Goal: Task Accomplishment & Management: Complete application form

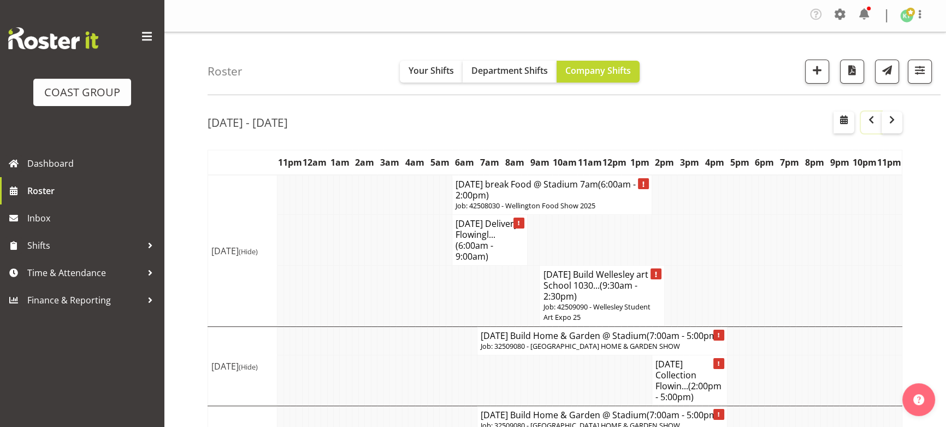
click at [868, 121] on span "button" at bounding box center [871, 119] width 13 height 13
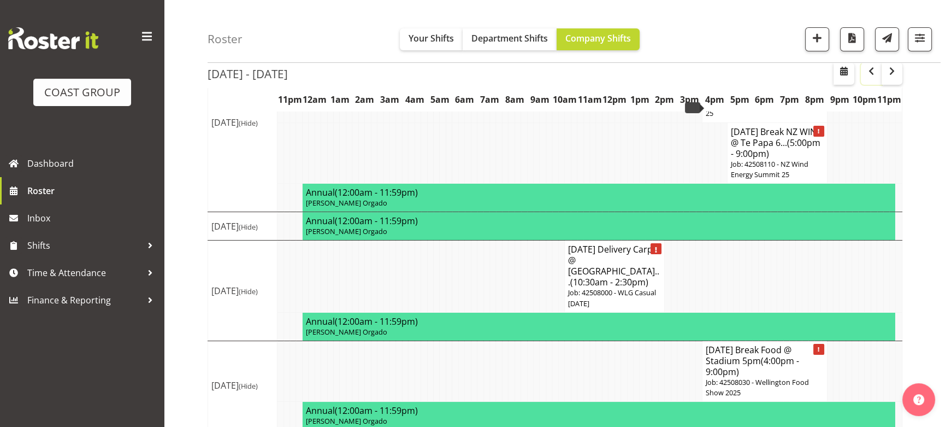
scroll to position [207, 0]
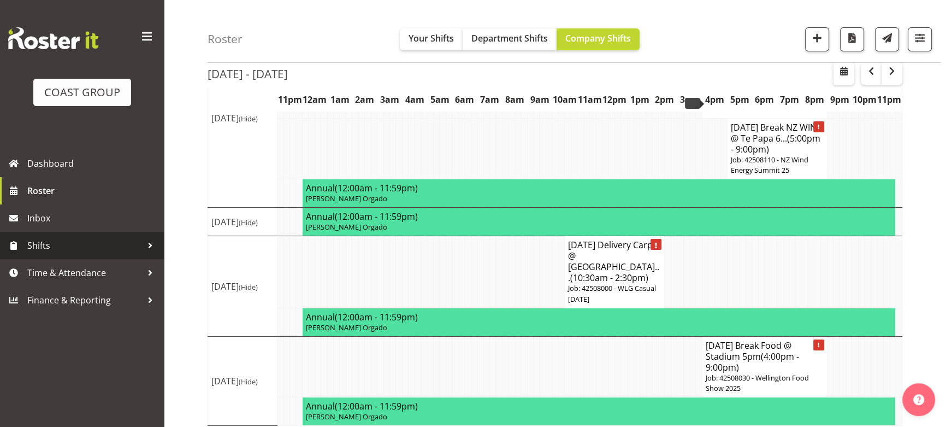
click at [76, 243] on span "Shifts" at bounding box center [84, 245] width 115 height 16
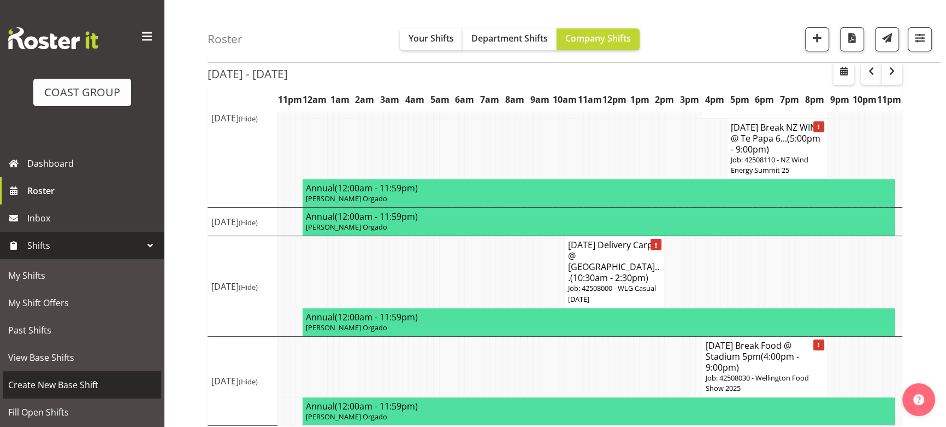
click at [86, 380] on span "Create New Base Shift" at bounding box center [82, 384] width 148 height 16
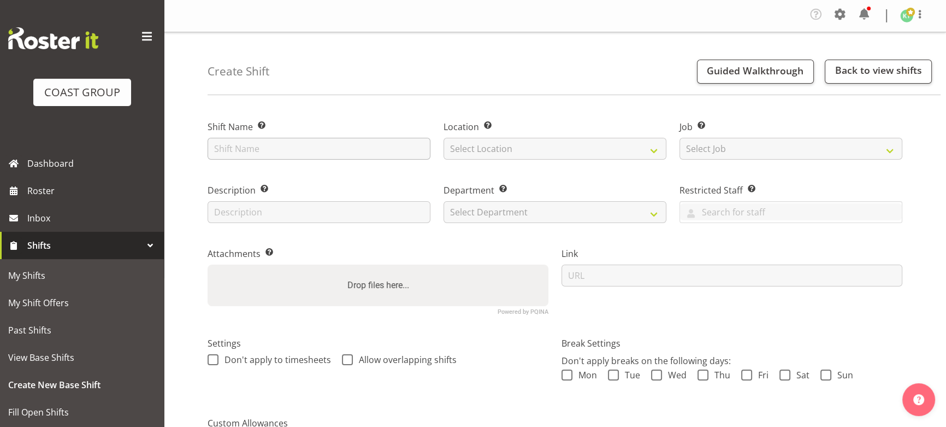
click at [297, 152] on input "text" at bounding box center [319, 149] width 223 height 22
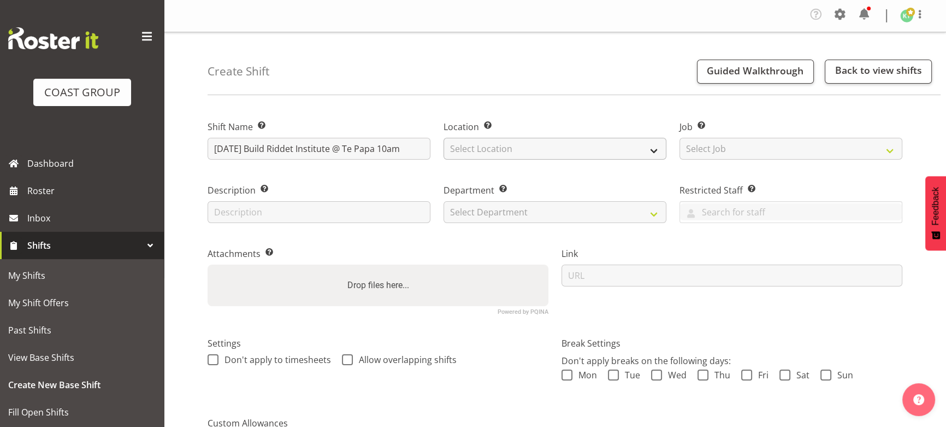
type input "SEP 25 Build Riddet Institute @ Te Papa 10am"
drag, startPoint x: 461, startPoint y: 146, endPoint x: 464, endPoint y: 158, distance: 13.0
click at [461, 146] on select "Select Location EHS WLG DW WLG" at bounding box center [555, 149] width 223 height 22
select select "106"
click at [444, 138] on select "Select Location EHS WLG DW WLG" at bounding box center [555, 149] width 223 height 22
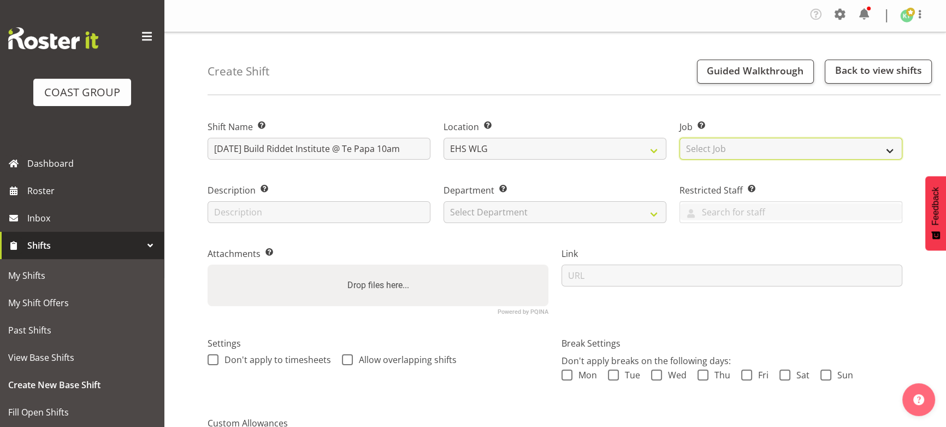
click at [694, 151] on select "Select Job Create new job 1 Carlton Events 1 [PERSON_NAME][GEOGRAPHIC_DATA] 1 […" at bounding box center [791, 149] width 223 height 22
select select "9889"
click at [680, 138] on select "Select Job Create new job 1 Carlton Events 1 [PERSON_NAME][GEOGRAPHIC_DATA] 1 […" at bounding box center [791, 149] width 223 height 22
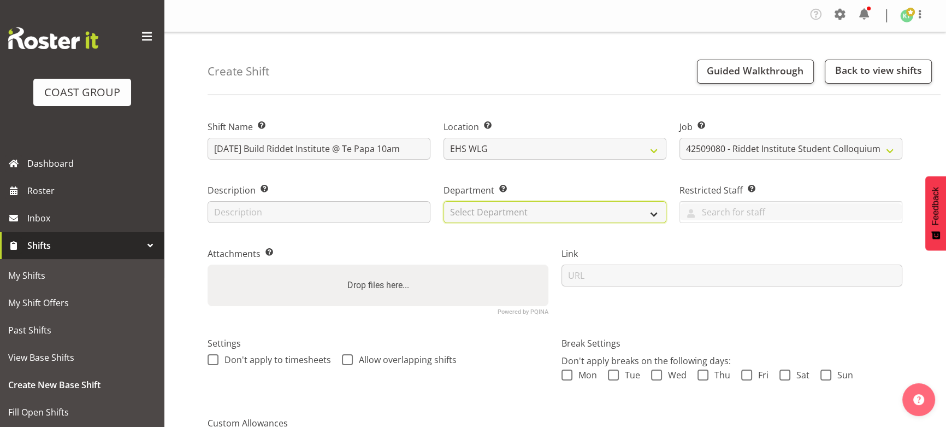
click at [526, 204] on select "Select Department EHS WLG OPS DW WLG DW WLG SALES" at bounding box center [555, 212] width 223 height 22
select select "43"
click at [444, 201] on select "Select Department EHS WLG OPS DW WLG DW WLG SALES" at bounding box center [555, 212] width 223 height 22
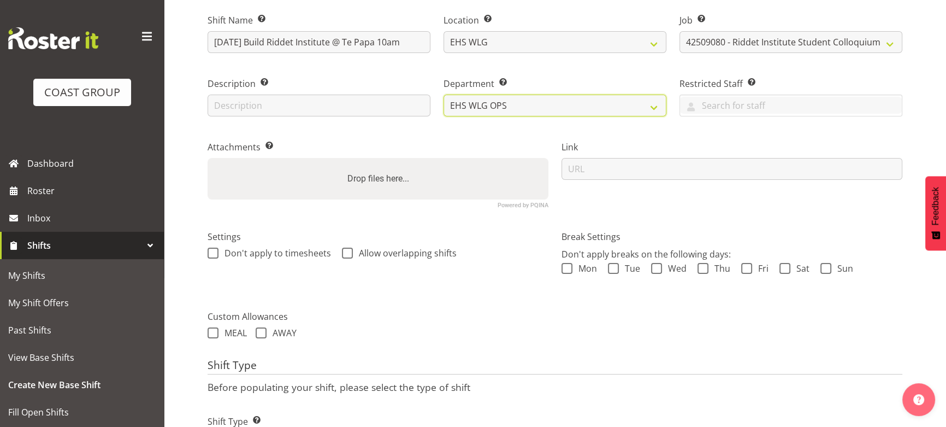
scroll to position [149, 0]
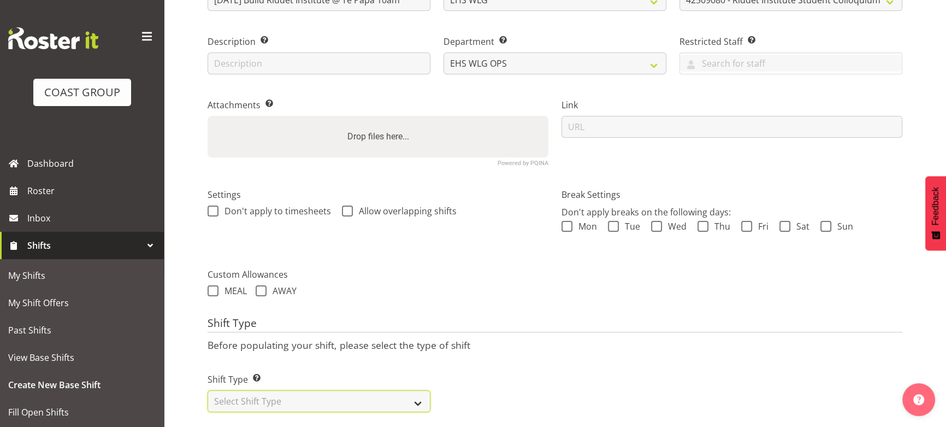
drag, startPoint x: 413, startPoint y: 397, endPoint x: 416, endPoint y: 388, distance: 8.6
click at [413, 397] on select "Select Shift Type One Off Shift Recurring Shift Rotating Shift" at bounding box center [319, 401] width 223 height 22
select select "one_off"
click at [208, 390] on select "Select Shift Type One Off Shift Recurring Shift Rotating Shift" at bounding box center [319, 401] width 223 height 22
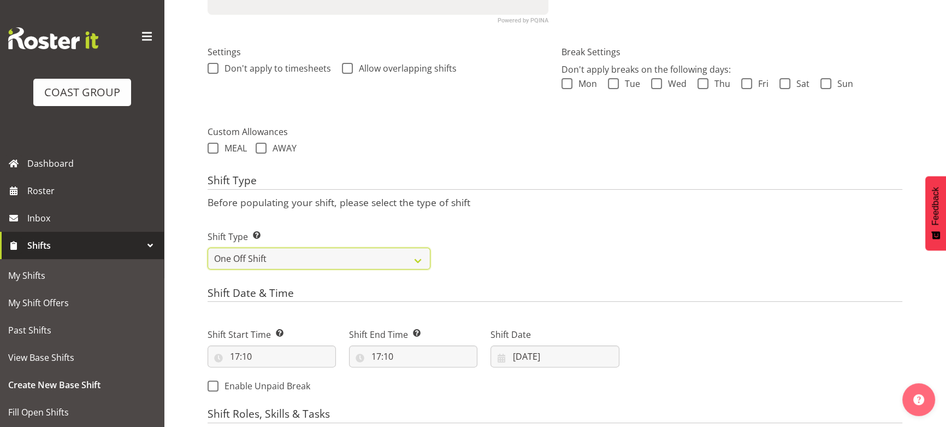
scroll to position [347, 0]
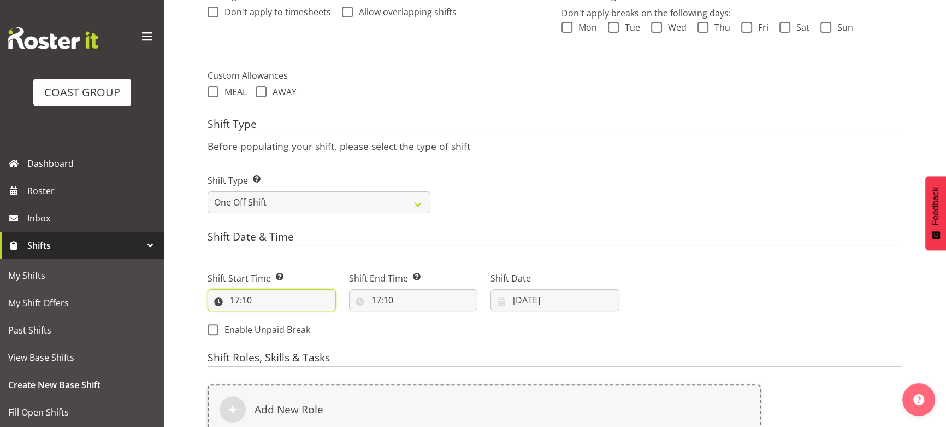
click at [257, 299] on input "17:10" at bounding box center [272, 300] width 128 height 22
click at [279, 328] on select "00 01 02 03 04 05 06 07 08 09 10 11 12 13 14 15 16 17 18 19 20 21 22 23" at bounding box center [282, 328] width 25 height 22
select select "9"
click at [270, 317] on select "00 01 02 03 04 05 06 07 08 09 10 11 12 13 14 15 16 17 18 19 20 21 22 23" at bounding box center [282, 328] width 25 height 22
type input "09:10"
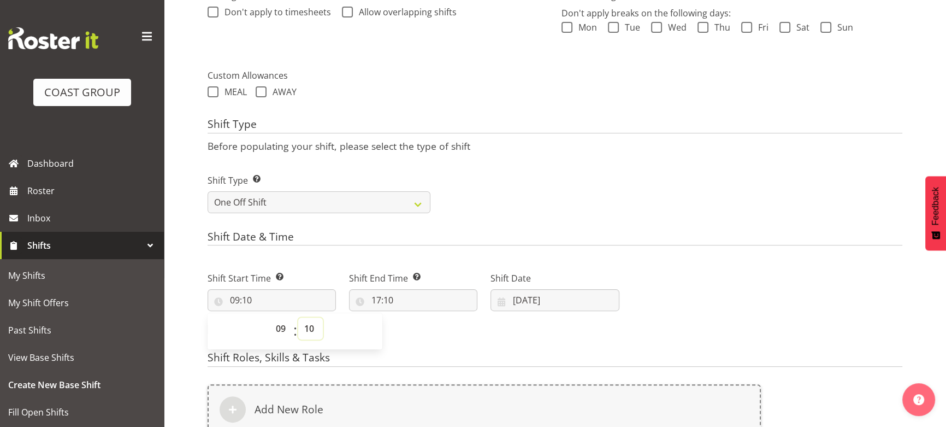
drag, startPoint x: 310, startPoint y: 329, endPoint x: 309, endPoint y: 318, distance: 11.5
click at [310, 329] on select "00 01 02 03 04 05 06 07 08 09 10 11 12 13 14 15 16 17 18 19 20 21 22 23 24 25 2…" at bounding box center [310, 328] width 25 height 22
select select "0"
click at [298, 317] on select "00 01 02 03 04 05 06 07 08 09 10 11 12 13 14 15 16 17 18 19 20 21 22 23 24 25 2…" at bounding box center [310, 328] width 25 height 22
type input "09:00"
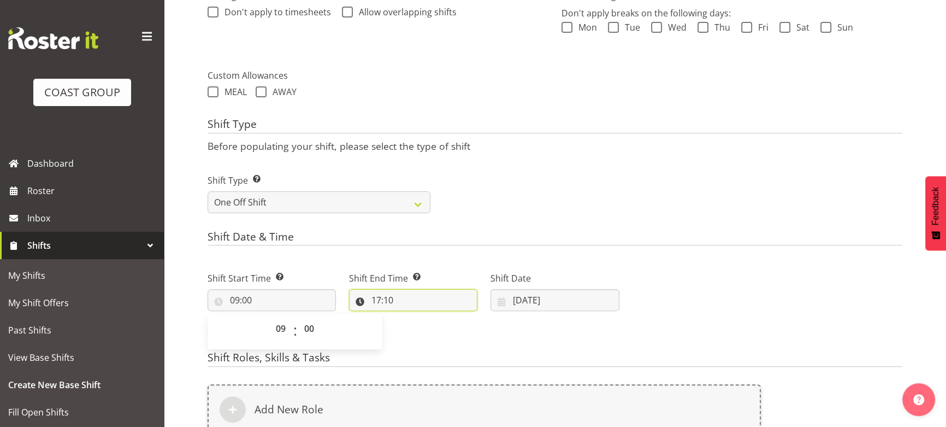
click at [423, 299] on input "17:10" at bounding box center [413, 300] width 128 height 22
drag, startPoint x: 421, startPoint y: 325, endPoint x: 423, endPoint y: 317, distance: 7.8
click at [421, 325] on select "00 01 02 03 04 05 06 07 08 09 10 11 12 13 14 15 16 17 18 19 20 21 22 23" at bounding box center [423, 328] width 25 height 22
select select "12"
click at [411, 317] on select "00 01 02 03 04 05 06 07 08 09 10 11 12 13 14 15 16 17 18 19 20 21 22 23" at bounding box center [423, 328] width 25 height 22
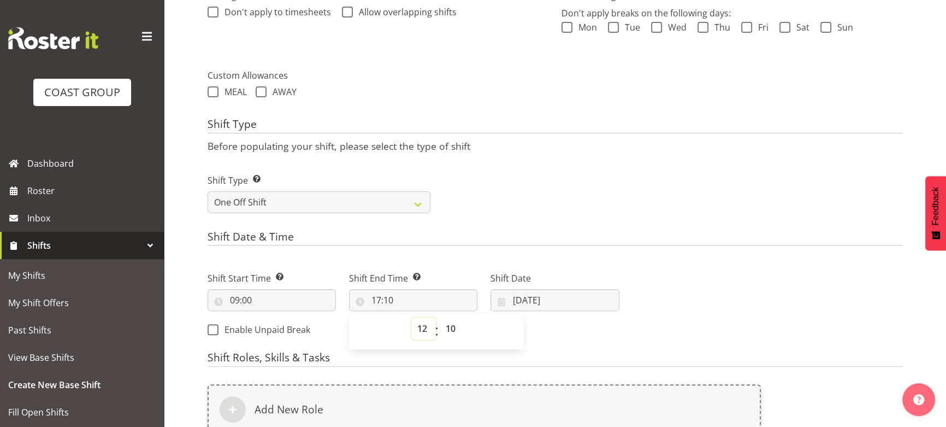
type input "12:10"
drag, startPoint x: 447, startPoint y: 329, endPoint x: 448, endPoint y: 317, distance: 12.6
click at [447, 328] on select "00 01 02 03 04 05 06 07 08 09 10 11 12 13 14 15 16 17 18 19 20 21 22 23 24 25 2…" at bounding box center [452, 328] width 25 height 22
select select "0"
click at [440, 317] on select "00 01 02 03 04 05 06 07 08 09 10 11 12 13 14 15 16 17 18 19 20 21 22 23 24 25 2…" at bounding box center [452, 328] width 25 height 22
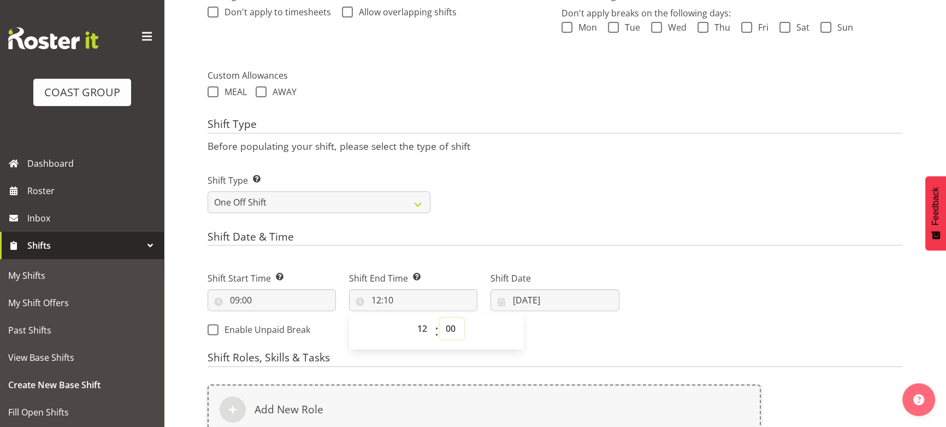
type input "12:00"
click at [610, 296] on input "[DATE]" at bounding box center [555, 300] width 128 height 22
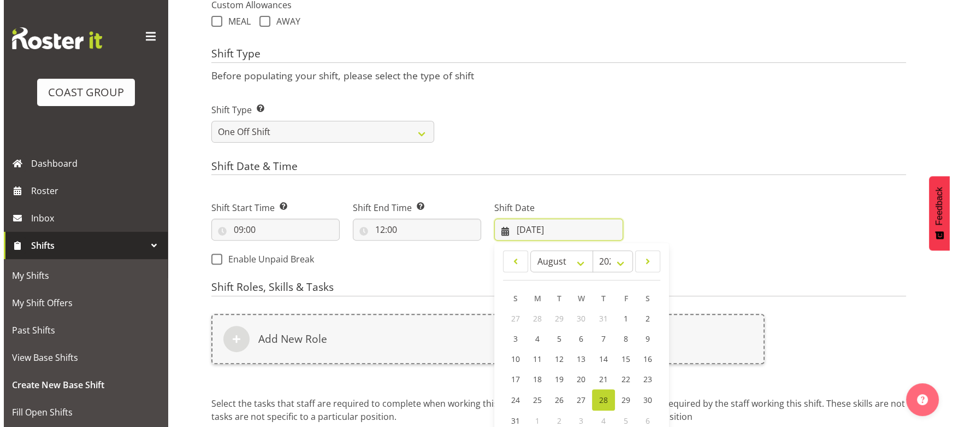
scroll to position [516, 0]
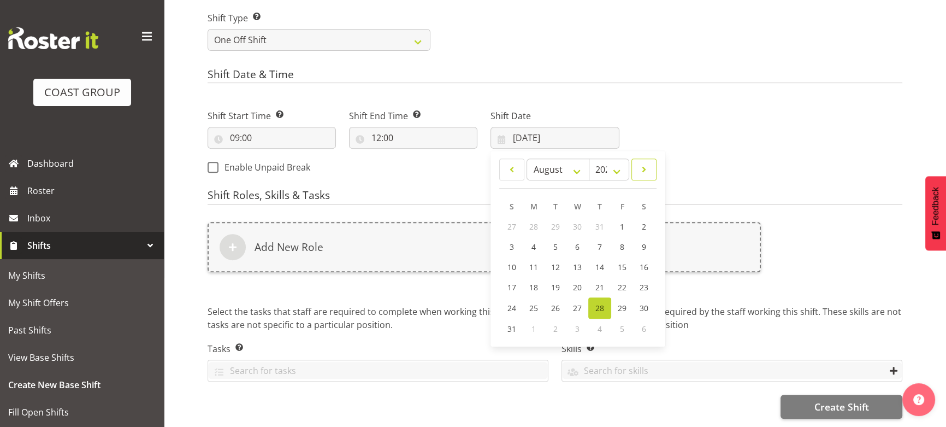
click at [648, 163] on span at bounding box center [644, 169] width 11 height 13
select select "8"
click at [536, 241] on span "8" at bounding box center [534, 246] width 4 height 10
type input "08/09/2025"
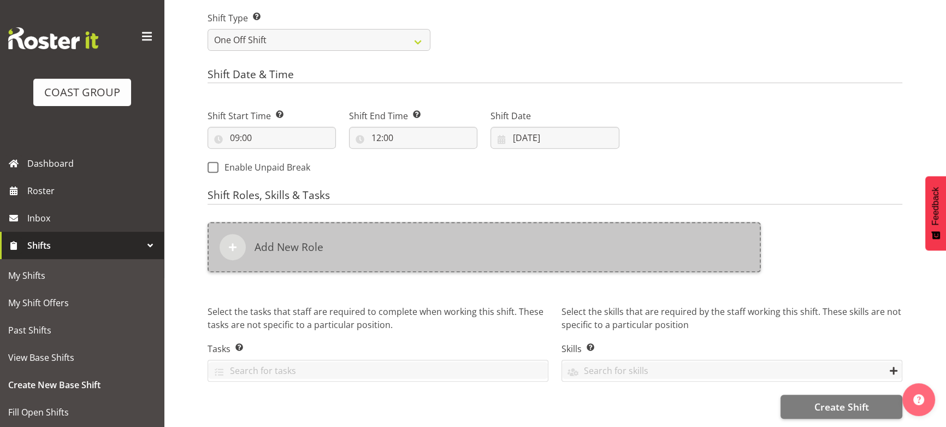
click at [496, 241] on div "Add New Role" at bounding box center [484, 247] width 553 height 50
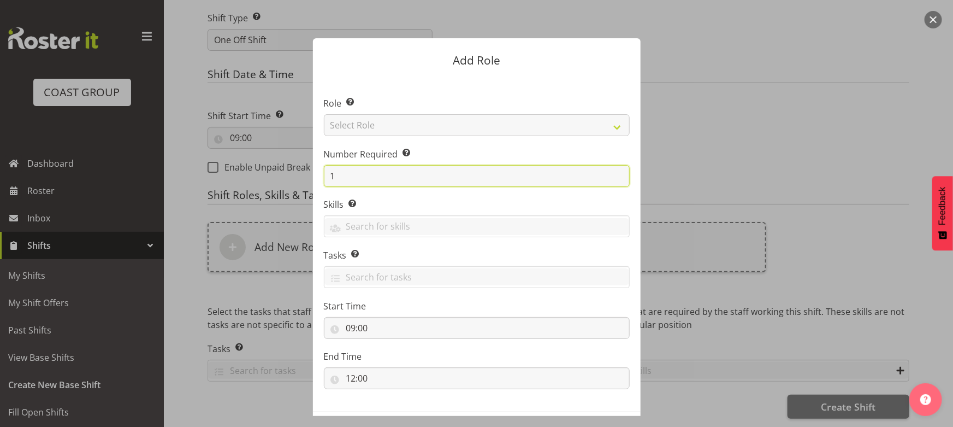
drag, startPoint x: 339, startPoint y: 175, endPoint x: 315, endPoint y: 175, distance: 24.0
click at [315, 175] on section "Role Select the role you wish to add to the shift. Select Role ACCOUNT MANAGER …" at bounding box center [477, 244] width 328 height 334
type input "3"
type input "2"
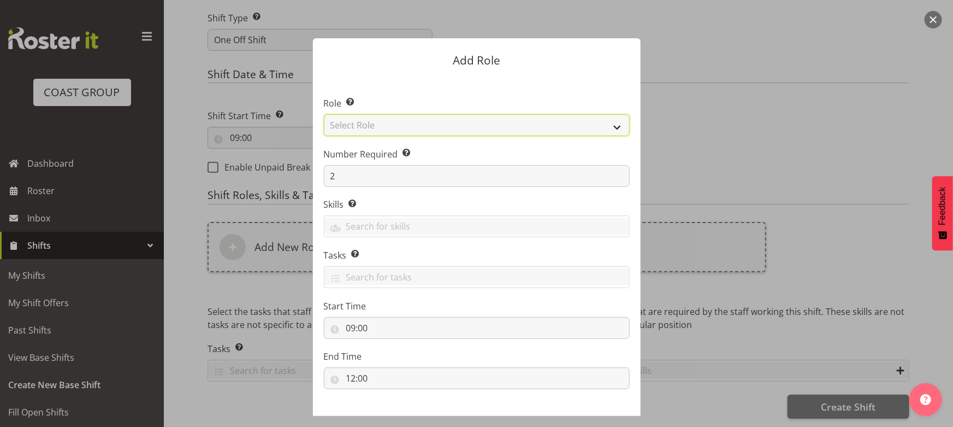
drag, startPoint x: 453, startPoint y: 117, endPoint x: 450, endPoint y: 131, distance: 13.9
click at [453, 117] on select "Select Role ACCOUNT MANAGER ACCOUNT MANAGER DW ACCOUNTS AKL DIANNA VEHICLES AKL…" at bounding box center [477, 125] width 306 height 22
select select "191"
click at [324, 114] on select "Select Role ACCOUNT MANAGER ACCOUNT MANAGER DW ACCOUNTS AKL DIANNA VEHICLES AKL…" at bounding box center [477, 125] width 306 height 22
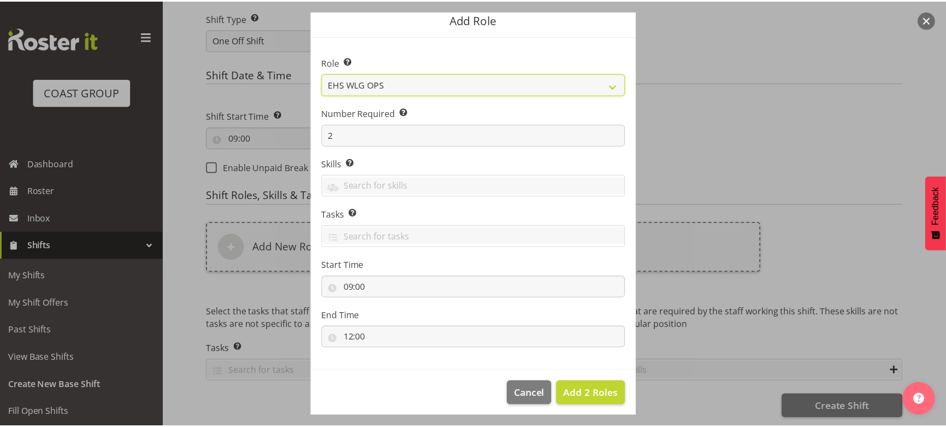
scroll to position [46, 0]
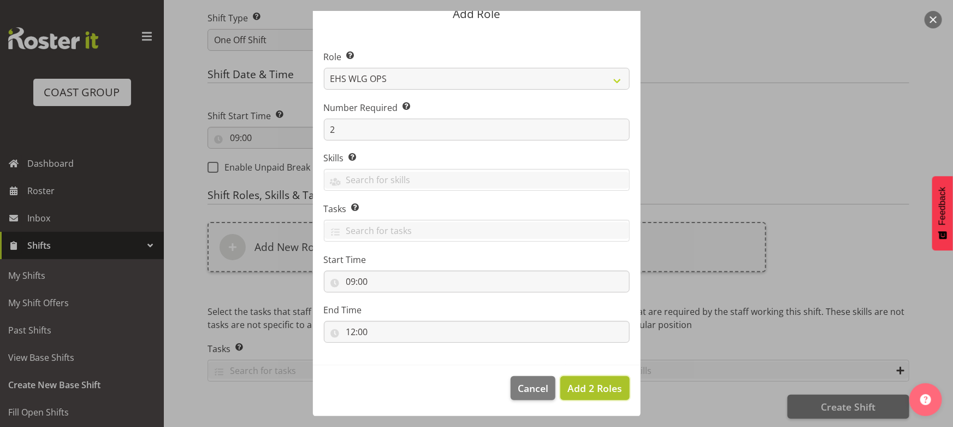
click at [585, 382] on span "Add 2 Roles" at bounding box center [595, 387] width 55 height 13
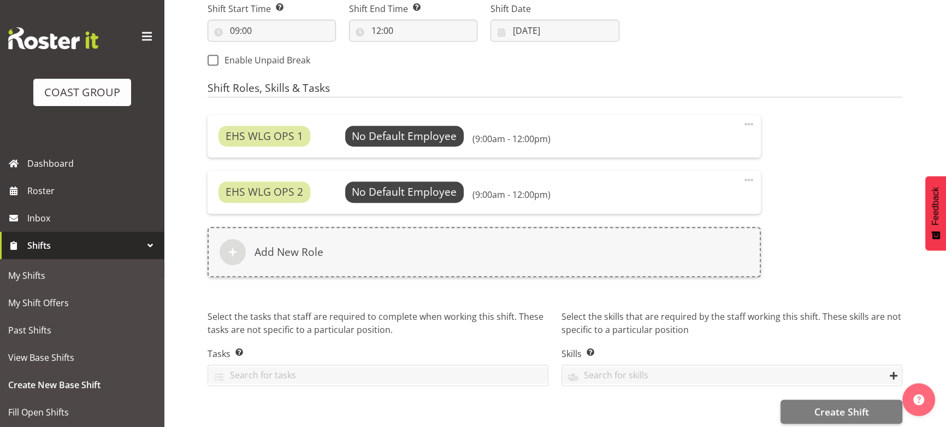
scroll to position [628, 0]
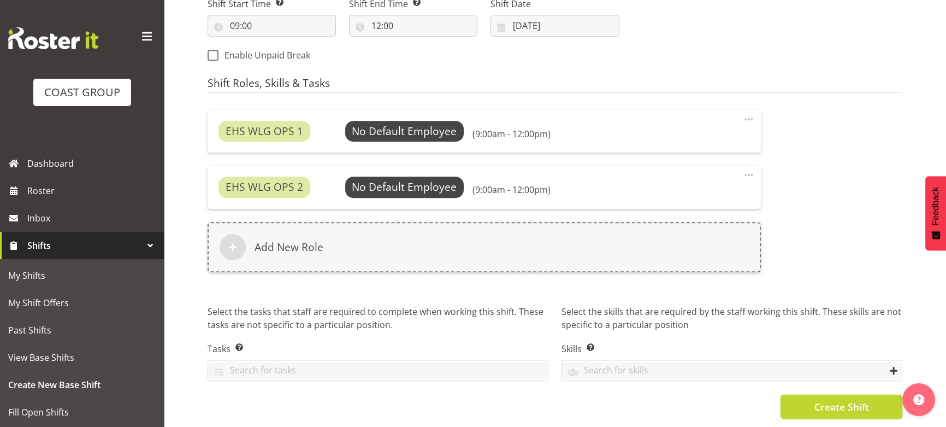
click at [806, 394] on button "Create Shift" at bounding box center [842, 406] width 122 height 24
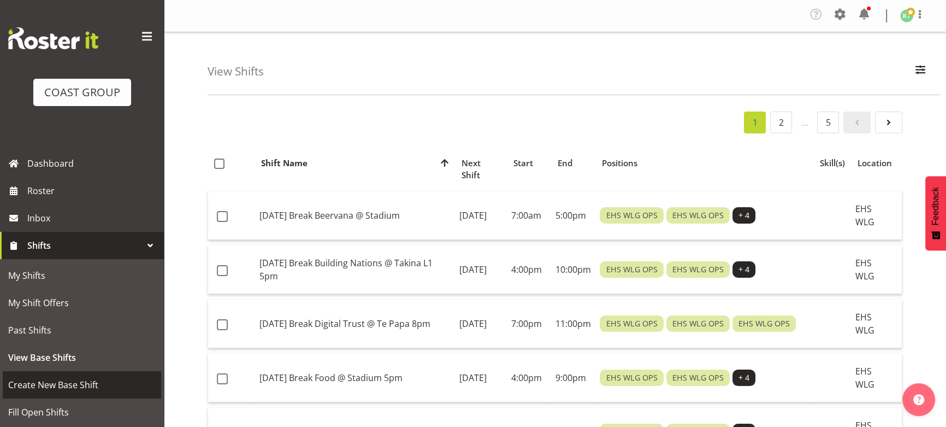
drag, startPoint x: 0, startPoint y: 0, endPoint x: 63, endPoint y: 382, distance: 387.6
click at [63, 382] on span "Create New Base Shift" at bounding box center [82, 384] width 148 height 16
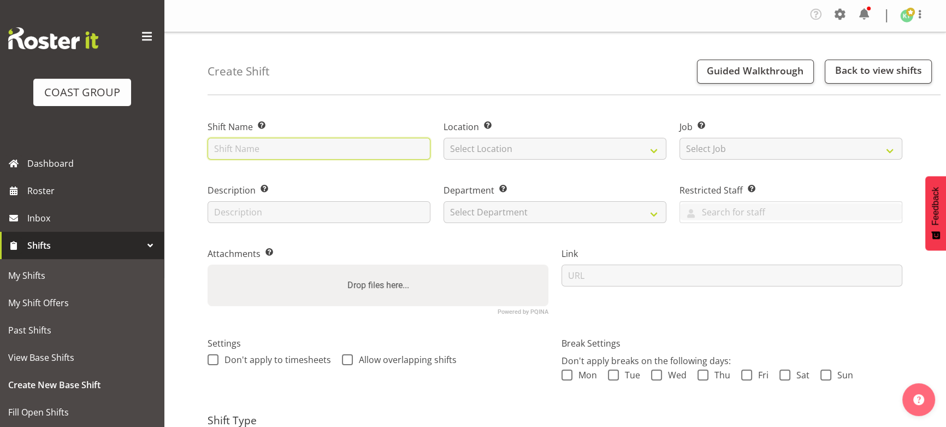
click at [237, 148] on input "text" at bounding box center [319, 149] width 223 height 22
type input "SEP 25 Break Riddet Institute @ Te Papa 4pm"
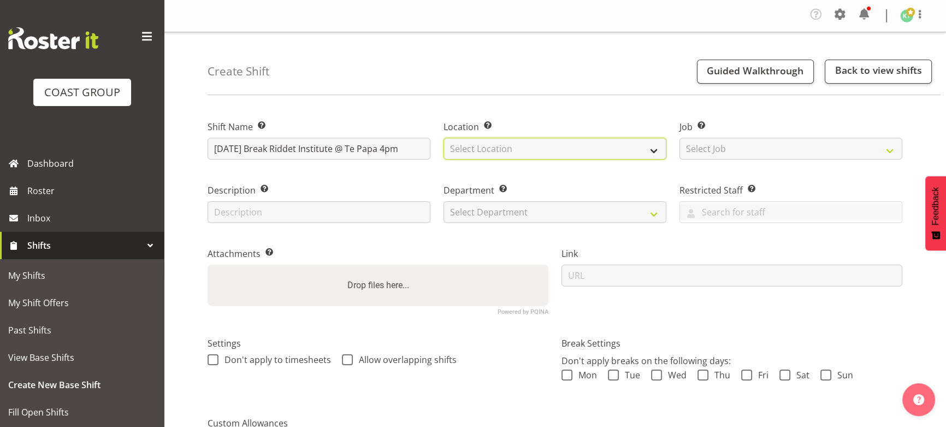
click at [470, 152] on select "Select Location EHS WLG DW WLG" at bounding box center [555, 149] width 223 height 22
select select "106"
click at [444, 138] on select "Select Location EHS WLG DW WLG" at bounding box center [555, 149] width 223 height 22
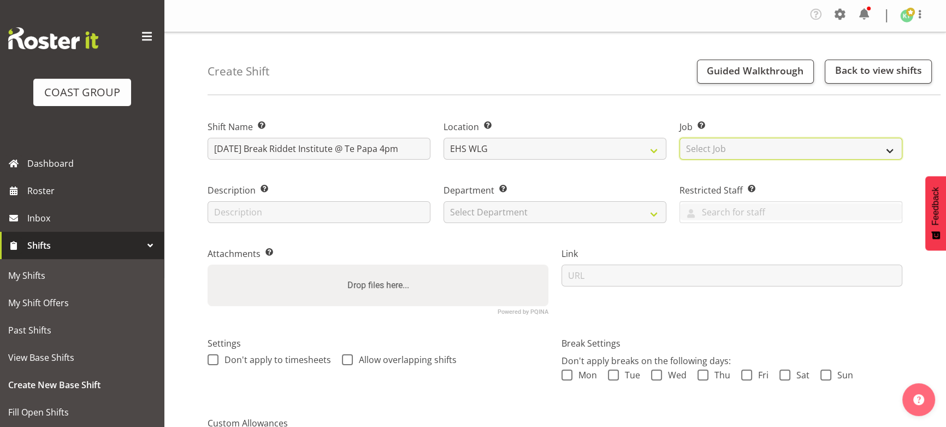
click at [836, 158] on select "Select Job Create new job 1 Carlton Events 1 Carlton Hamilton 1 Carlton Welling…" at bounding box center [791, 149] width 223 height 22
select select "9889"
click at [680, 138] on select "Select Job Create new job 1 Carlton Events 1 Carlton Hamilton 1 Carlton Welling…" at bounding box center [791, 149] width 223 height 22
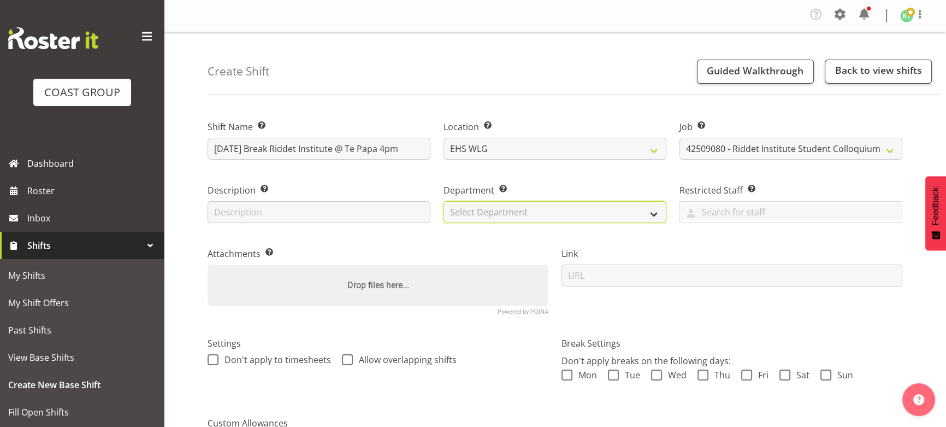
click at [575, 221] on select "Select Department EHS WLG OPS DW WLG DW WLG SALES" at bounding box center [555, 212] width 223 height 22
select select "43"
click at [444, 201] on select "Select Department EHS WLG OPS DW WLG DW WLG SALES" at bounding box center [555, 212] width 223 height 22
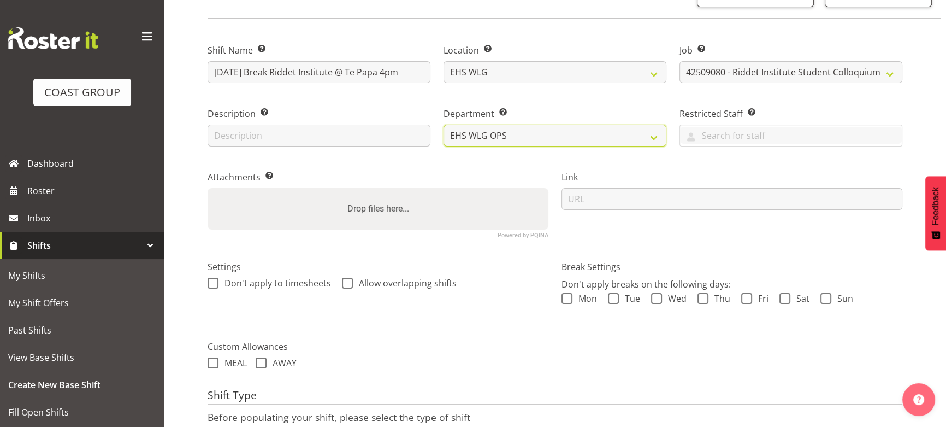
scroll to position [149, 0]
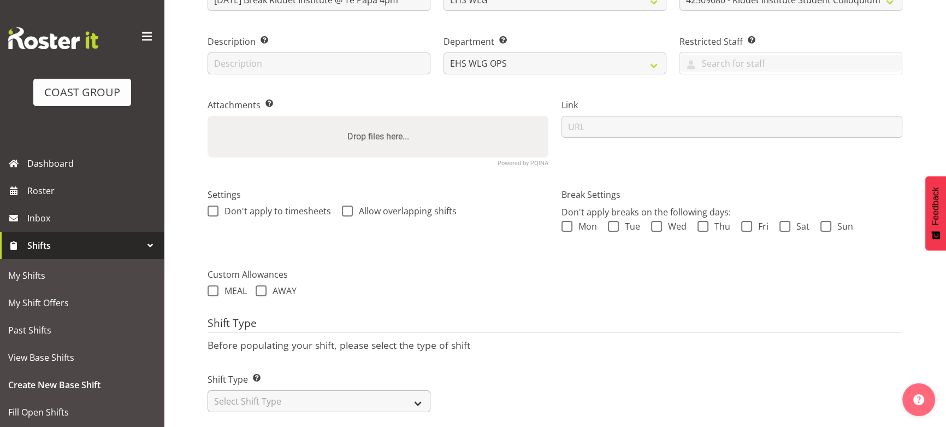
drag, startPoint x: 323, startPoint y: 386, endPoint x: 321, endPoint y: 393, distance: 8.0
click at [322, 392] on div "Shift Type Shift Types: One Off – Select this if you would like a single shift …" at bounding box center [319, 392] width 223 height 39
click at [321, 393] on select "Select Shift Type One Off Shift Recurring Shift Rotating Shift" at bounding box center [319, 401] width 223 height 22
select select "one_off"
click at [208, 390] on select "Select Shift Type One Off Shift Recurring Shift Rotating Shift" at bounding box center [319, 401] width 223 height 22
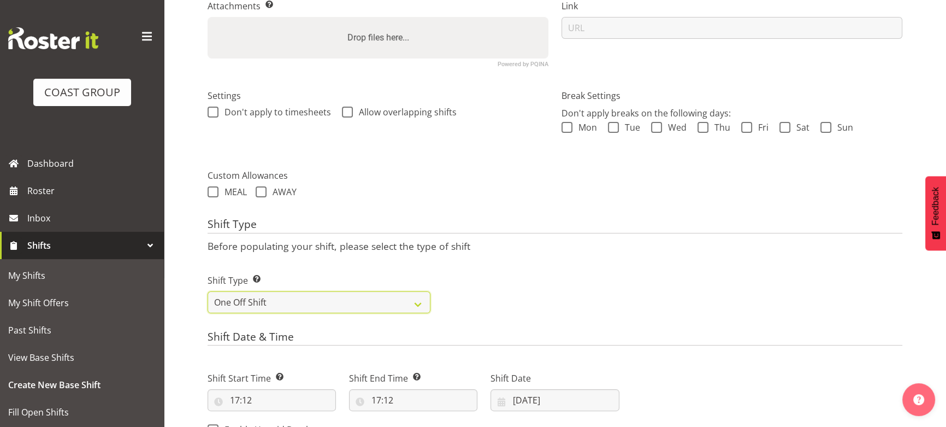
scroll to position [248, 0]
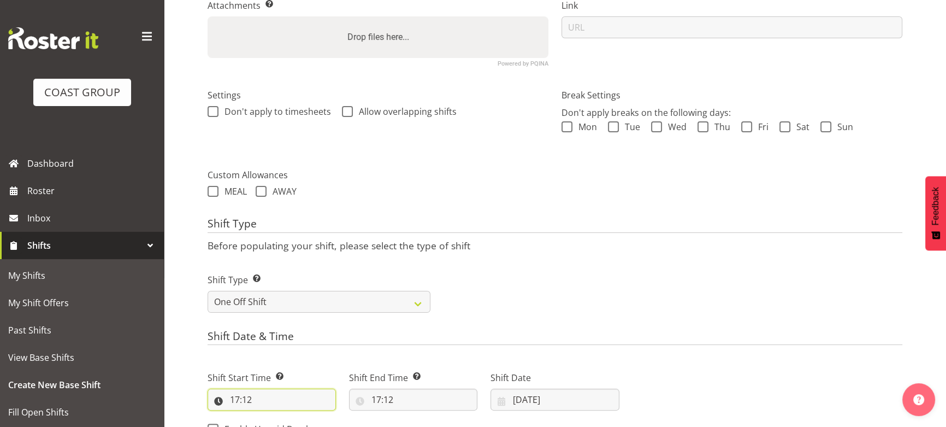
click at [277, 388] on input "17:12" at bounding box center [272, 399] width 128 height 22
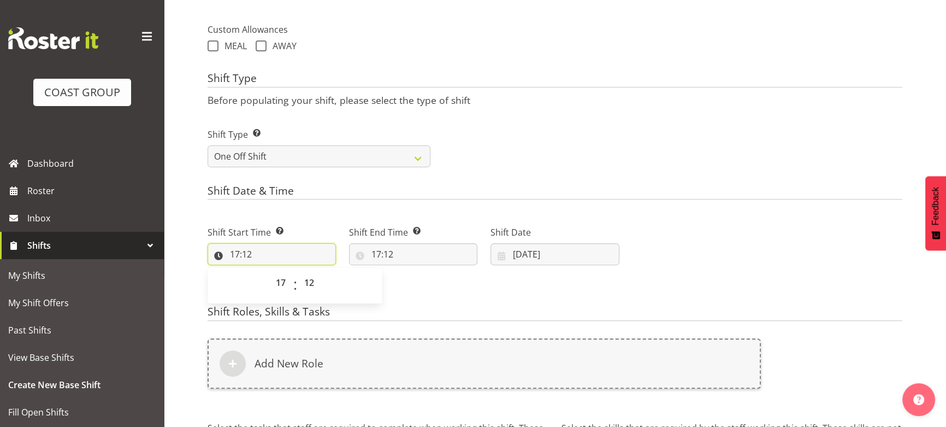
scroll to position [397, 0]
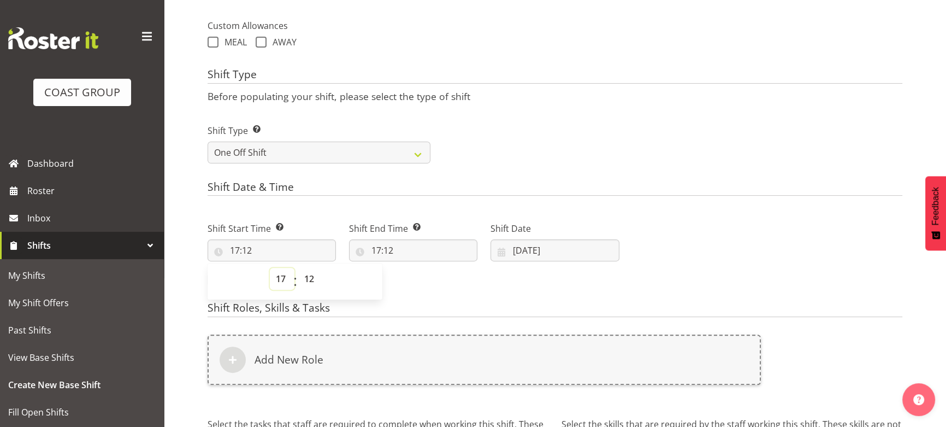
drag, startPoint x: 277, startPoint y: 279, endPoint x: 278, endPoint y: 269, distance: 9.4
click at [278, 279] on select "00 01 02 03 04 05 06 07 08 09 10 11 12 13 14 15 16 17 18 19 20 21 22 23" at bounding box center [282, 279] width 25 height 22
select select "15"
click at [270, 268] on select "00 01 02 03 04 05 06 07 08 09 10 11 12 13 14 15 16 17 18 19 20 21 22 23" at bounding box center [282, 279] width 25 height 22
type input "15:12"
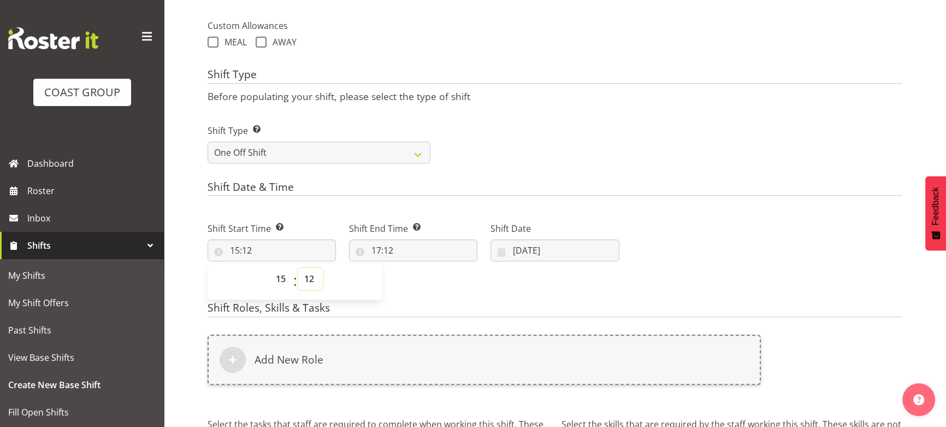
drag, startPoint x: 311, startPoint y: 284, endPoint x: 309, endPoint y: 267, distance: 17.1
click at [311, 284] on select "00 01 02 03 04 05 06 07 08 09 10 11 12 13 14 15 16 17 18 19 20 21 22 23 24 25 2…" at bounding box center [310, 279] width 25 height 22
select select "0"
click at [298, 268] on select "00 01 02 03 04 05 06 07 08 09 10 11 12 13 14 15 16 17 18 19 20 21 22 23 24 25 2…" at bounding box center [310, 279] width 25 height 22
type input "15:00"
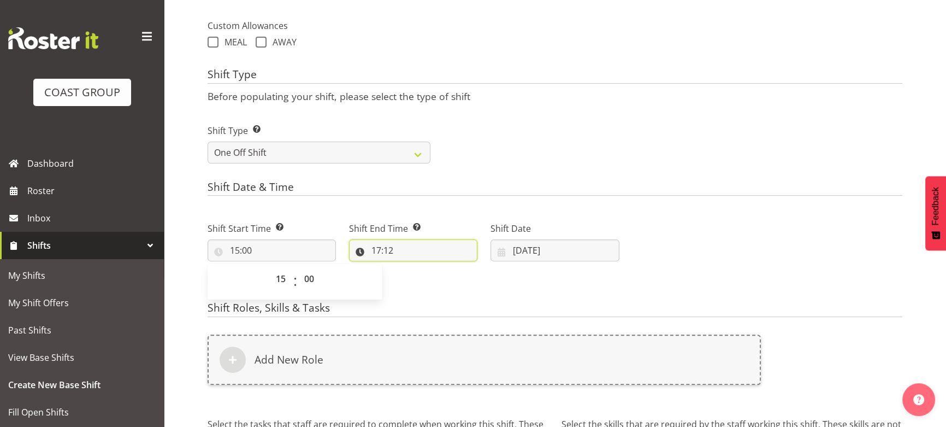
click at [405, 250] on input "17:12" at bounding box center [413, 250] width 128 height 22
click at [419, 277] on select "00 01 02 03 04 05 06 07 08 09 10 11 12 13 14 15 16 17 18 19 20 21 22 23" at bounding box center [423, 279] width 25 height 22
select select "19"
click at [411, 268] on select "00 01 02 03 04 05 06 07 08 09 10 11 12 13 14 15 16 17 18 19 20 21 22 23" at bounding box center [423, 279] width 25 height 22
type input "19:12"
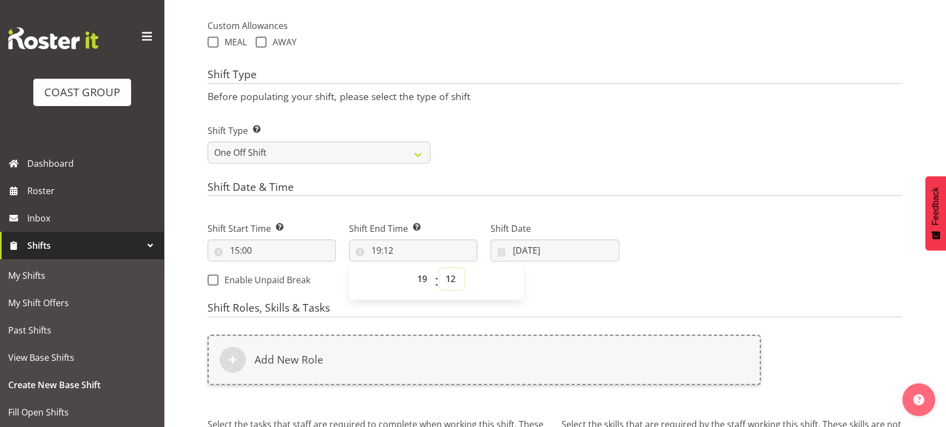
click at [457, 272] on select "00 01 02 03 04 05 06 07 08 09 10 11 12 13 14 15 16 17 18 19 20 21 22 23 24 25 2…" at bounding box center [452, 279] width 25 height 22
select select "0"
click at [440, 268] on select "00 01 02 03 04 05 06 07 08 09 10 11 12 13 14 15 16 17 18 19 20 21 22 23 24 25 2…" at bounding box center [452, 279] width 25 height 22
type input "19:00"
click at [422, 284] on select "00 01 02 03 04 05 06 07 08 09 10 11 12 13 14 15 16 17 18 19 20 21 22 23" at bounding box center [423, 279] width 25 height 22
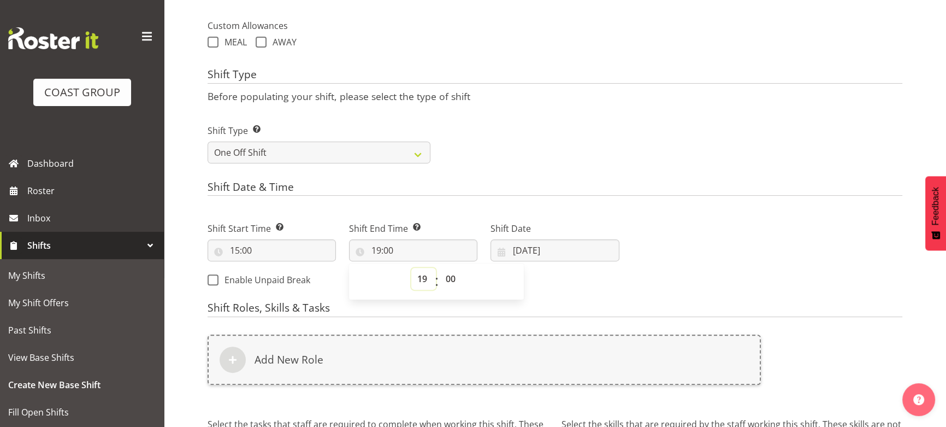
select select "18"
click at [411, 268] on select "00 01 02 03 04 05 06 07 08 09 10 11 12 13 14 15 16 17 18 19 20 21 22 23" at bounding box center [423, 279] width 25 height 22
type input "18:00"
click at [581, 245] on input "[DATE]" at bounding box center [555, 250] width 128 height 22
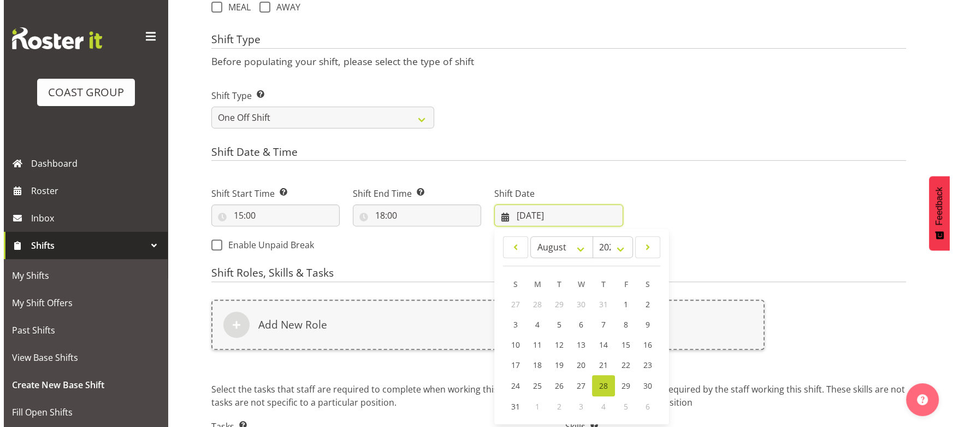
scroll to position [447, 0]
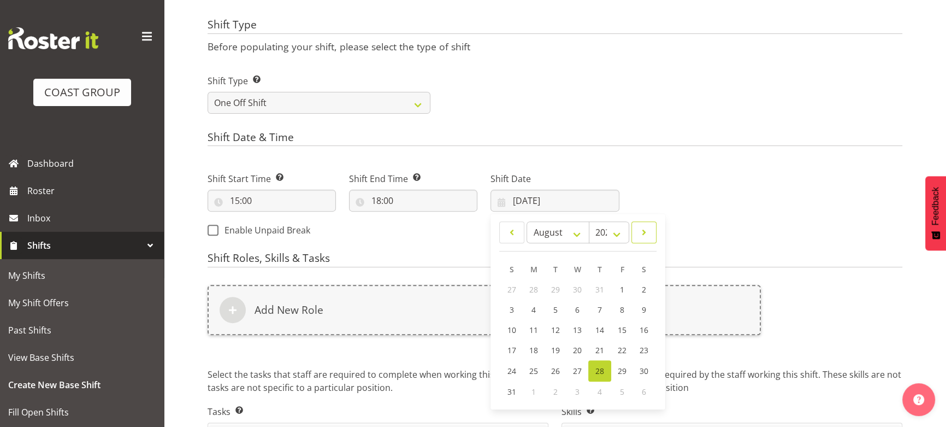
click at [645, 238] on span at bounding box center [644, 232] width 11 height 13
select select "8"
click at [583, 310] on link "10" at bounding box center [578, 309] width 22 height 20
type input "10/09/2025"
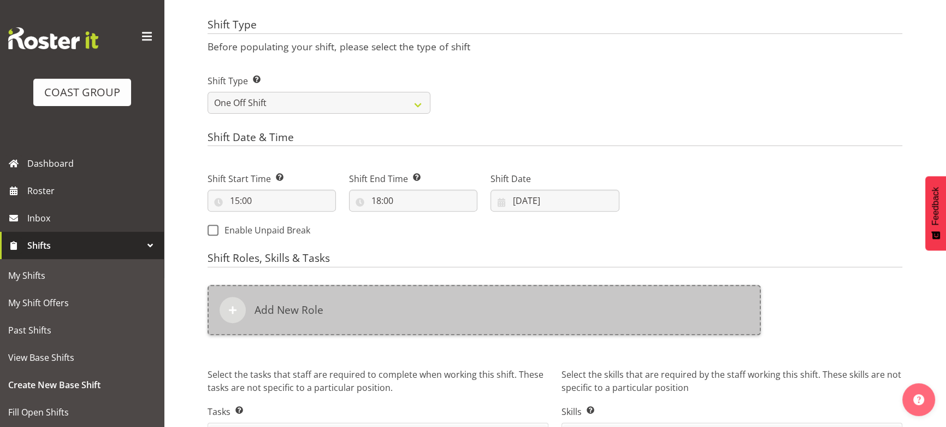
click at [580, 306] on div "Add New Role" at bounding box center [484, 310] width 553 height 50
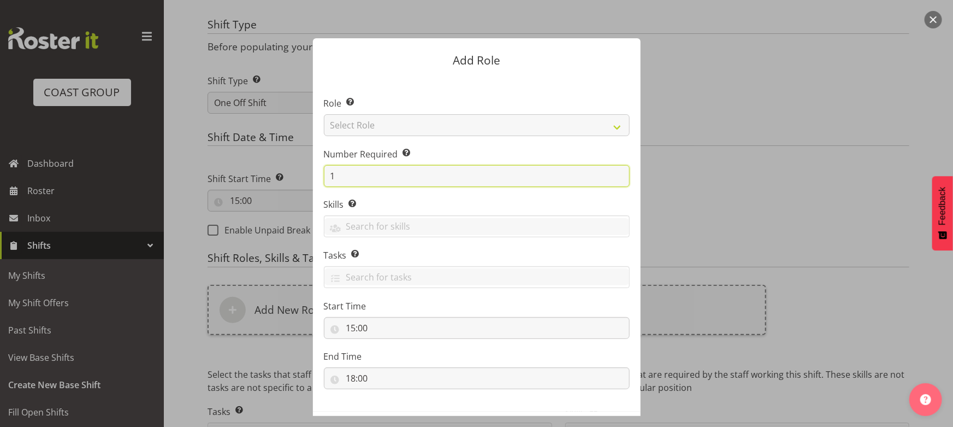
click at [328, 180] on input "1" at bounding box center [477, 176] width 306 height 22
type input "2"
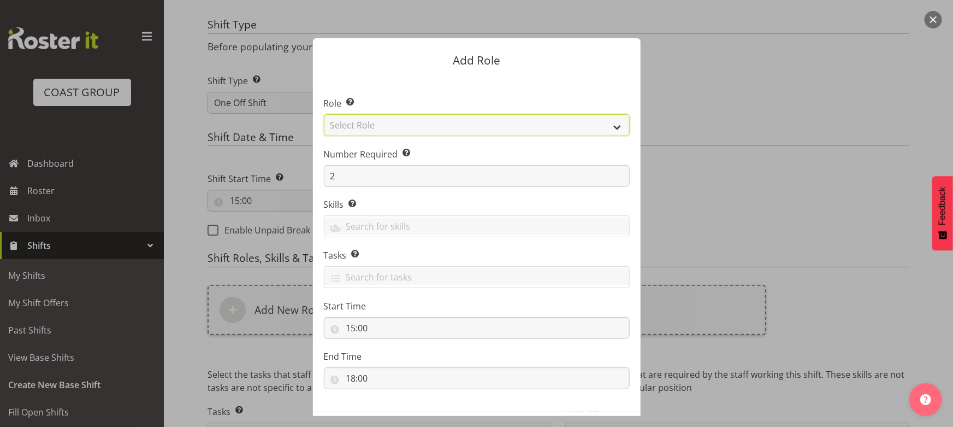
click at [385, 125] on select "Select Role ACCOUNT MANAGER ACCOUNT MANAGER DW ACCOUNTS [PERSON_NAME] VEHICLES …" at bounding box center [477, 125] width 306 height 22
select select "191"
click at [324, 114] on select "Select Role ACCOUNT MANAGER ACCOUNT MANAGER DW ACCOUNTS [PERSON_NAME] VEHICLES …" at bounding box center [477, 125] width 306 height 22
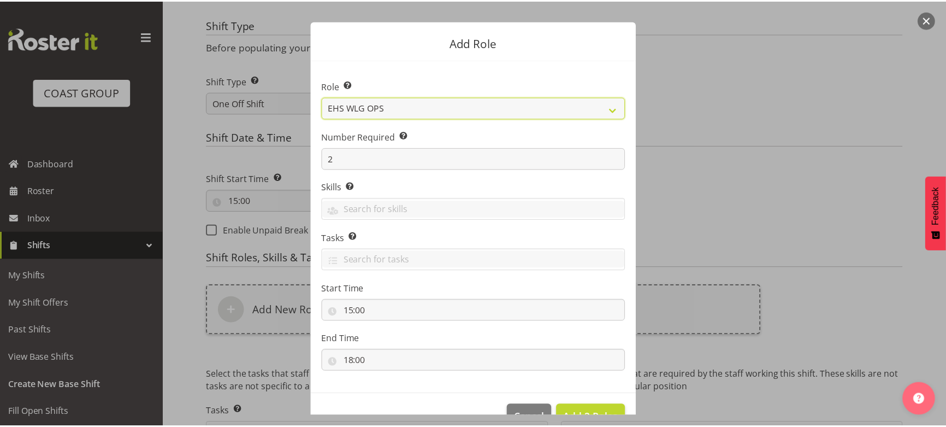
scroll to position [46, 0]
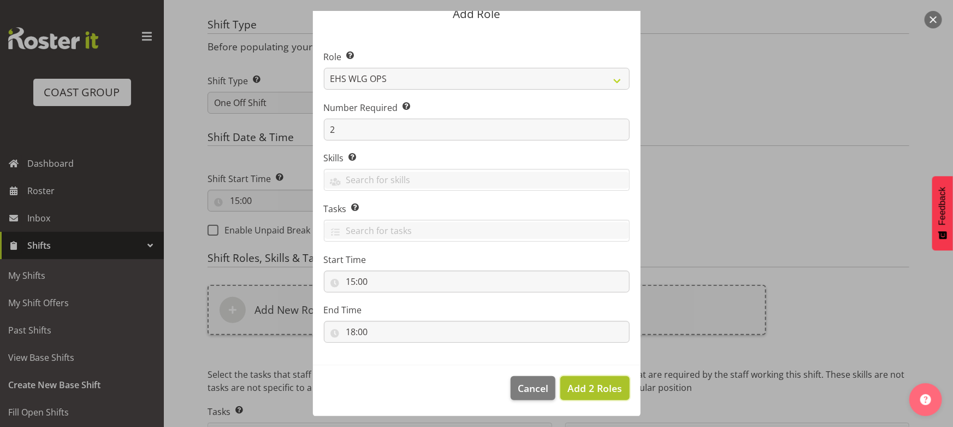
click at [601, 381] on span "Add 2 Roles" at bounding box center [595, 387] width 55 height 13
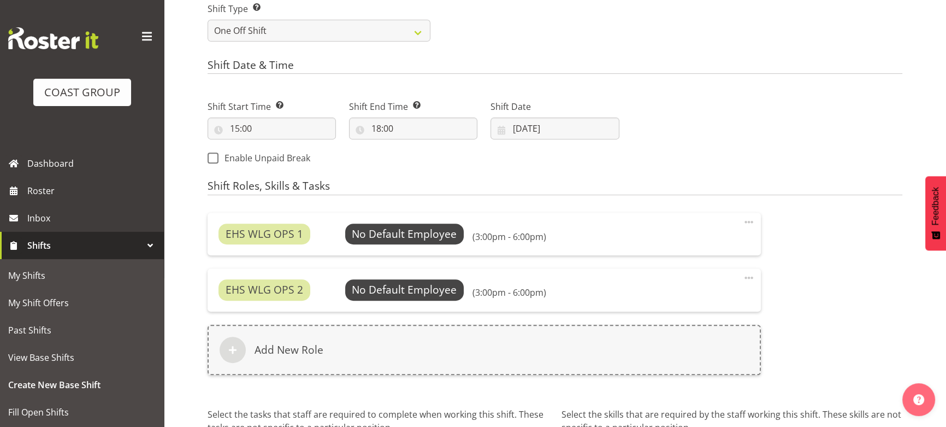
scroll to position [628, 0]
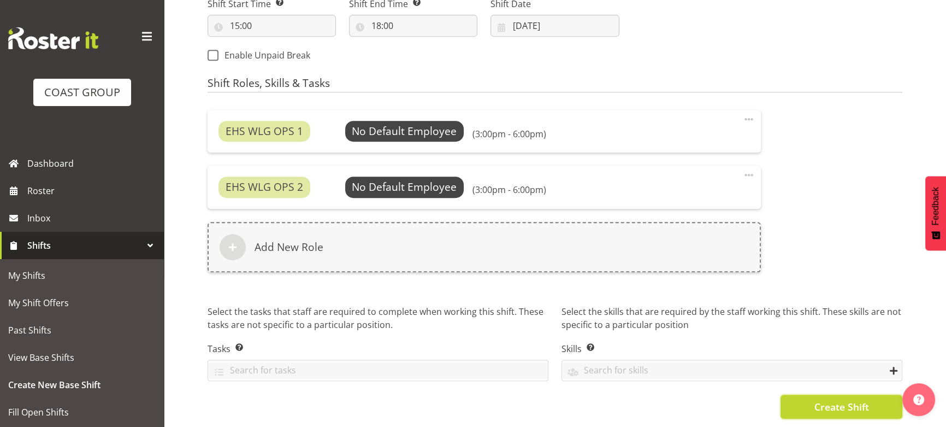
click at [803, 400] on button "Create Shift" at bounding box center [842, 406] width 122 height 24
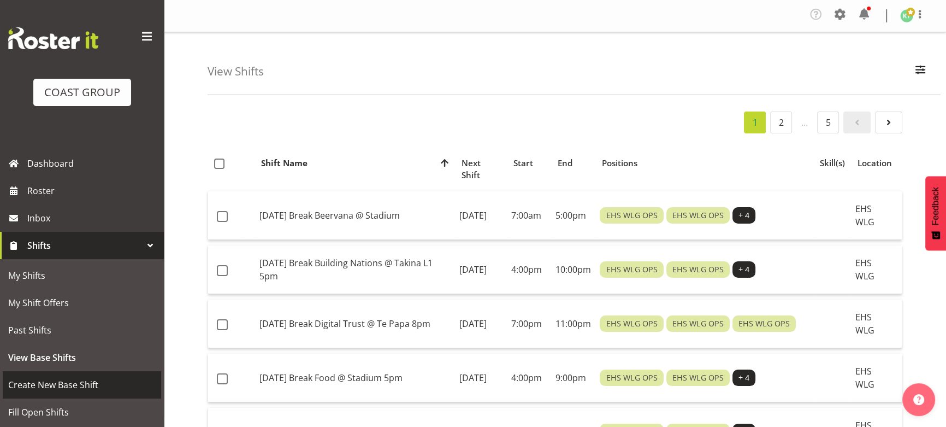
click at [117, 378] on span "Create New Base Shift" at bounding box center [82, 384] width 148 height 16
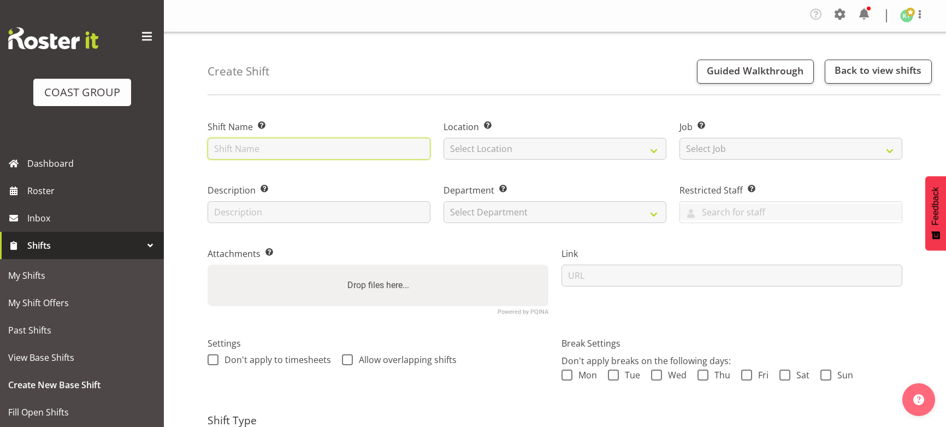
click at [239, 143] on input "text" at bounding box center [319, 149] width 223 height 22
click at [239, 149] on input "text" at bounding box center [319, 149] width 223 height 22
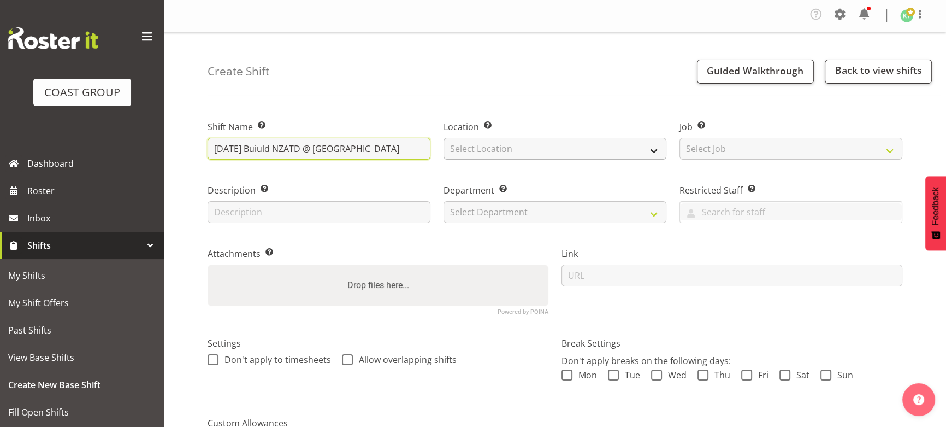
type input "[DATE] Buiuld NZATD @ [GEOGRAPHIC_DATA]"
click at [487, 139] on select "Select Location EHS WLG DW WLG" at bounding box center [555, 149] width 223 height 22
select select "106"
click at [444, 138] on select "Select Location EHS WLG DW WLG" at bounding box center [555, 149] width 223 height 22
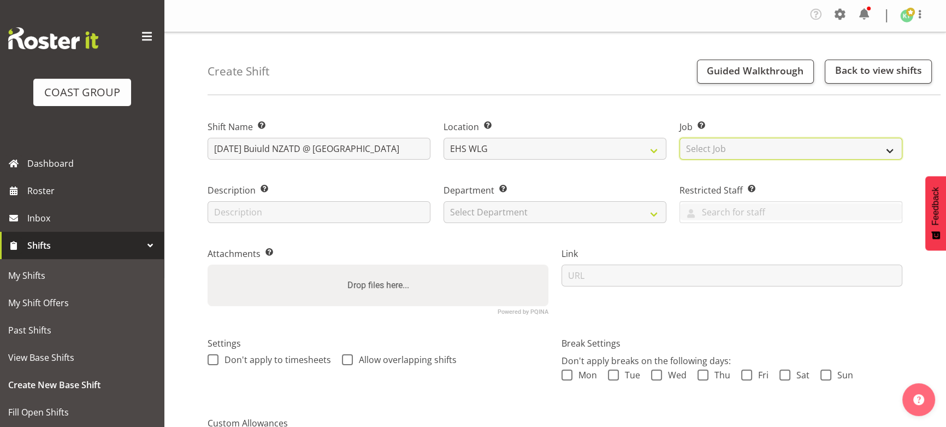
click at [721, 151] on select "Select Job Create new job 1 Carlton Events 1 [PERSON_NAME][GEOGRAPHIC_DATA] 1 […" at bounding box center [791, 149] width 223 height 22
select select "7852"
click at [680, 138] on select "Select Job Create new job 1 Carlton Events 1 [PERSON_NAME][GEOGRAPHIC_DATA] 1 […" at bounding box center [791, 149] width 223 height 22
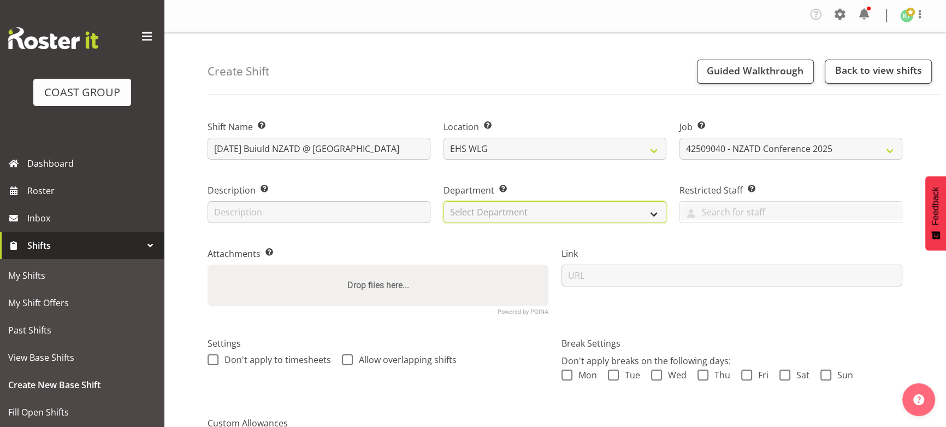
click at [577, 215] on select "Select Department EHS WLG OPS DW WLG DW WLG SALES" at bounding box center [555, 212] width 223 height 22
select select "43"
click at [444, 201] on select "Select Department EHS WLG OPS DW WLG DW WLG SALES" at bounding box center [555, 212] width 223 height 22
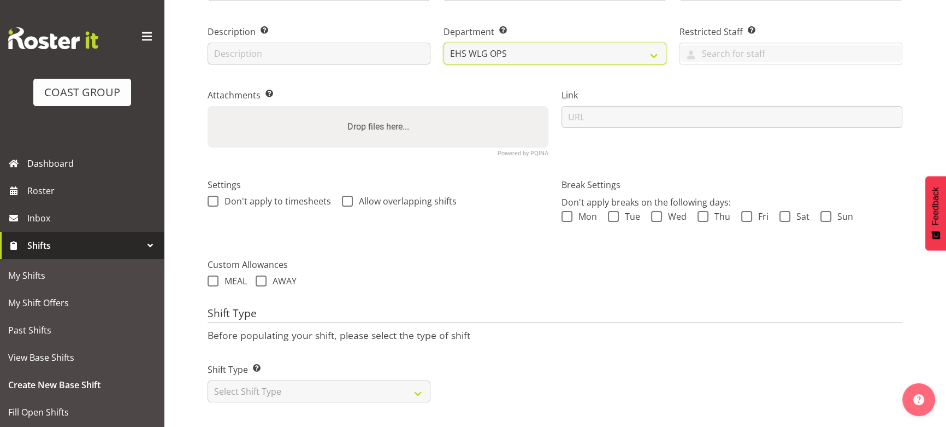
scroll to position [166, 0]
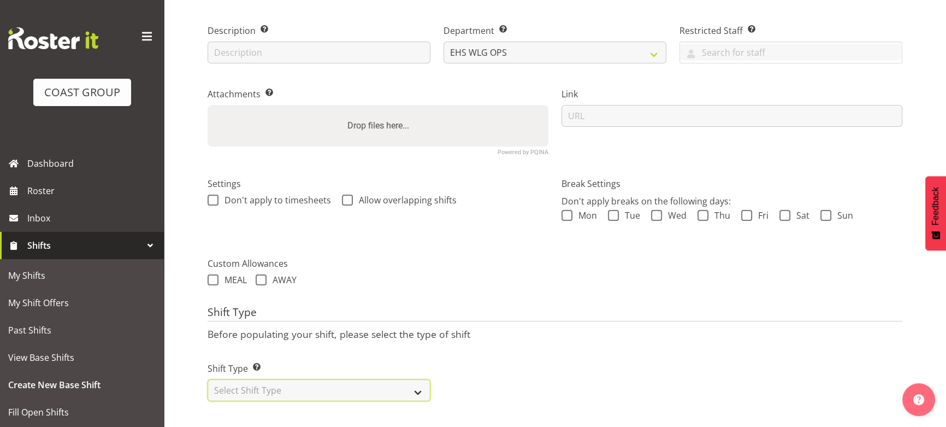
click at [420, 380] on select "Select Shift Type One Off Shift Recurring Shift Rotating Shift" at bounding box center [319, 390] width 223 height 22
select select "one_off"
click at [208, 379] on select "Select Shift Type One Off Shift Recurring Shift Rotating Shift" at bounding box center [319, 390] width 223 height 22
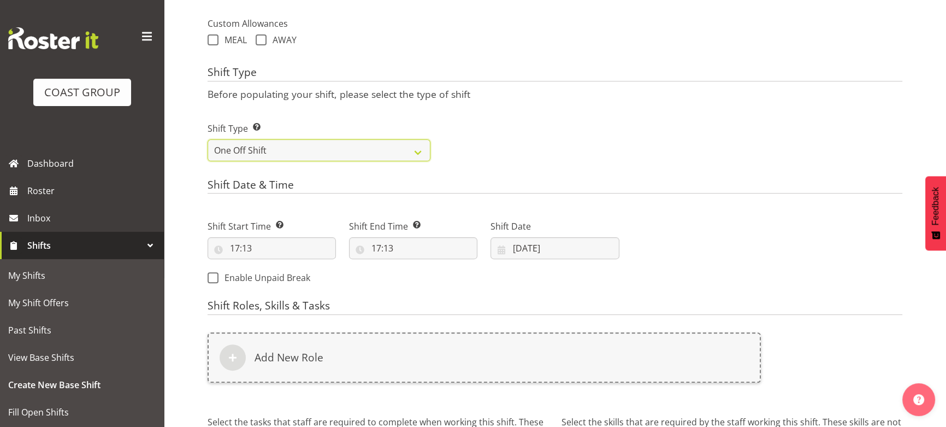
scroll to position [415, 0]
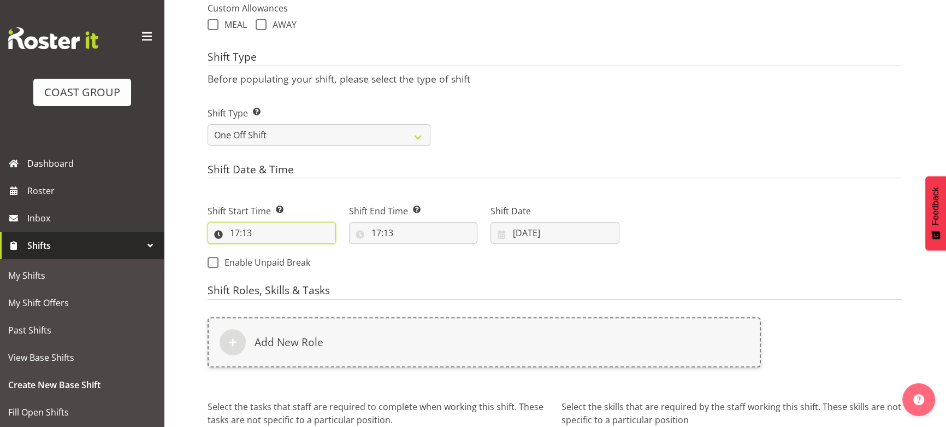
click at [307, 239] on input "17:13" at bounding box center [272, 233] width 128 height 22
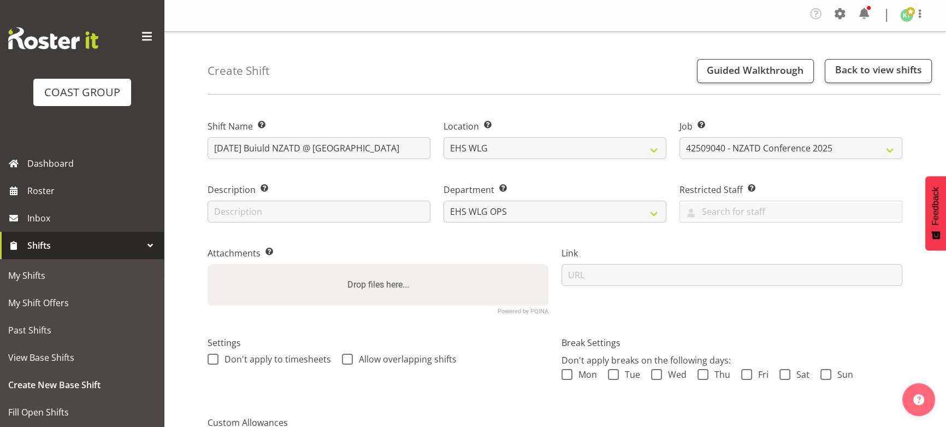
scroll to position [0, 0]
click at [262, 151] on input "SEP 25 Buiuld NZATD @ Harbourside" at bounding box center [319, 149] width 223 height 22
click at [393, 152] on input "SEP 25 Build NZATD @ Harbourside" at bounding box center [319, 149] width 223 height 22
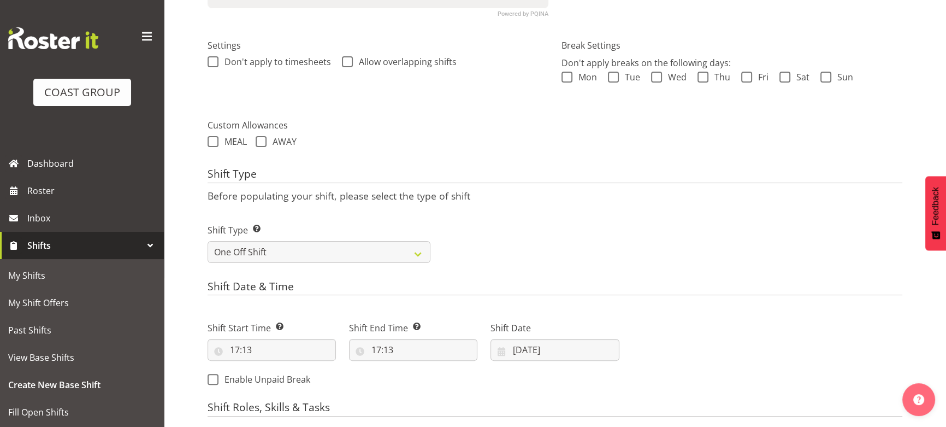
scroll to position [347, 0]
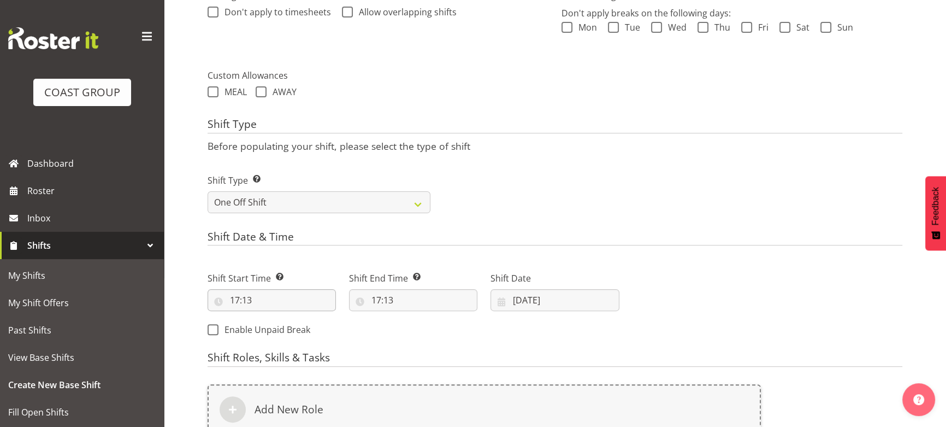
type input "SEP 25 Build NZATD @ Harbourside 8am"
click at [257, 299] on input "17:13" at bounding box center [272, 300] width 128 height 22
drag, startPoint x: 278, startPoint y: 331, endPoint x: 276, endPoint y: 323, distance: 7.3
click at [278, 331] on select "00 01 02 03 04 05 06 07 08 09 10 11 12 13 14 15 16 17 18 19 20 21 22 23" at bounding box center [282, 328] width 25 height 22
select select "7"
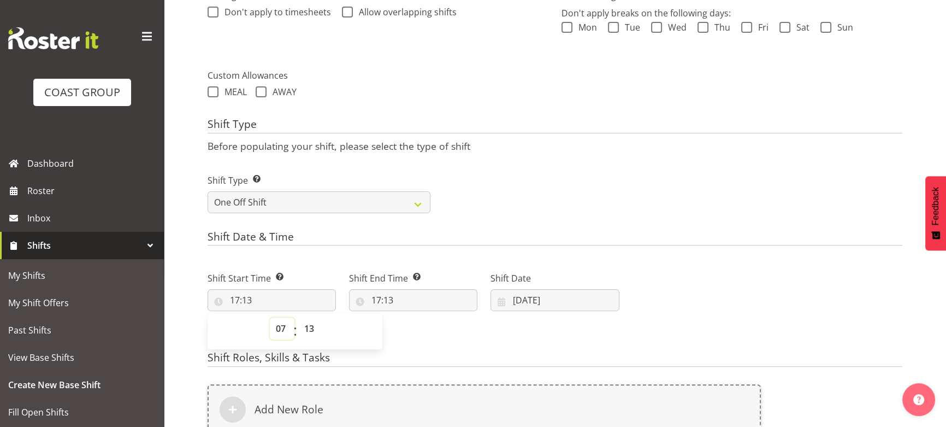
click at [270, 317] on select "00 01 02 03 04 05 06 07 08 09 10 11 12 13 14 15 16 17 18 19 20 21 22 23" at bounding box center [282, 328] width 25 height 22
type input "07:13"
click at [311, 321] on select "00 01 02 03 04 05 06 07 08 09 10 11 12 13 14 15 16 17 18 19 20 21 22 23 24 25 2…" at bounding box center [310, 328] width 25 height 22
select select "0"
click at [298, 317] on select "00 01 02 03 04 05 06 07 08 09 10 11 12 13 14 15 16 17 18 19 20 21 22 23 24 25 2…" at bounding box center [310, 328] width 25 height 22
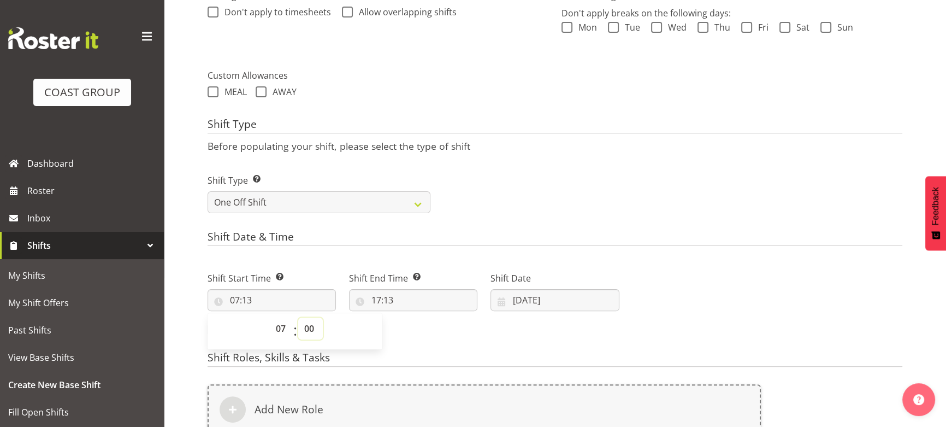
type input "07:00"
click at [443, 298] on input "17:13" at bounding box center [413, 300] width 128 height 22
click at [422, 326] on select "00 01 02 03 04 05 06 07 08 09 10 11 12 13 14 15 16 17 18 19 20 21 22 23" at bounding box center [423, 328] width 25 height 22
select select "10"
click at [411, 317] on select "00 01 02 03 04 05 06 07 08 09 10 11 12 13 14 15 16 17 18 19 20 21 22 23" at bounding box center [423, 328] width 25 height 22
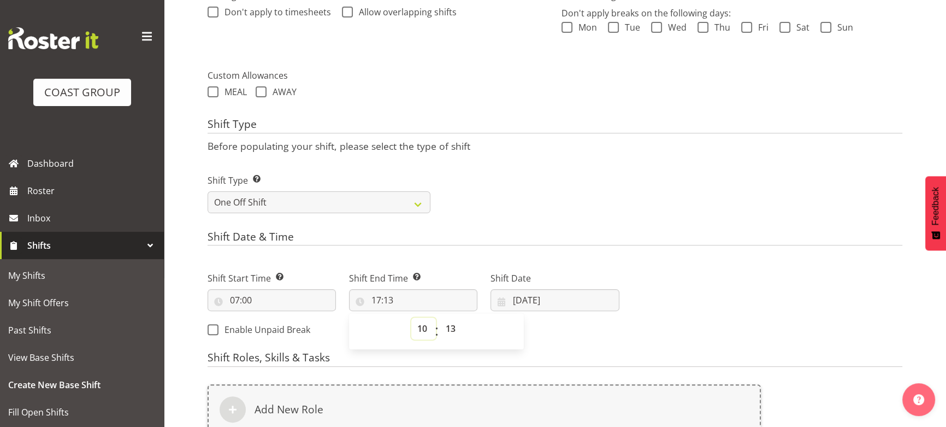
type input "10:13"
click at [447, 332] on select "00 01 02 03 04 05 06 07 08 09 10 11 12 13 14 15 16 17 18 19 20 21 22 23 24 25 2…" at bounding box center [452, 328] width 25 height 22
select select "0"
click at [440, 317] on select "00 01 02 03 04 05 06 07 08 09 10 11 12 13 14 15 16 17 18 19 20 21 22 23 24 25 2…" at bounding box center [452, 328] width 25 height 22
type input "10:00"
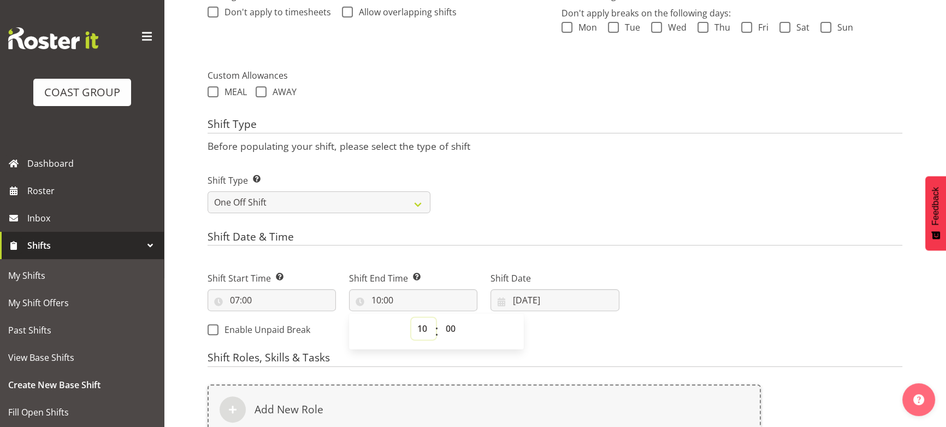
click at [426, 320] on select "00 01 02 03 04 05 06 07 08 09 10 11 12 13 14 15 16 17 18 19 20 21 22 23" at bounding box center [423, 328] width 25 height 22
select select "11"
click at [411, 317] on select "00 01 02 03 04 05 06 07 08 09 10 11 12 13 14 15 16 17 18 19 20 21 22 23" at bounding box center [423, 328] width 25 height 22
type input "11:00"
click at [559, 303] on input "[DATE]" at bounding box center [555, 300] width 128 height 22
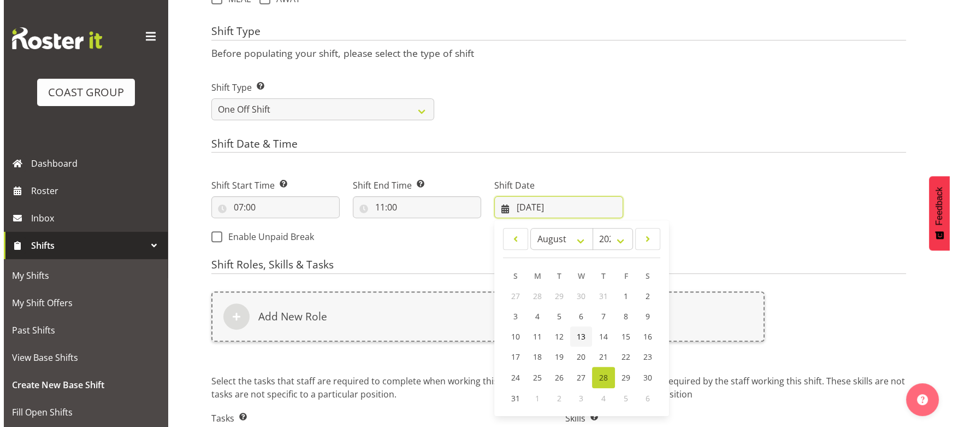
scroll to position [447, 0]
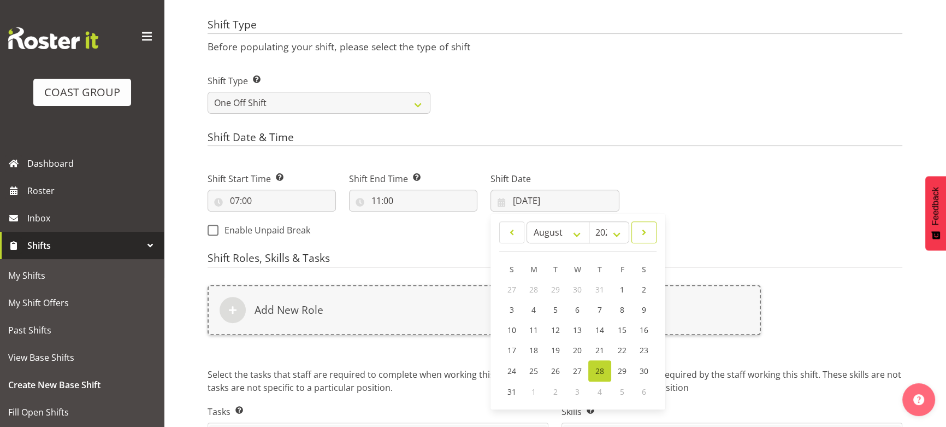
click at [651, 232] on link at bounding box center [644, 232] width 25 height 22
select select "8"
click at [552, 311] on link "9" at bounding box center [556, 309] width 22 height 20
type input "09/09/2025"
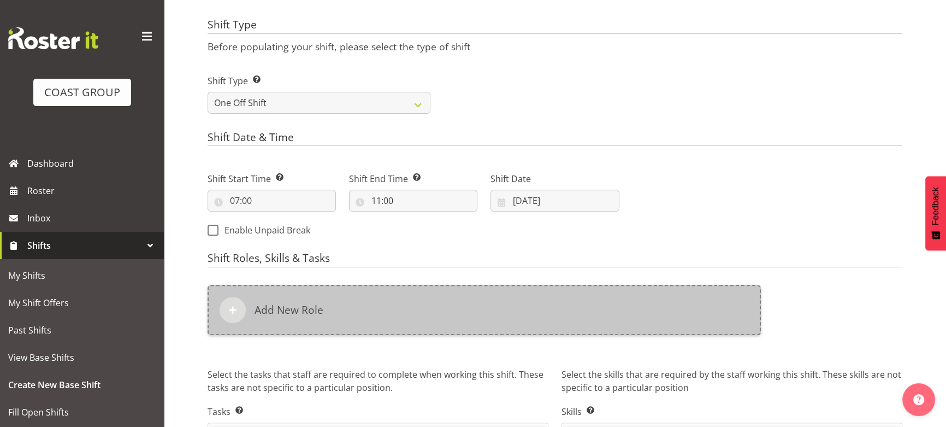
click at [501, 320] on div "Add New Role" at bounding box center [484, 310] width 553 height 50
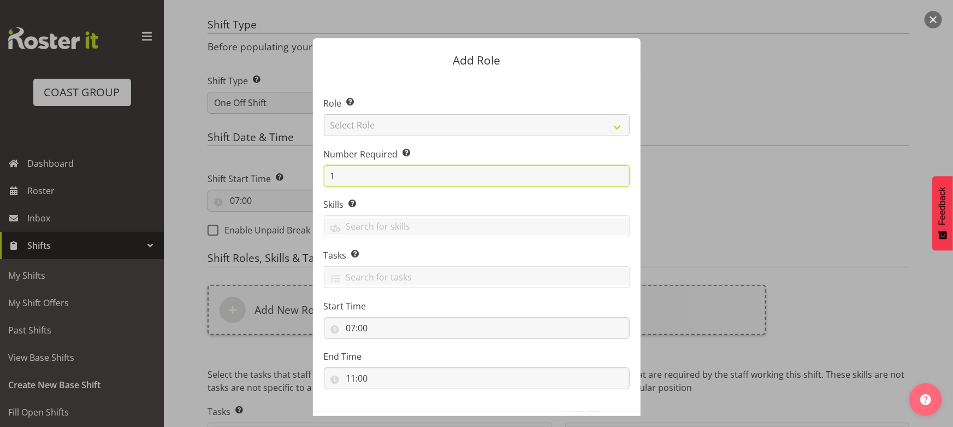
click at [317, 175] on section "Role Select the role you wish to add to the shift. Select Role ACCOUNT MANAGER …" at bounding box center [477, 244] width 328 height 334
type input "2"
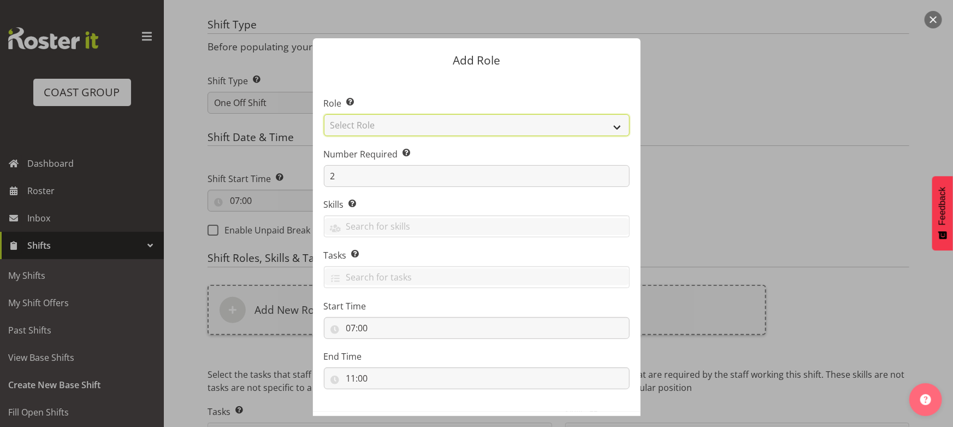
click at [477, 128] on select "Select Role ACCOUNT MANAGER ACCOUNT MANAGER DW ACCOUNTS AKL DIANNA VEHICLES AKL…" at bounding box center [477, 125] width 306 height 22
select select "191"
click at [324, 114] on select "Select Role ACCOUNT MANAGER ACCOUNT MANAGER DW ACCOUNTS AKL DIANNA VEHICLES AKL…" at bounding box center [477, 125] width 306 height 22
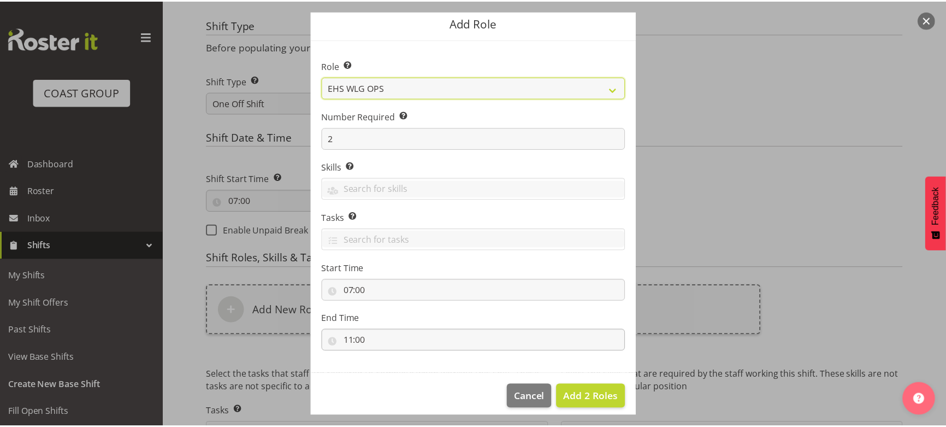
scroll to position [46, 0]
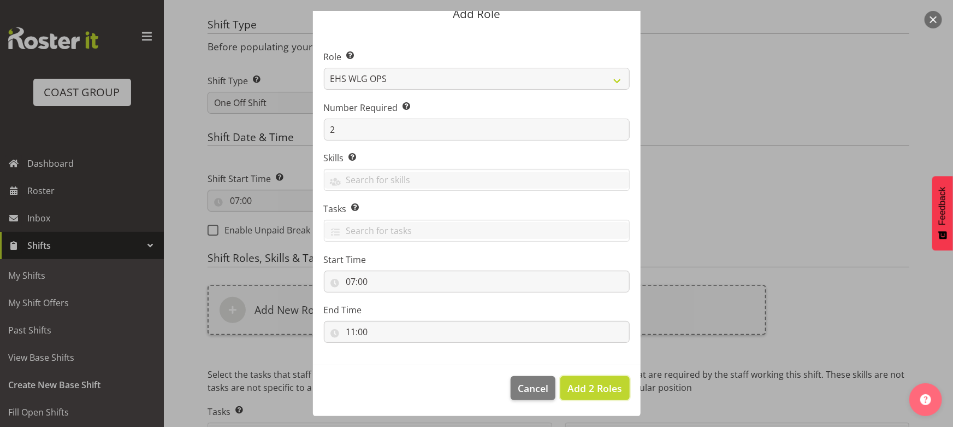
click at [593, 376] on button "Add 2 Roles" at bounding box center [595, 388] width 69 height 24
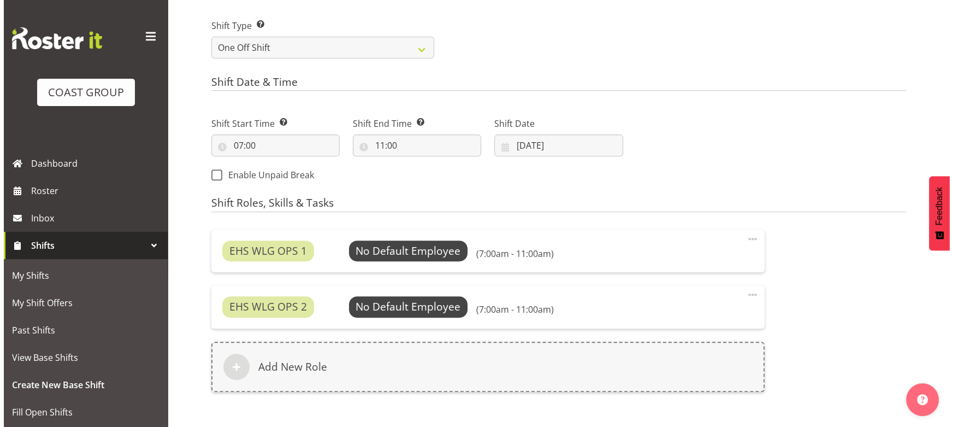
scroll to position [595, 0]
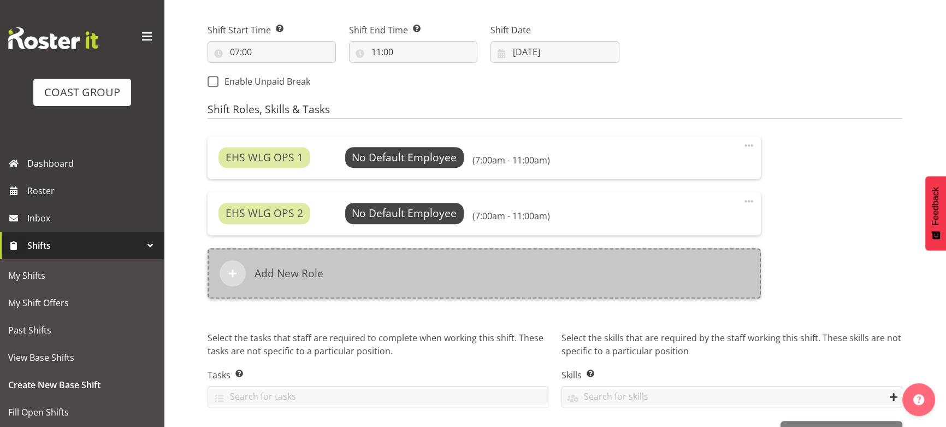
click at [499, 284] on div "Add New Role" at bounding box center [484, 273] width 553 height 50
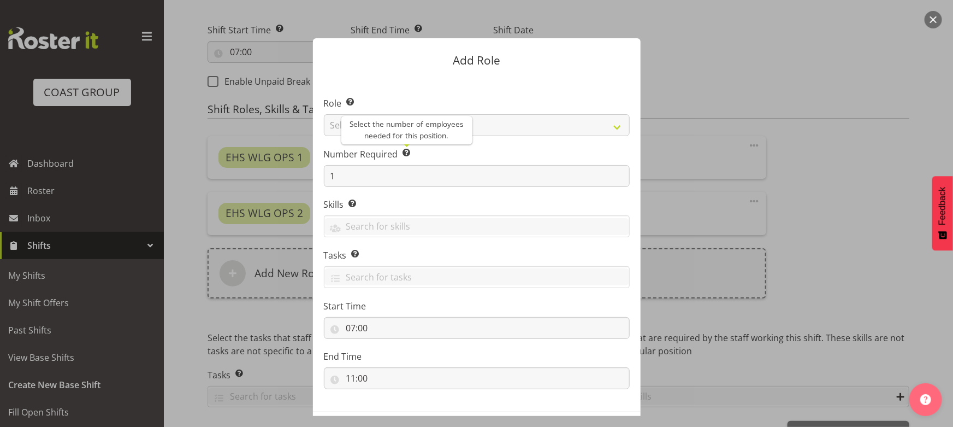
click at [404, 149] on span at bounding box center [407, 152] width 9 height 9
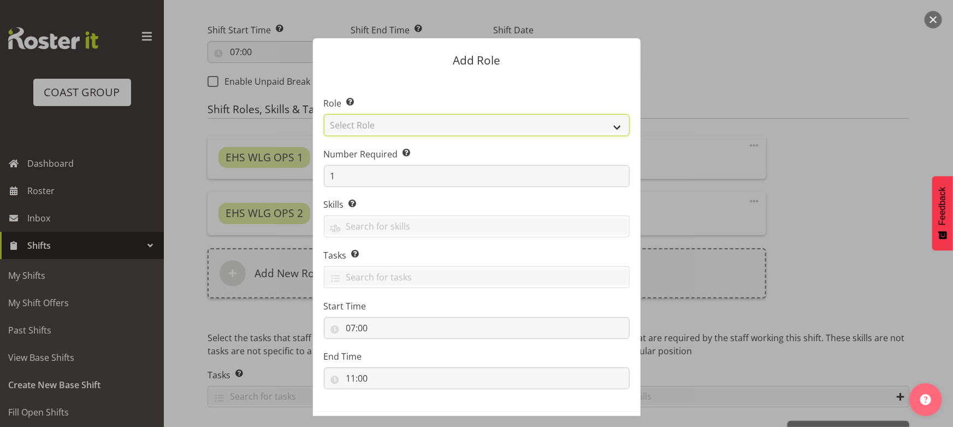
click at [453, 133] on select "Select Role ACCOUNT MANAGER ACCOUNT MANAGER DW ACCOUNTS AKL DIANNA VEHICLES AKL…" at bounding box center [477, 125] width 306 height 22
select select "123"
click at [324, 114] on select "Select Role ACCOUNT MANAGER ACCOUNT MANAGER DW ACCOUNTS AKL DIANNA VEHICLES AKL…" at bounding box center [477, 125] width 306 height 22
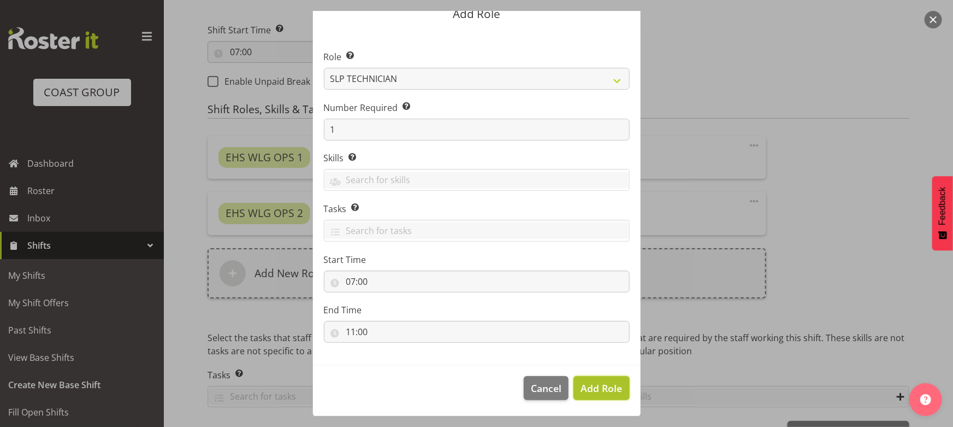
click at [581, 386] on span "Add Role" at bounding box center [602, 387] width 42 height 13
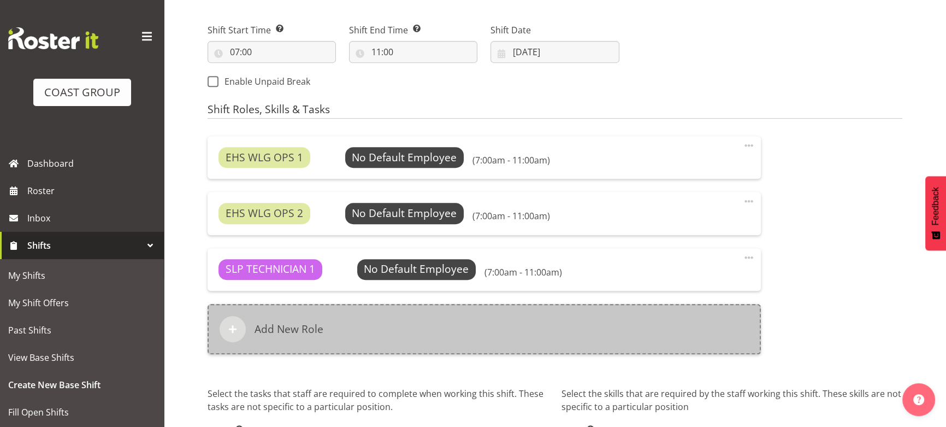
click at [407, 326] on div "Add New Role" at bounding box center [484, 329] width 553 height 50
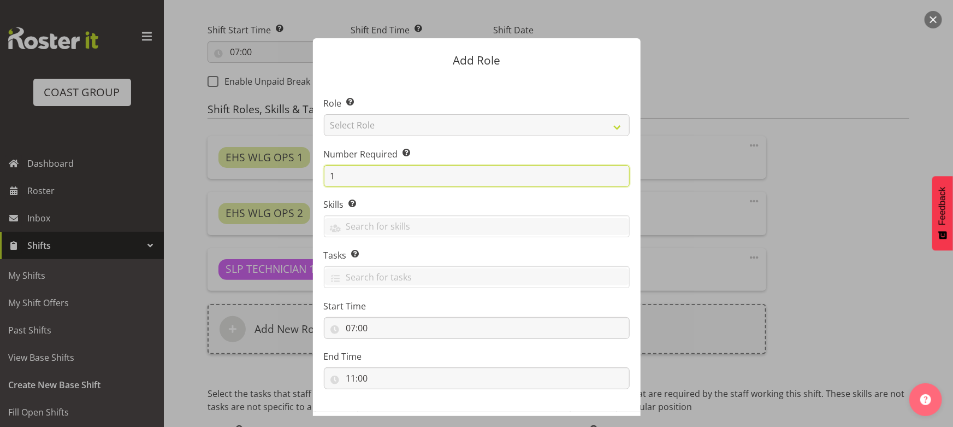
drag, startPoint x: 337, startPoint y: 178, endPoint x: 279, endPoint y: 176, distance: 57.9
click at [280, 178] on form "Add Role Role Select the role you wish to add to the shift. Select Role ACCOUNT…" at bounding box center [477, 213] width 524 height 405
type input "2"
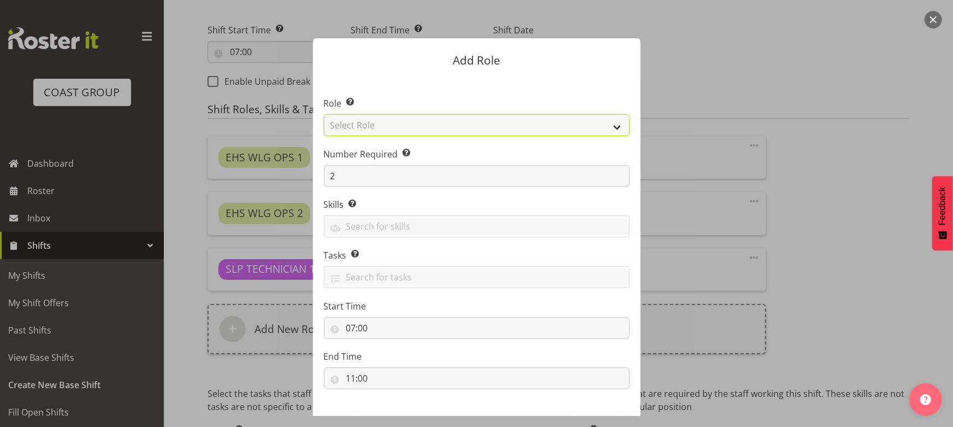
click at [477, 133] on select "Select Role ACCOUNT MANAGER ACCOUNT MANAGER DW ACCOUNTS [PERSON_NAME] VEHICLES …" at bounding box center [477, 125] width 306 height 22
select select "191"
click at [324, 114] on select "Select Role ACCOUNT MANAGER ACCOUNT MANAGER DW ACCOUNTS [PERSON_NAME] VEHICLES …" at bounding box center [477, 125] width 306 height 22
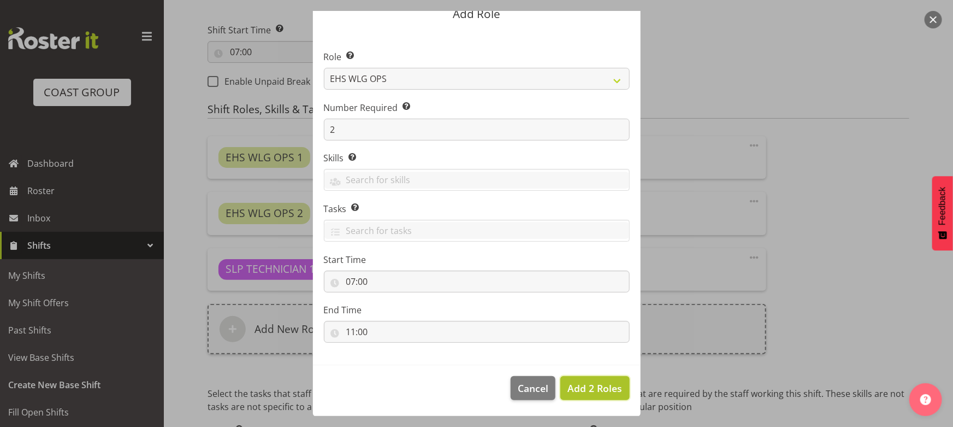
click at [574, 382] on span "Add 2 Roles" at bounding box center [595, 387] width 55 height 13
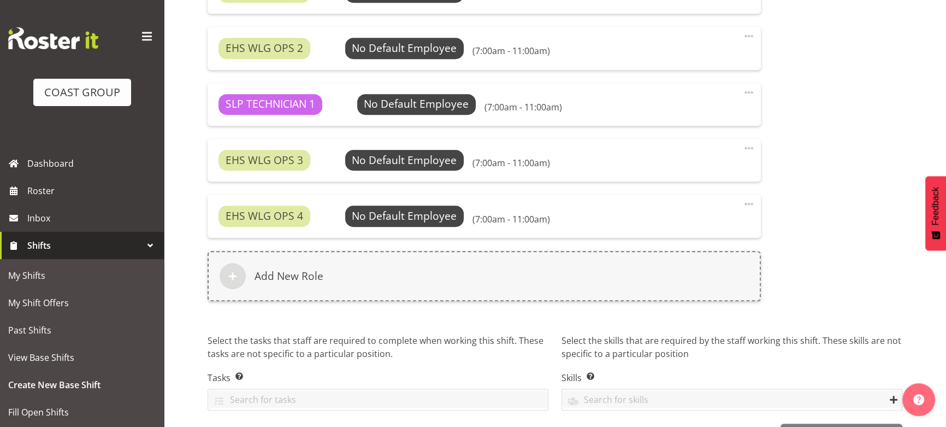
scroll to position [796, 0]
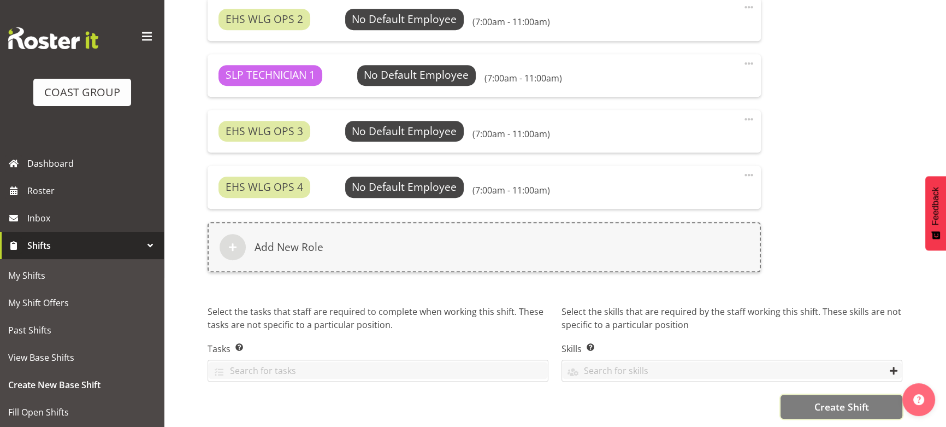
drag, startPoint x: 814, startPoint y: 404, endPoint x: 782, endPoint y: 413, distance: 33.0
click at [814, 404] on span "Create Shift" at bounding box center [841, 406] width 55 height 14
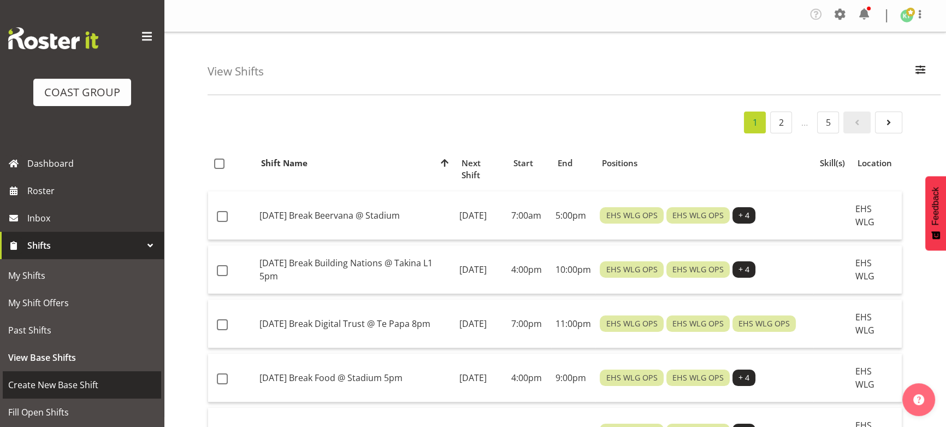
click at [38, 387] on span "Create New Base Shift" at bounding box center [82, 384] width 148 height 16
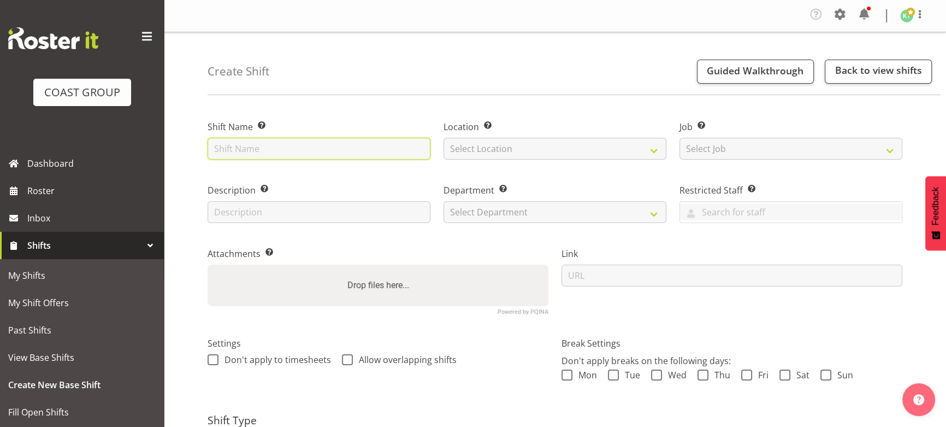
click at [240, 150] on input "text" at bounding box center [319, 149] width 223 height 22
type input "[DATE] Break NZATD @ Harbourside 5pm"
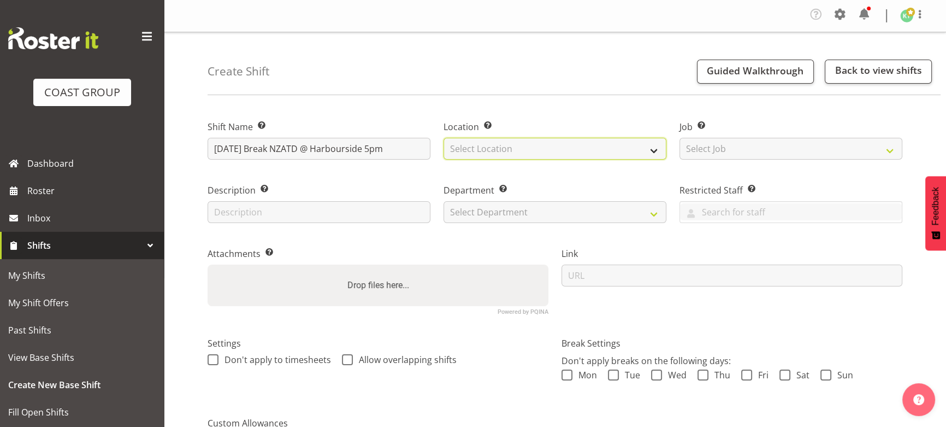
click at [494, 146] on select "Select Location EHS WLG DW WLG" at bounding box center [555, 149] width 223 height 22
click at [500, 158] on select "Select Location EHS WLG DW WLG" at bounding box center [555, 149] width 223 height 22
click at [504, 158] on select "Select Location EHS WLG DW WLG" at bounding box center [555, 149] width 223 height 22
select select "106"
click at [444, 138] on select "Select Location EHS WLG DW WLG" at bounding box center [555, 149] width 223 height 22
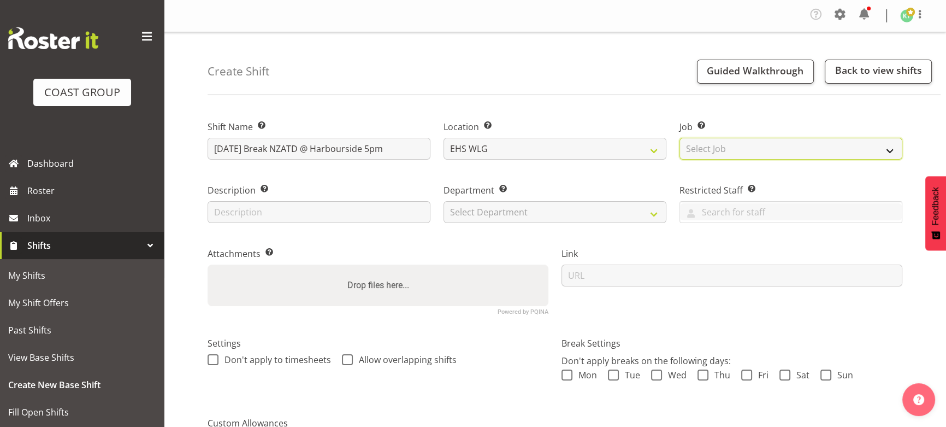
click at [721, 140] on select "Select Job Create new job 1 Carlton Events 1 [PERSON_NAME][GEOGRAPHIC_DATA] 1 […" at bounding box center [791, 149] width 223 height 22
select select "7852"
click at [680, 138] on select "Select Job Create new job 1 Carlton Events 1 [PERSON_NAME][GEOGRAPHIC_DATA] 1 […" at bounding box center [791, 149] width 223 height 22
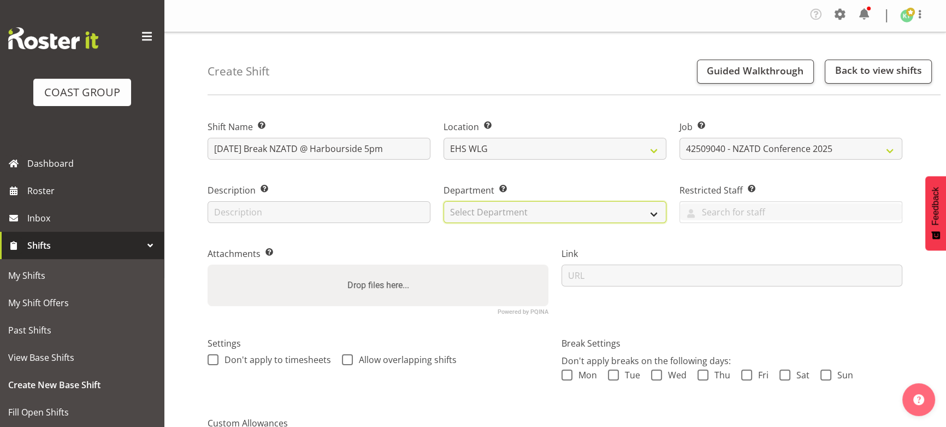
drag, startPoint x: 587, startPoint y: 211, endPoint x: 583, endPoint y: 220, distance: 9.5
click at [587, 212] on select "Select Department EHS WLG OPS DW WLG DW WLG SALES" at bounding box center [555, 212] width 223 height 22
select select "43"
click at [444, 201] on select "Select Department EHS WLG OPS DW WLG DW WLG SALES" at bounding box center [555, 212] width 223 height 22
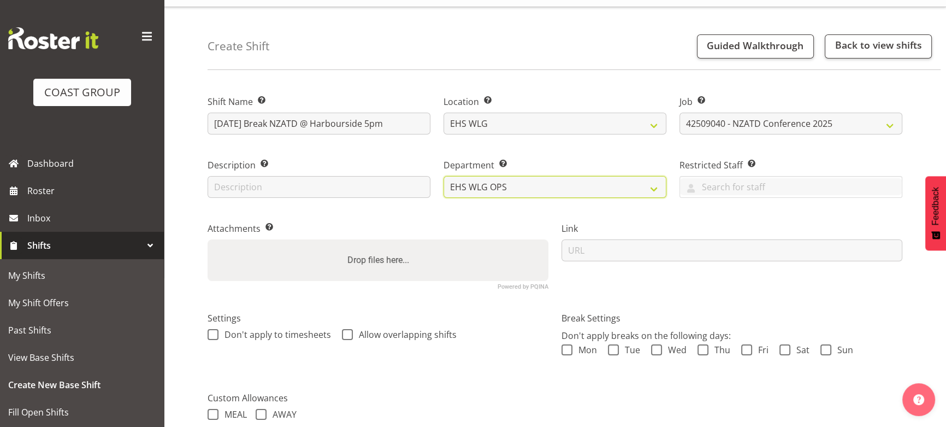
scroll to position [149, 0]
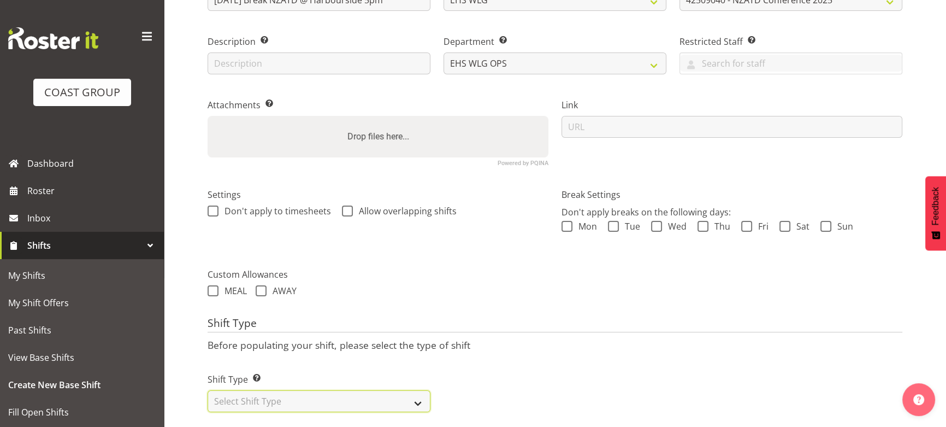
drag, startPoint x: 386, startPoint y: 397, endPoint x: 386, endPoint y: 390, distance: 6.6
click at [386, 397] on select "Select Shift Type One Off Shift Recurring Shift Rotating Shift" at bounding box center [319, 401] width 223 height 22
select select "one_off"
click at [208, 390] on select "Select Shift Type One Off Shift Recurring Shift Rotating Shift" at bounding box center [319, 401] width 223 height 22
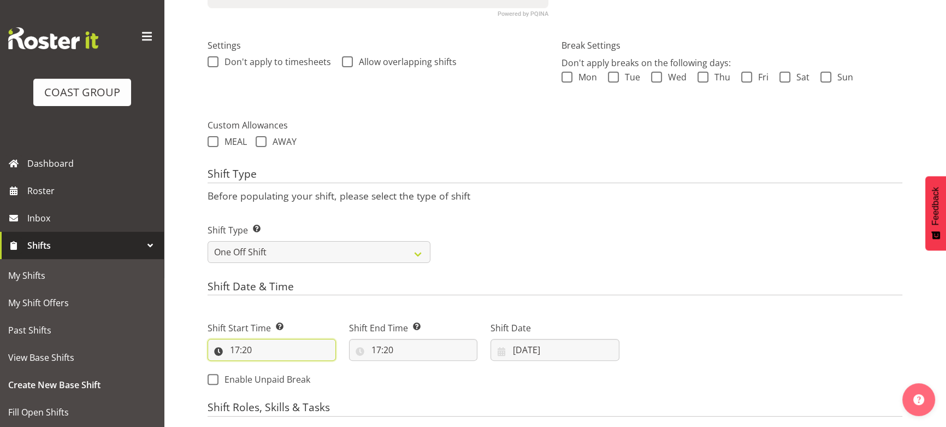
click at [286, 355] on input "17:20" at bounding box center [272, 350] width 128 height 22
click at [284, 377] on select "00 01 02 03 04 05 06 07 08 09 10 11 12 13 14 15 16 17 18 19 20 21 22 23" at bounding box center [282, 378] width 25 height 22
select select "16"
click at [270, 367] on select "00 01 02 03 04 05 06 07 08 09 10 11 12 13 14 15 16 17 18 19 20 21 22 23" at bounding box center [282, 378] width 25 height 22
type input "16:20"
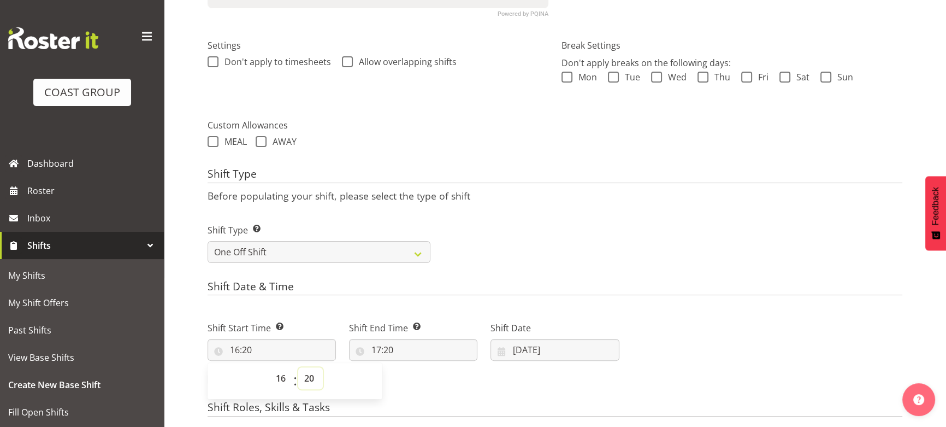
click at [311, 378] on select "00 01 02 03 04 05 06 07 08 09 10 11 12 13 14 15 16 17 18 19 20 21 22 23 24 25 2…" at bounding box center [310, 378] width 25 height 22
select select "0"
click at [298, 367] on select "00 01 02 03 04 05 06 07 08 09 10 11 12 13 14 15 16 17 18 19 20 21 22 23 24 25 2…" at bounding box center [310, 378] width 25 height 22
type input "16:00"
click at [404, 346] on input "17:20" at bounding box center [413, 350] width 128 height 22
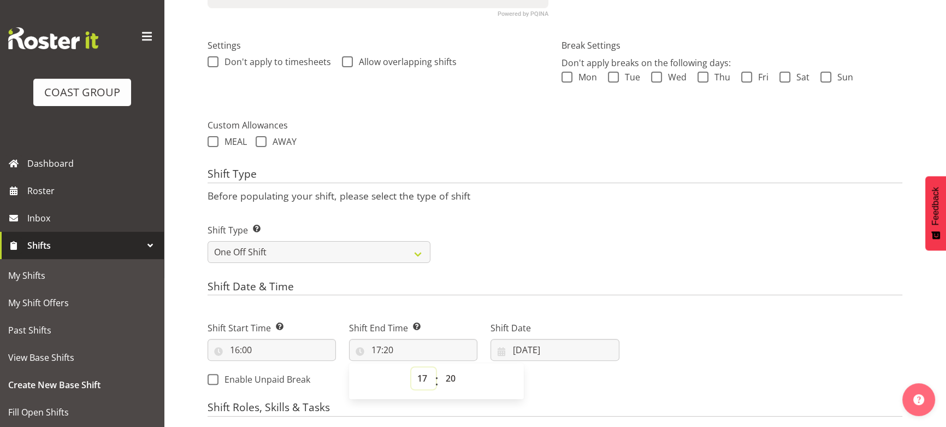
click at [421, 372] on select "00 01 02 03 04 05 06 07 08 09 10 11 12 13 14 15 16 17 18 19 20 21 22 23" at bounding box center [423, 378] width 25 height 22
select select "20"
click at [411, 367] on select "00 01 02 03 04 05 06 07 08 09 10 11 12 13 14 15 16 17 18 19 20 21 22 23" at bounding box center [423, 378] width 25 height 22
type input "20:20"
click at [546, 349] on input "28/08/2025" at bounding box center [555, 350] width 128 height 22
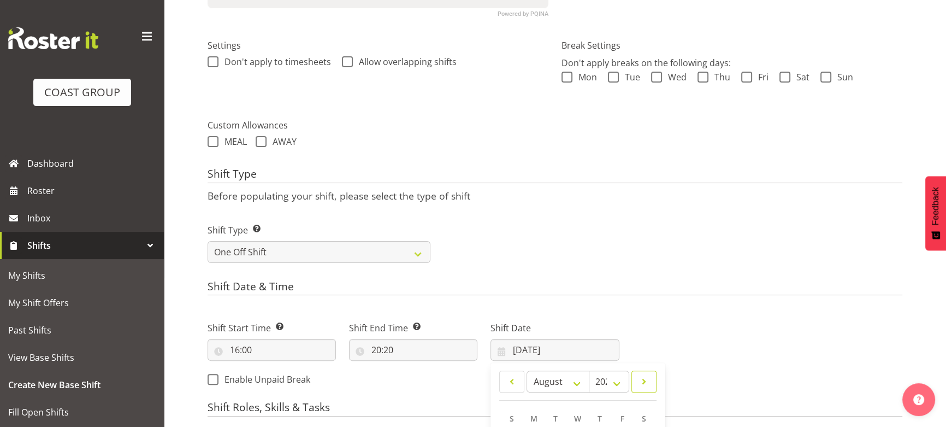
click at [650, 377] on span at bounding box center [644, 381] width 11 height 13
select select "8"
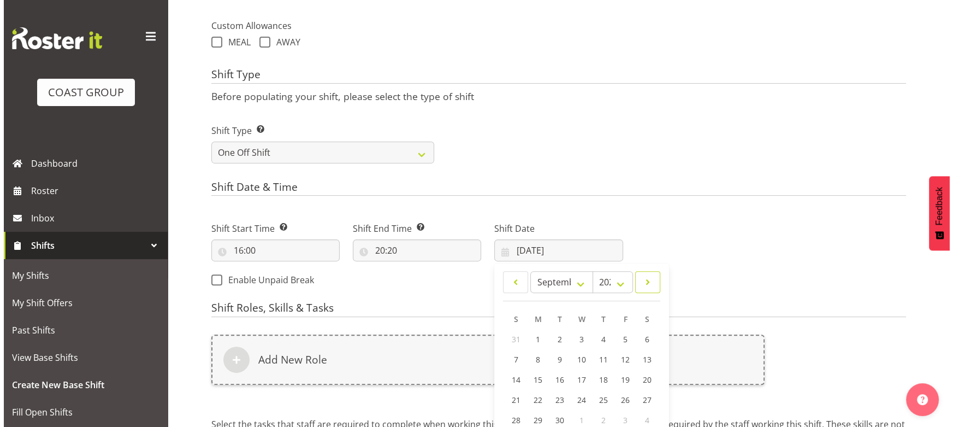
scroll to position [447, 0]
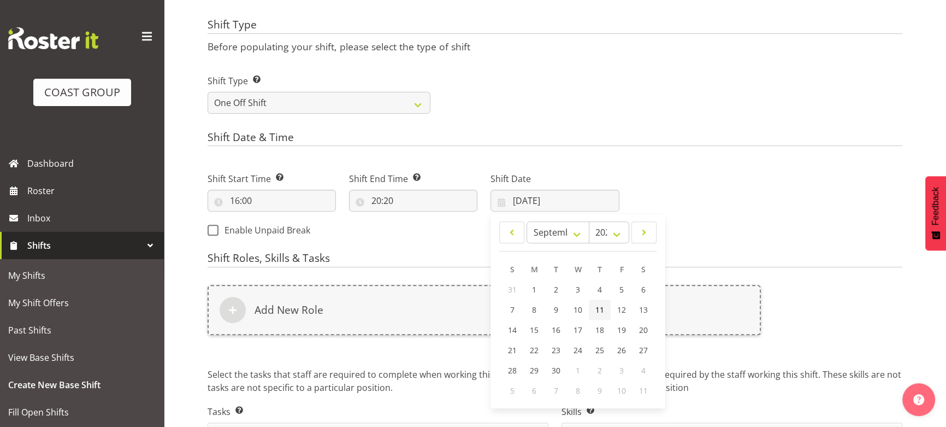
click at [606, 306] on link "11" at bounding box center [600, 309] width 22 height 20
type input "11/09/2025"
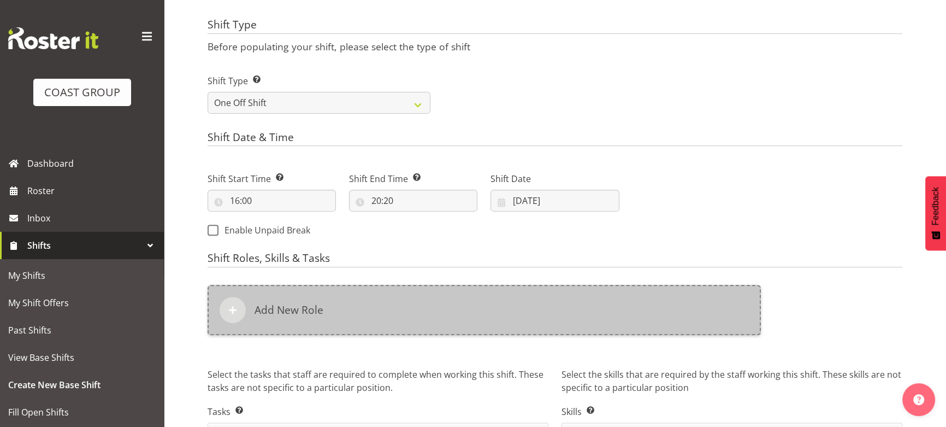
click at [590, 306] on div "Add New Role" at bounding box center [484, 310] width 553 height 50
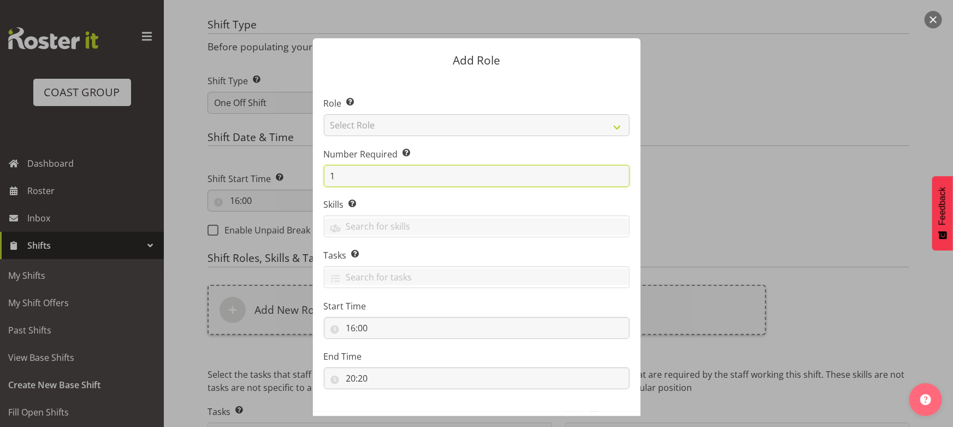
drag, startPoint x: 338, startPoint y: 176, endPoint x: 312, endPoint y: 184, distance: 27.2
click at [313, 184] on section "Role Select the role you wish to add to the shift. Select Role ACCOUNT MANAGER …" at bounding box center [477, 244] width 328 height 334
type input "4"
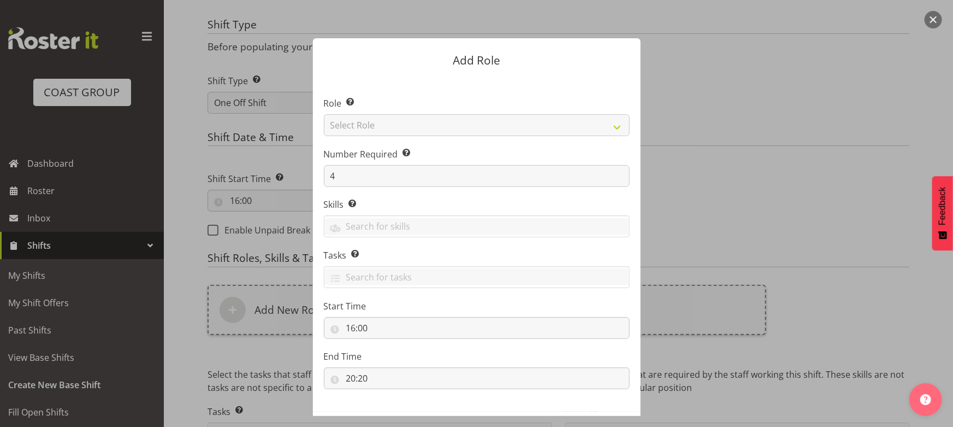
click at [434, 136] on section "Role Select the role you wish to add to the shift. Select Role ACCOUNT MANAGER …" at bounding box center [477, 244] width 328 height 334
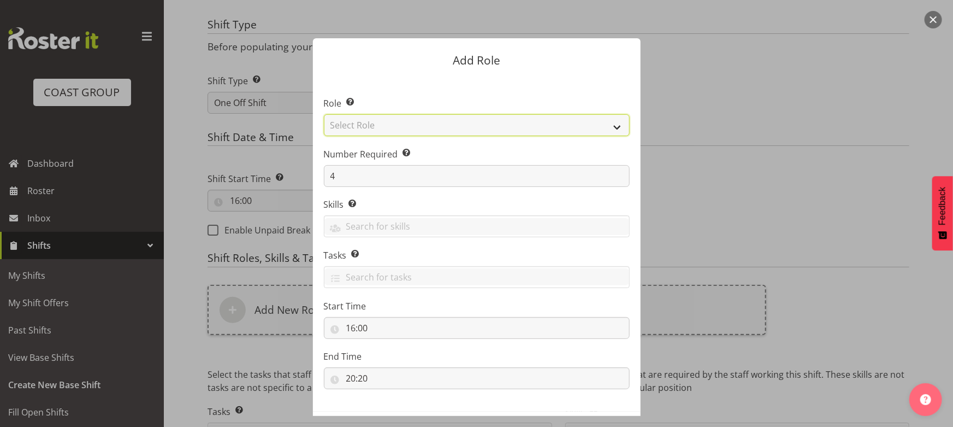
click at [437, 133] on select "Select Role ACCOUNT MANAGER ACCOUNT MANAGER DW ACCOUNTS AKL DIANNA VEHICLES AKL…" at bounding box center [477, 125] width 306 height 22
select select "191"
click at [324, 114] on select "Select Role ACCOUNT MANAGER ACCOUNT MANAGER DW ACCOUNTS [PERSON_NAME] VEHICLES …" at bounding box center [477, 125] width 306 height 22
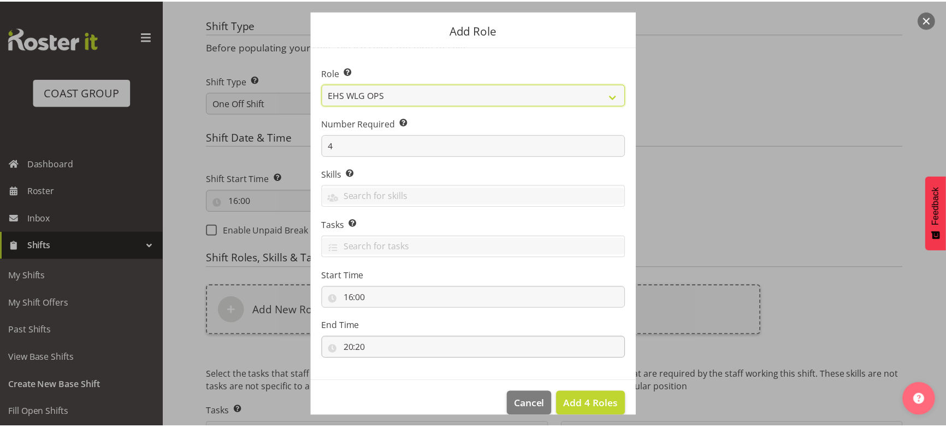
scroll to position [46, 0]
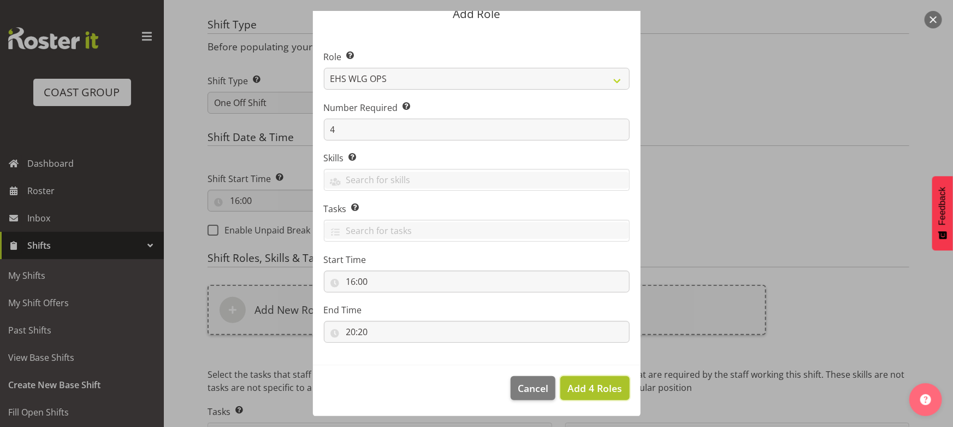
click at [592, 391] on span "Add 4 Roles" at bounding box center [595, 387] width 55 height 13
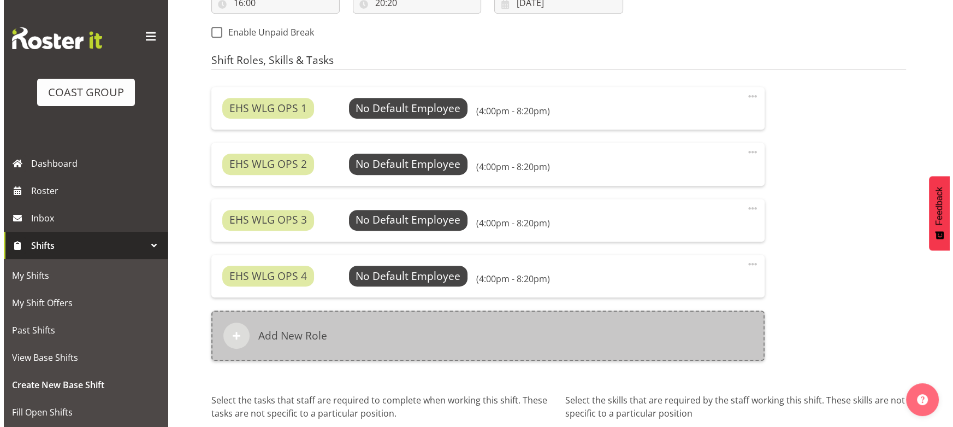
scroll to position [645, 0]
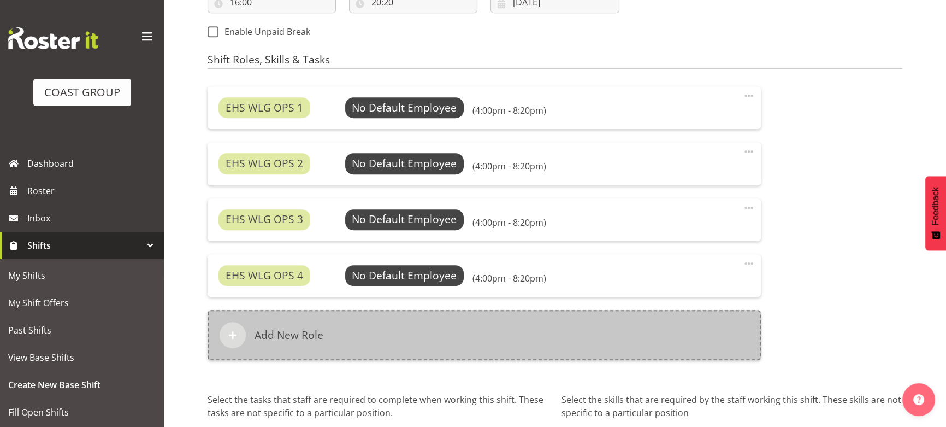
click at [443, 328] on div "Add New Role" at bounding box center [484, 335] width 553 height 50
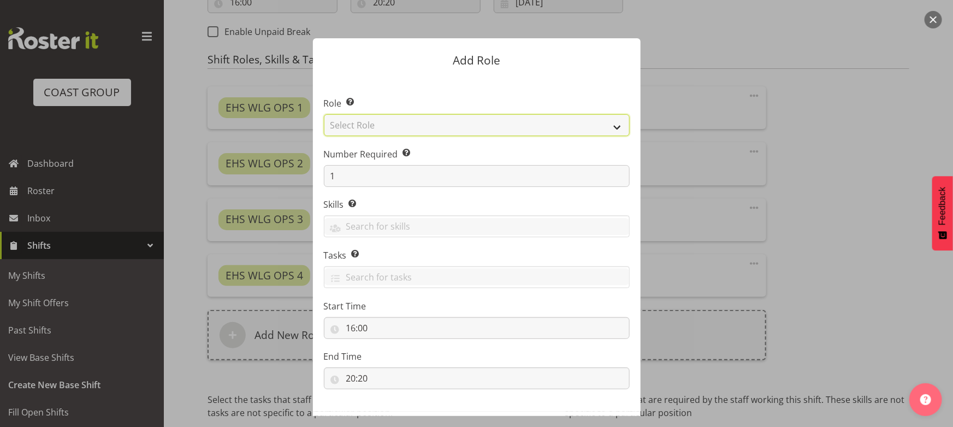
click at [431, 131] on select "Select Role ACCOUNT MANAGER ACCOUNT MANAGER DW ACCOUNTS [PERSON_NAME] VEHICLES …" at bounding box center [477, 125] width 306 height 22
select select "123"
click at [324, 114] on select "Select Role ACCOUNT MANAGER ACCOUNT MANAGER DW ACCOUNTS [PERSON_NAME] VEHICLES …" at bounding box center [477, 125] width 306 height 22
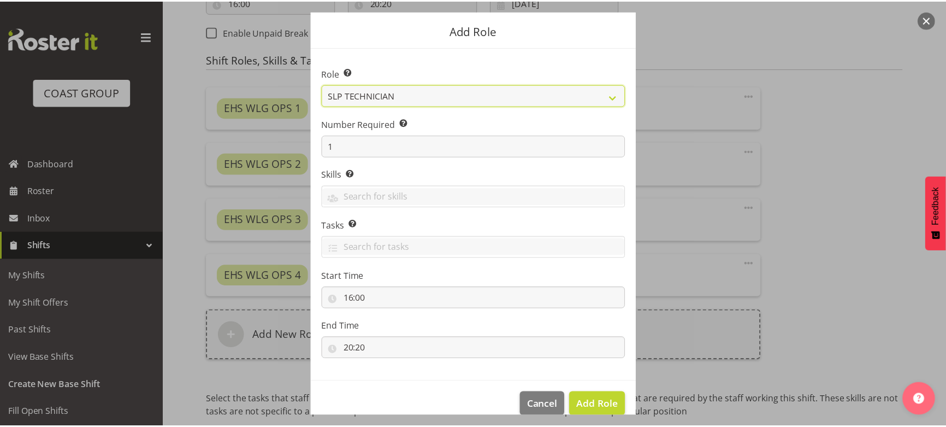
scroll to position [46, 0]
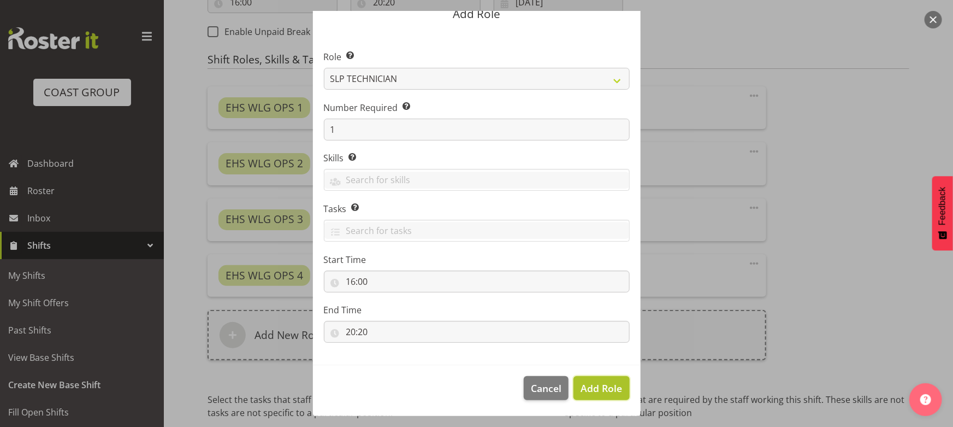
drag, startPoint x: 591, startPoint y: 385, endPoint x: 587, endPoint y: 373, distance: 12.6
click at [592, 383] on span "Add Role" at bounding box center [602, 387] width 42 height 13
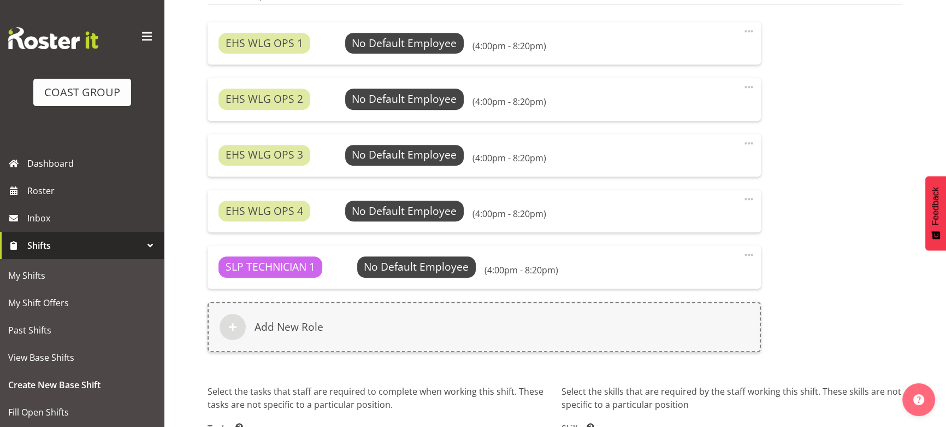
scroll to position [796, 0]
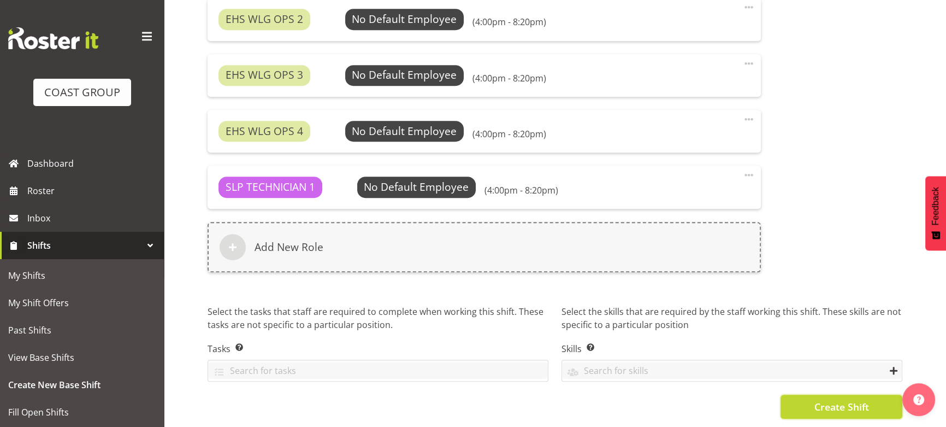
click at [815, 400] on span "Create Shift" at bounding box center [841, 406] width 55 height 14
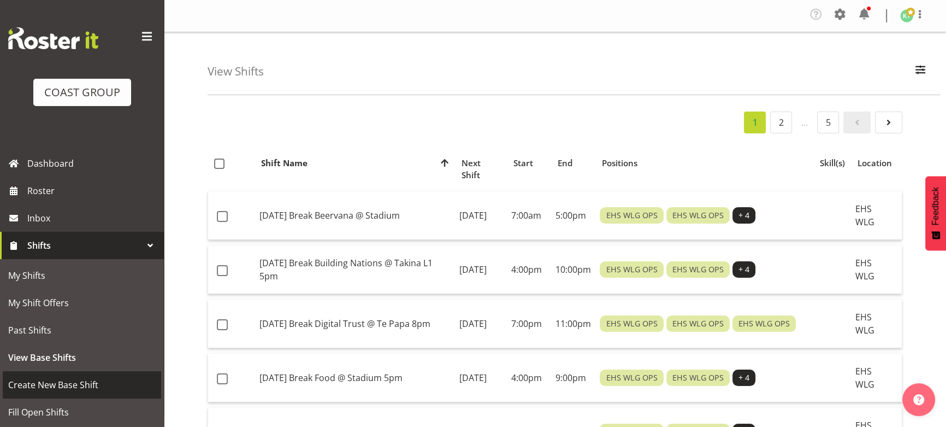
click at [53, 374] on link "Create New Base Shift" at bounding box center [82, 384] width 158 height 27
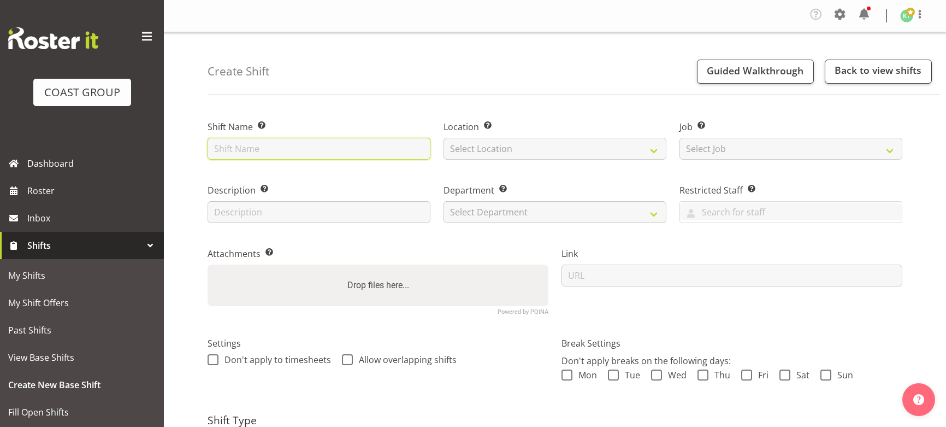
click at [236, 143] on input "text" at bounding box center [319, 149] width 223 height 22
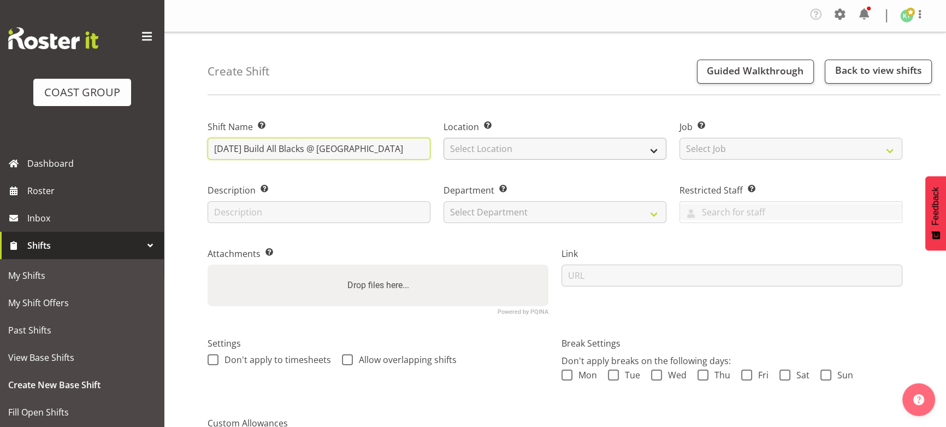
type input "SEP 25 Build All Blacks @ Stadium 730am"
click at [480, 153] on select "Select Location EHS WLG DW WLG" at bounding box center [555, 149] width 223 height 22
select select "106"
click at [444, 138] on select "Select Location EHS WLG DW WLG" at bounding box center [555, 149] width 223 height 22
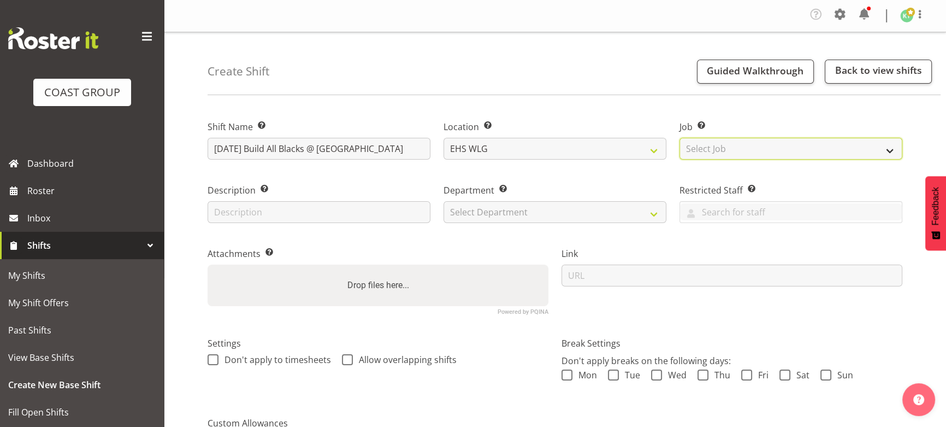
click at [726, 153] on select "Select Job Create new job 1 Carlton Events 1 [PERSON_NAME][GEOGRAPHIC_DATA] 1 […" at bounding box center [791, 149] width 223 height 22
select select "10144"
click at [680, 138] on select "Select Job Create new job 1 Carlton Events 1 [PERSON_NAME][GEOGRAPHIC_DATA] 1 […" at bounding box center [791, 149] width 223 height 22
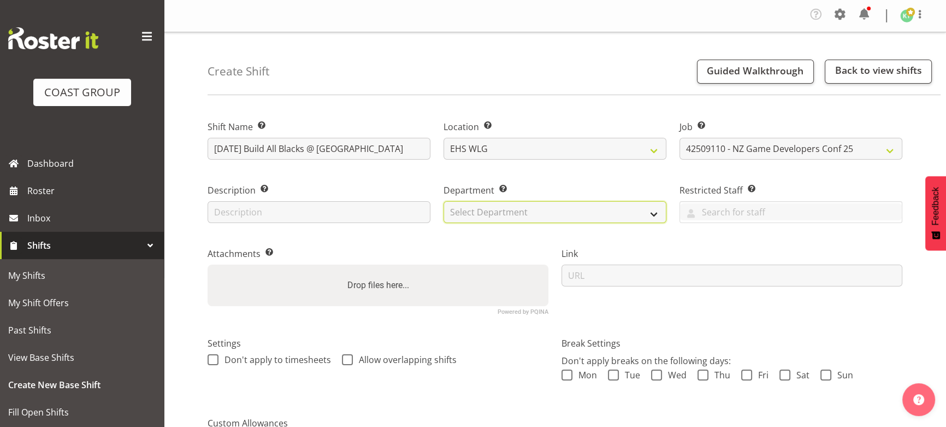
click at [592, 216] on select "Select Department EHS WLG OPS DW WLG DW WLG SALES" at bounding box center [555, 212] width 223 height 22
select select "43"
click at [444, 201] on select "Select Department EHS WLG OPS DW WLG DW WLG SALES" at bounding box center [555, 212] width 223 height 22
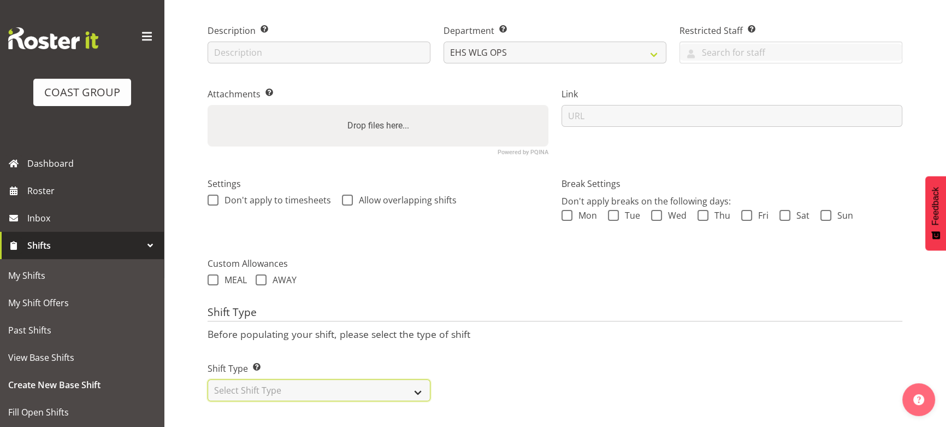
click at [364, 379] on select "Select Shift Type One Off Shift Recurring Shift Rotating Shift" at bounding box center [319, 390] width 223 height 22
select select "one_off"
click at [208, 379] on select "Select Shift Type One Off Shift Recurring Shift Rotating Shift" at bounding box center [319, 390] width 223 height 22
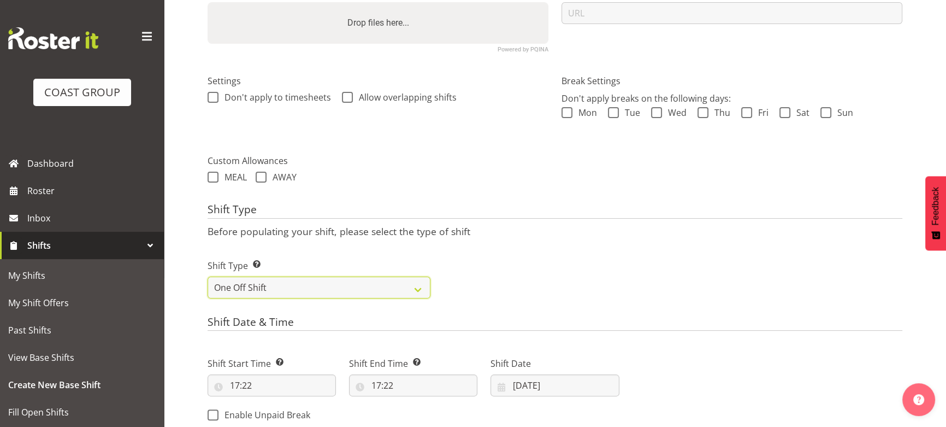
scroll to position [266, 0]
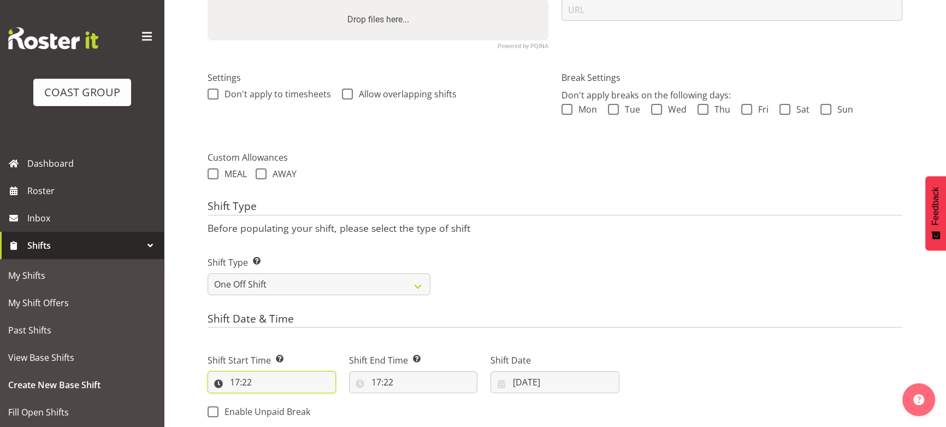
click at [280, 380] on input "17:22" at bounding box center [272, 382] width 128 height 22
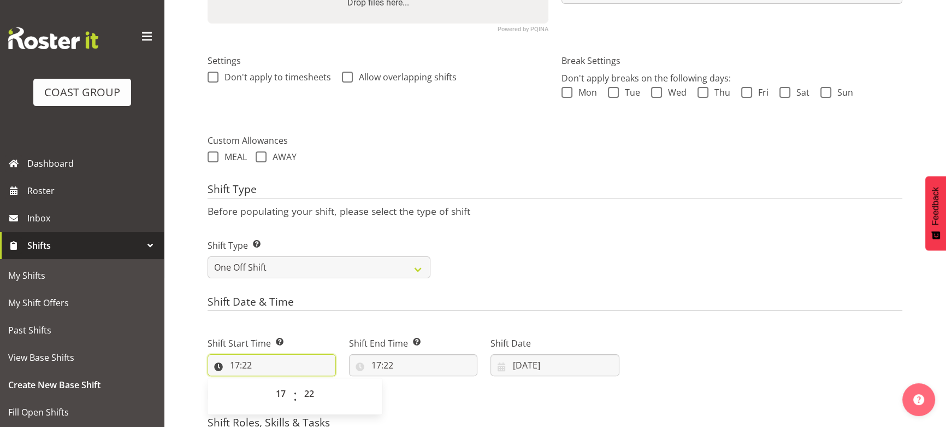
scroll to position [298, 0]
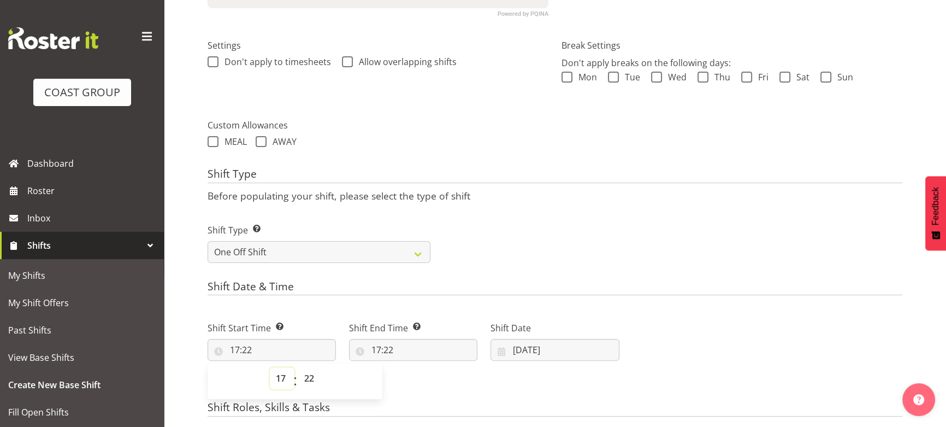
click at [275, 377] on select "00 01 02 03 04 05 06 07 08 09 10 11 12 13 14 15 16 17 18 19 20 21 22 23" at bounding box center [282, 378] width 25 height 22
select select "18"
click at [270, 367] on select "00 01 02 03 04 05 06 07 08 09 10 11 12 13 14 15 16 17 18 19 20 21 22 23" at bounding box center [282, 378] width 25 height 22
type input "18:22"
click at [311, 378] on select "00 01 02 03 04 05 06 07 08 09 10 11 12 13 14 15 16 17 18 19 20 21 22 23 24 25 2…" at bounding box center [310, 378] width 25 height 22
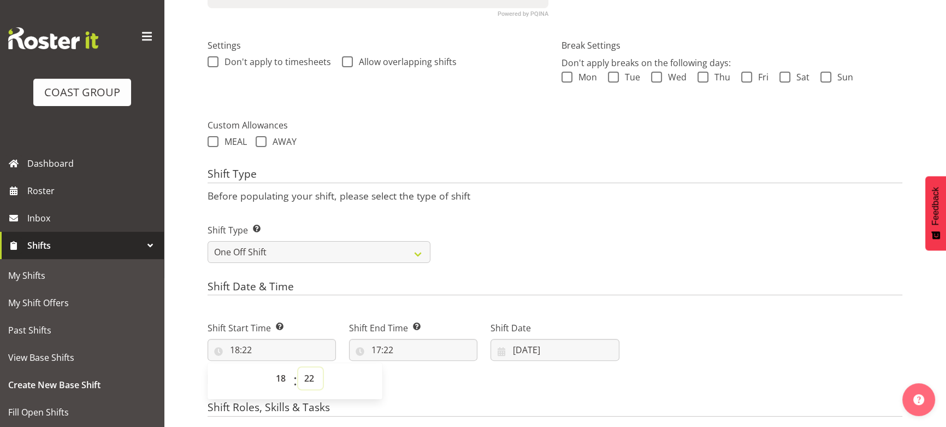
select select "30"
click at [298, 367] on select "00 01 02 03 04 05 06 07 08 09 10 11 12 13 14 15 16 17 18 19 20 21 22 23 24 25 2…" at bounding box center [310, 378] width 25 height 22
type input "18:30"
click at [421, 351] on input "17:22" at bounding box center [413, 350] width 128 height 22
click at [423, 379] on select "00 01 02 03 04 05 06 07 08 09 10 11 12 13 14 15 16 17 18 19 20 21 22 23" at bounding box center [423, 378] width 25 height 22
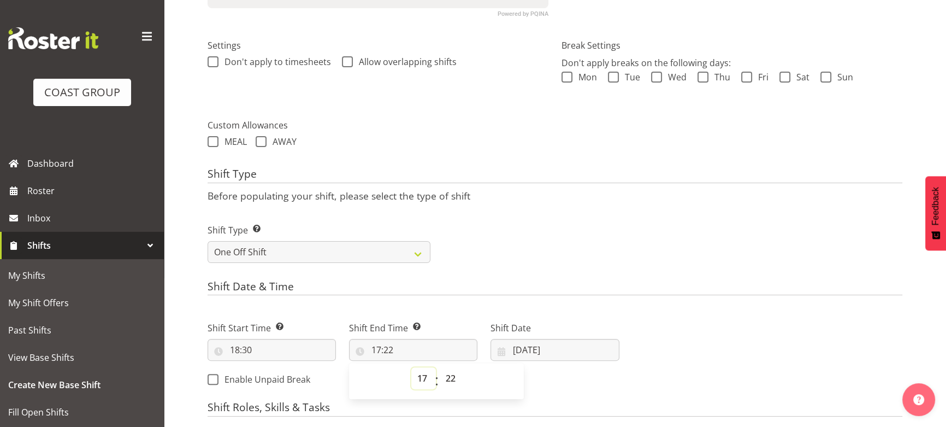
select select "21"
click at [411, 367] on select "00 01 02 03 04 05 06 07 08 09 10 11 12 13 14 15 16 17 18 19 20 21 22 23" at bounding box center [423, 378] width 25 height 22
type input "21:22"
click at [449, 370] on select "00 01 02 03 04 05 06 07 08 09 10 11 12 13 14 15 16 17 18 19 20 21 22 23 24 25 2…" at bounding box center [452, 378] width 25 height 22
click at [269, 358] on input "18:30" at bounding box center [272, 350] width 128 height 22
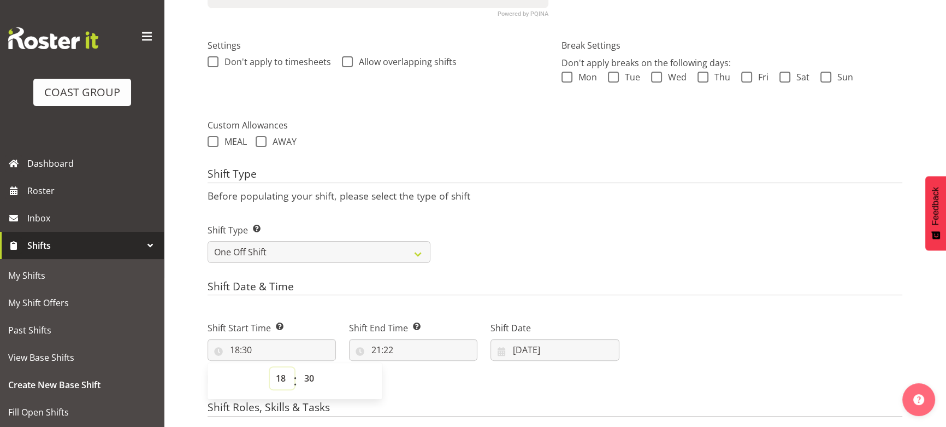
click at [280, 368] on select "00 01 02 03 04 05 06 07 08 09 10 11 12 13 14 15 16 17 18 19 20 21 22 23" at bounding box center [282, 378] width 25 height 22
select select "6"
click at [270, 367] on select "00 01 02 03 04 05 06 07 08 09 10 11 12 13 14 15 16 17 18 19 20 21 22 23" at bounding box center [282, 378] width 25 height 22
type input "06:30"
click at [421, 347] on input "21:22" at bounding box center [413, 350] width 128 height 22
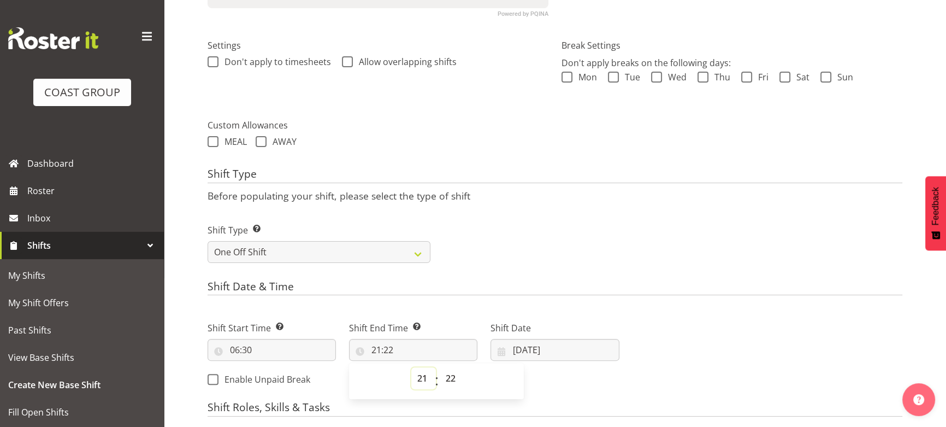
click at [423, 383] on select "00 01 02 03 04 05 06 07 08 09 10 11 12 13 14 15 16 17 18 19 20 21 22 23" at bounding box center [423, 378] width 25 height 22
select select "15"
click at [411, 367] on select "00 01 02 03 04 05 06 07 08 09 10 11 12 13 14 15 16 17 18 19 20 21 22 23" at bounding box center [423, 378] width 25 height 22
type input "15:22"
click at [451, 380] on select "00 01 02 03 04 05 06 07 08 09 10 11 12 13 14 15 16 17 18 19 20 21 22 23 24 25 2…" at bounding box center [452, 378] width 25 height 22
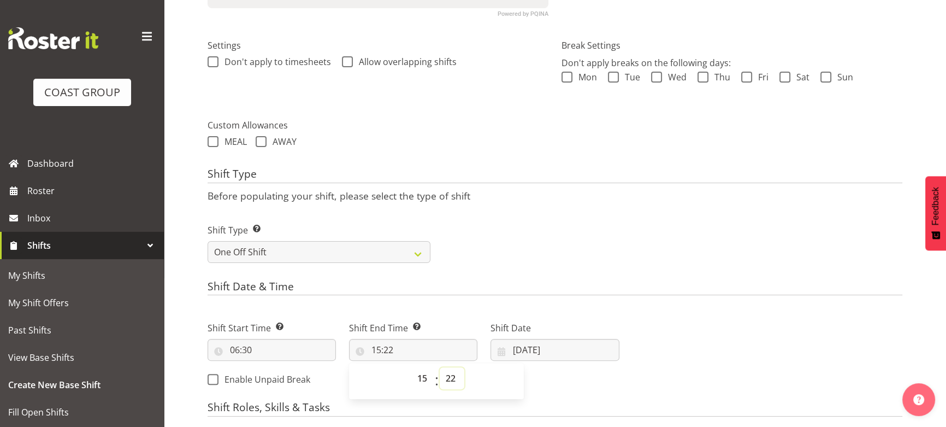
select select "30"
click at [440, 367] on select "00 01 02 03 04 05 06 07 08 09 10 11 12 13 14 15 16 17 18 19 20 21 22 23 24 25 2…" at bounding box center [452, 378] width 25 height 22
type input "15:30"
click at [561, 345] on input "[DATE]" at bounding box center [555, 350] width 128 height 22
click at [642, 381] on span at bounding box center [644, 381] width 11 height 13
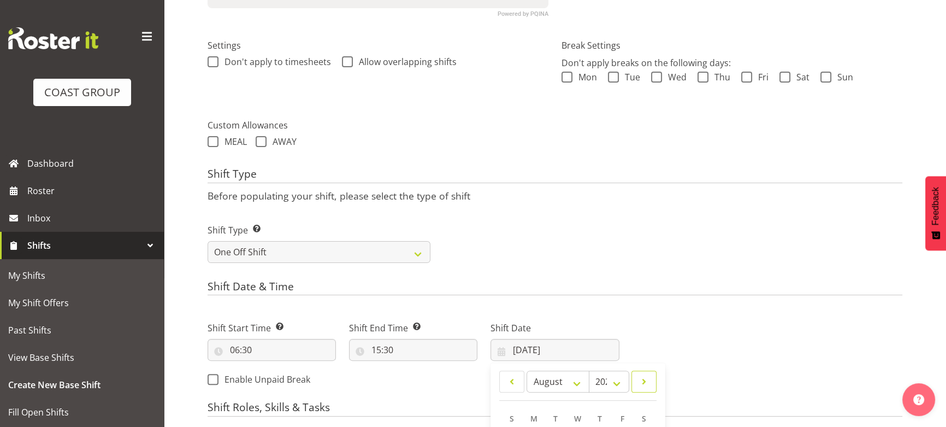
select select "8"
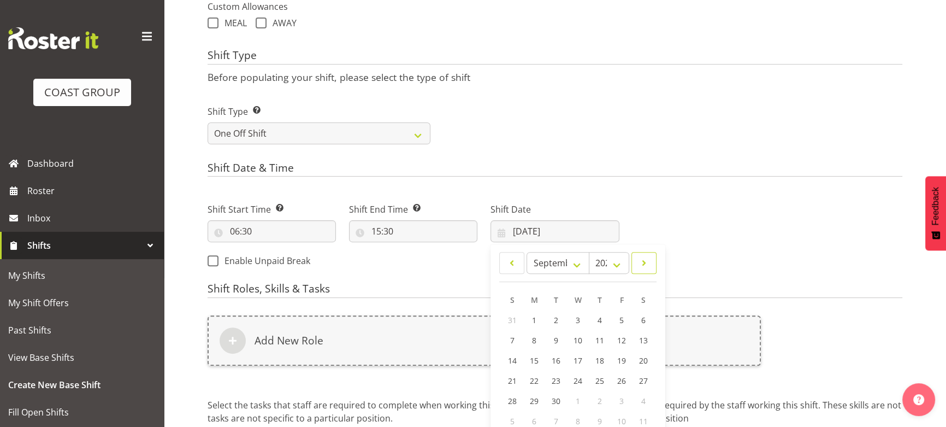
scroll to position [466, 0]
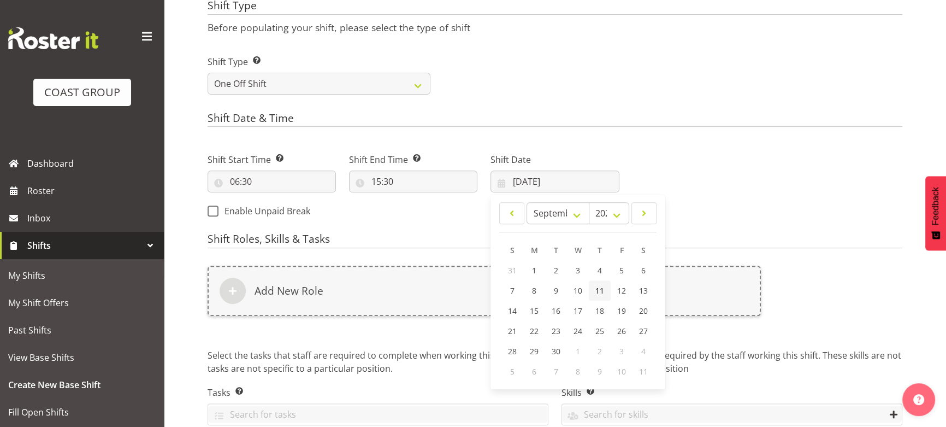
click at [598, 285] on span "11" at bounding box center [599, 290] width 9 height 10
type input "11/09/2025"
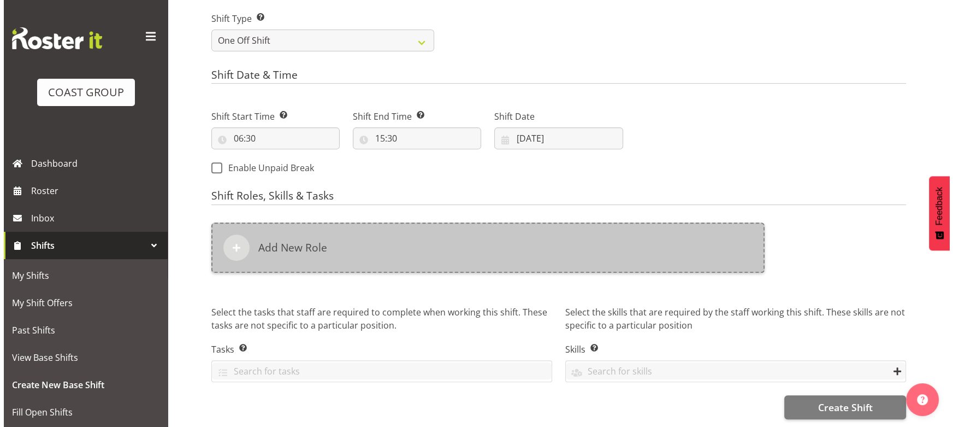
scroll to position [516, 0]
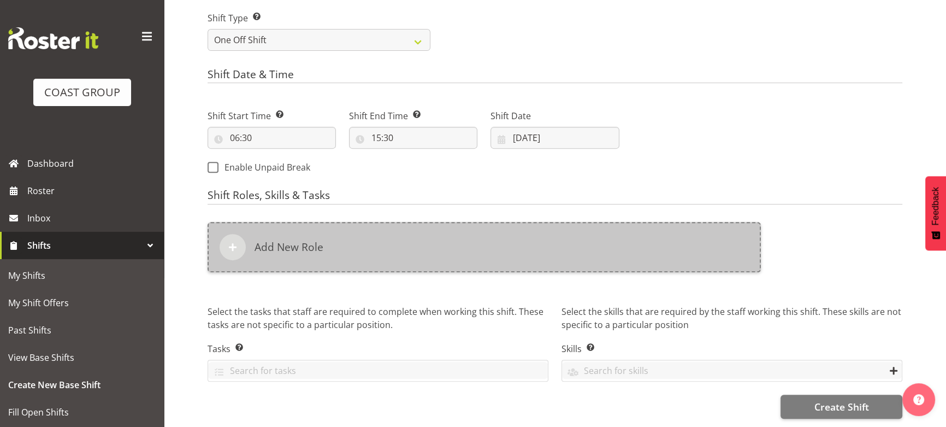
click at [558, 249] on div "Add New Role" at bounding box center [484, 247] width 553 height 50
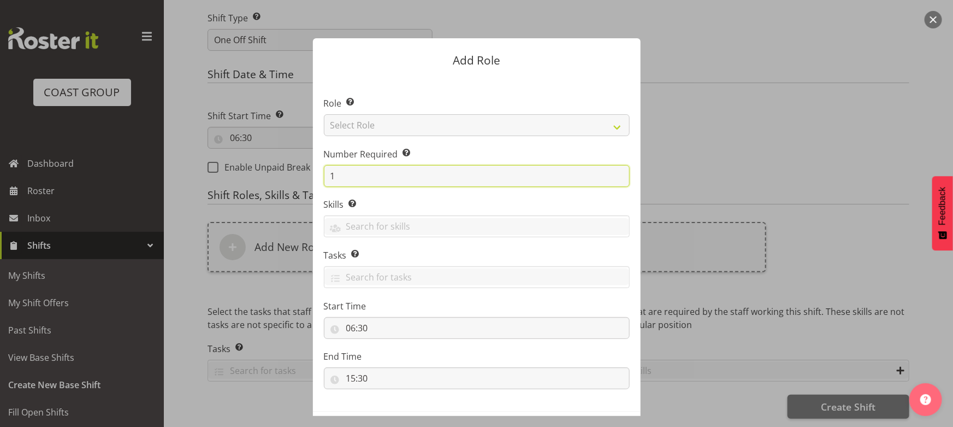
drag, startPoint x: 310, startPoint y: 185, endPoint x: 300, endPoint y: 189, distance: 10.0
click at [303, 188] on div "Add Role Role Select the role you wish to add to the shift. Select Role ACCOUNT…" at bounding box center [477, 213] width 350 height 405
type input "4"
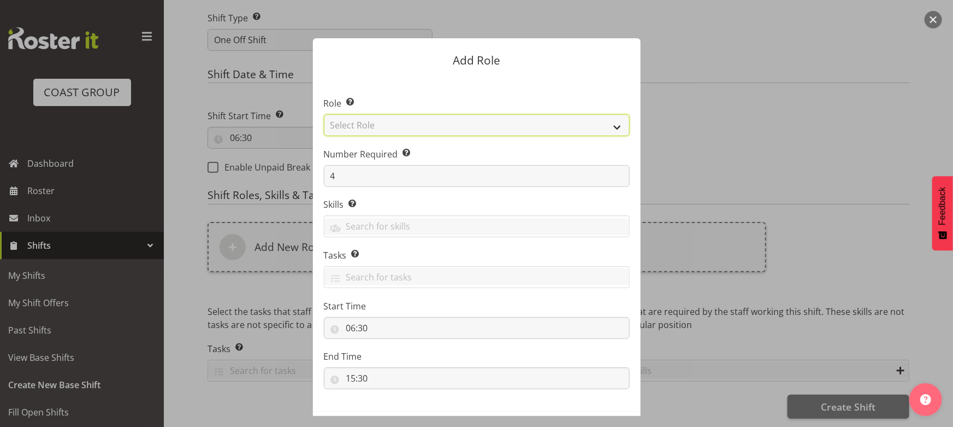
click at [483, 119] on select "Select Role ACCOUNT MANAGER ACCOUNT MANAGER DW ACCOUNTS AKL DIANNA VEHICLES AKL…" at bounding box center [477, 125] width 306 height 22
select select "191"
click at [324, 114] on select "Select Role ACCOUNT MANAGER ACCOUNT MANAGER DW ACCOUNTS AKL DIANNA VEHICLES AKL…" at bounding box center [477, 125] width 306 height 22
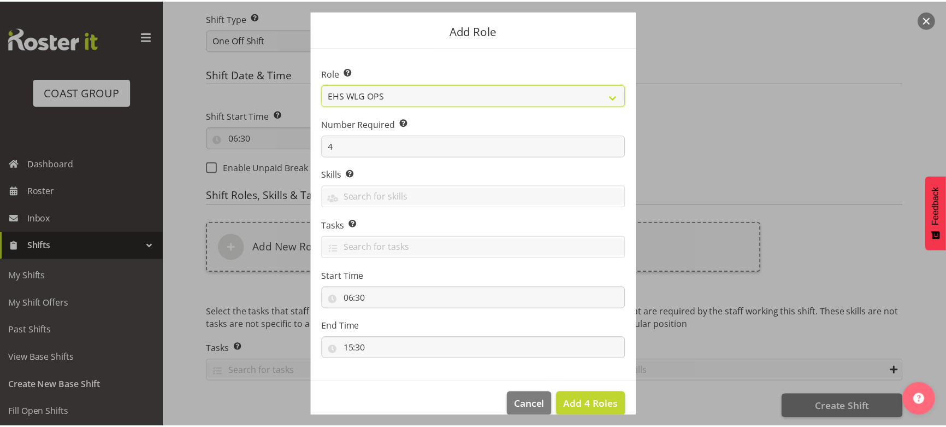
scroll to position [46, 0]
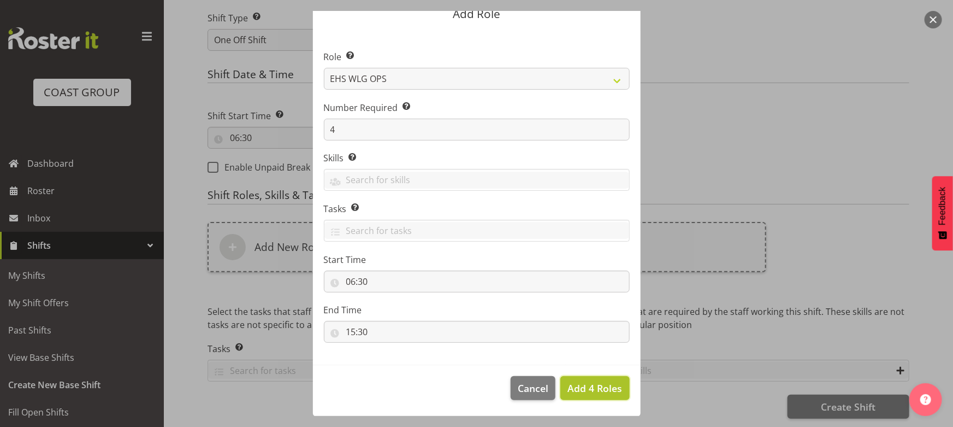
click at [574, 391] on span "Add 4 Roles" at bounding box center [595, 387] width 55 height 13
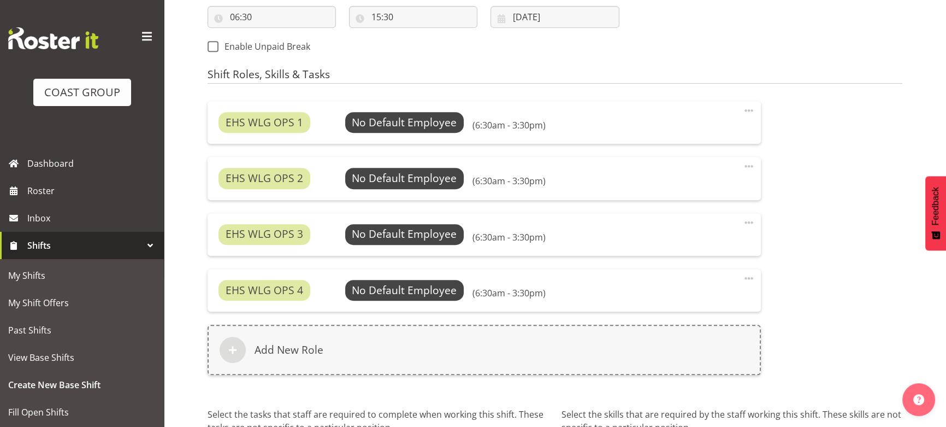
scroll to position [740, 0]
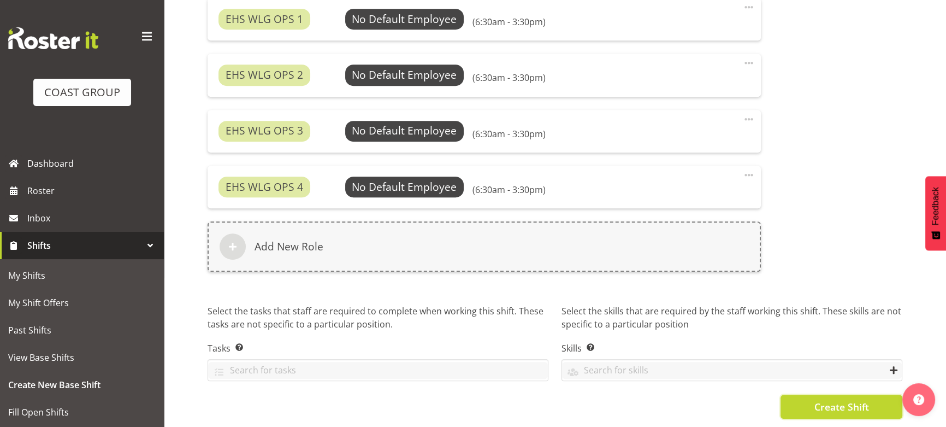
click at [862, 399] on span "Create Shift" at bounding box center [841, 406] width 55 height 14
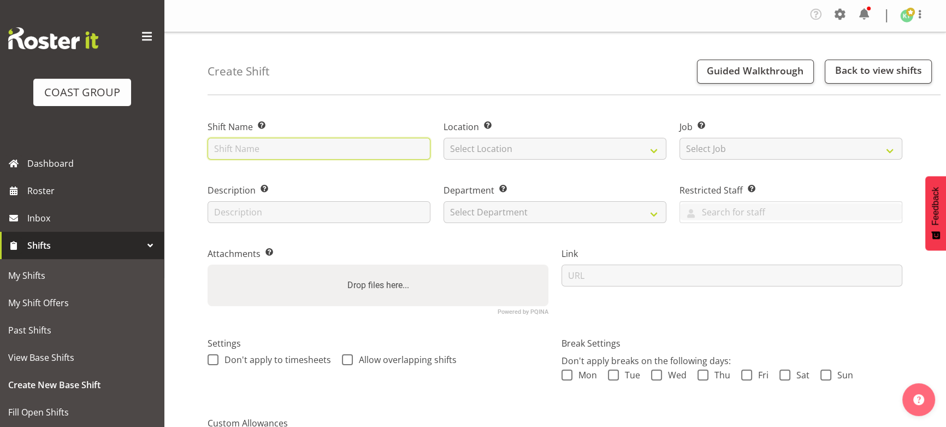
click at [238, 150] on input "text" at bounding box center [319, 149] width 223 height 22
type input "SEP 25 Build All Blacks @ Stadium 730am"
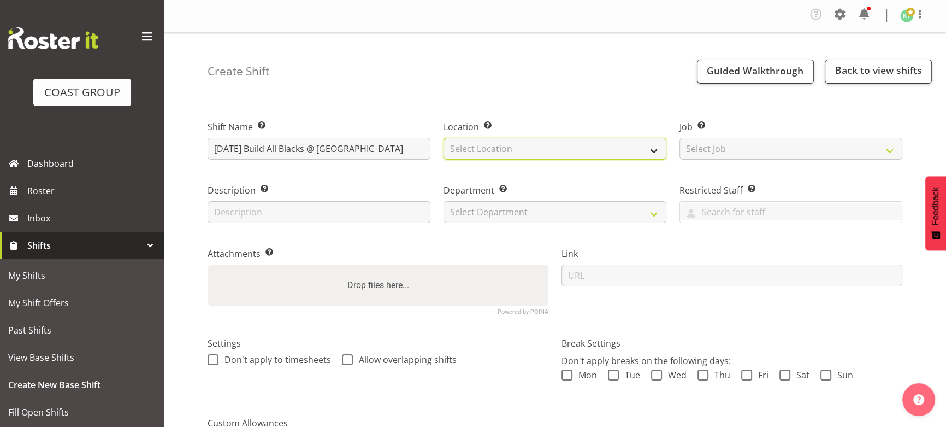
drag, startPoint x: 500, startPoint y: 152, endPoint x: 498, endPoint y: 158, distance: 6.9
click at [500, 152] on select "Select Location EHS WLG DW WLG" at bounding box center [555, 149] width 223 height 22
select select "106"
click at [444, 138] on select "Select Location EHS WLG DW WLG" at bounding box center [555, 149] width 223 height 22
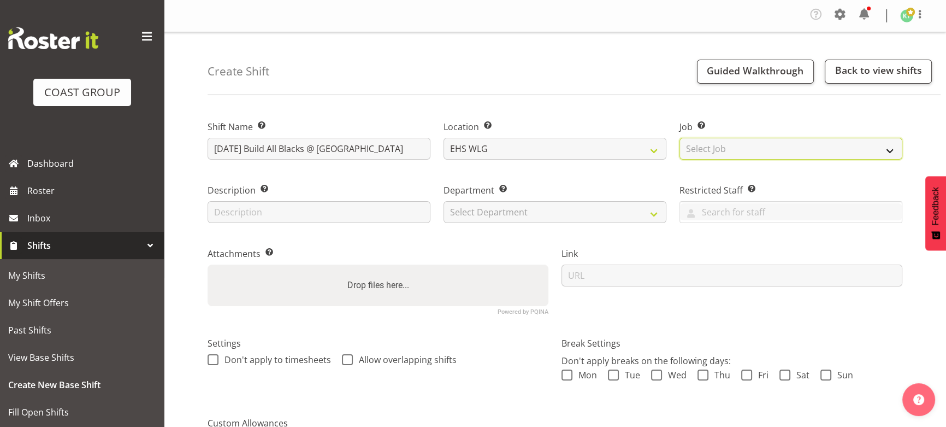
click at [705, 146] on select "Select Job Create new job 1 Carlton Events 1 [PERSON_NAME][GEOGRAPHIC_DATA] 1 […" at bounding box center [791, 149] width 223 height 22
select select "10172"
click at [680, 138] on select "Select Job Create new job 1 Carlton Events 1 [PERSON_NAME][GEOGRAPHIC_DATA] 1 […" at bounding box center [791, 149] width 223 height 22
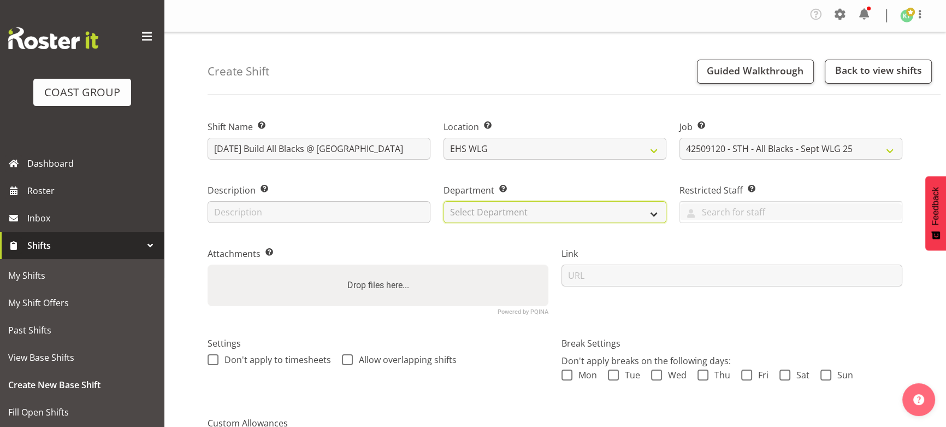
click at [512, 217] on select "Select Department EHS WLG OPS DW WLG DW WLG SALES" at bounding box center [555, 212] width 223 height 22
select select "43"
click at [444, 201] on select "Select Department EHS WLG OPS DW WLG DW WLG SALES" at bounding box center [555, 212] width 223 height 22
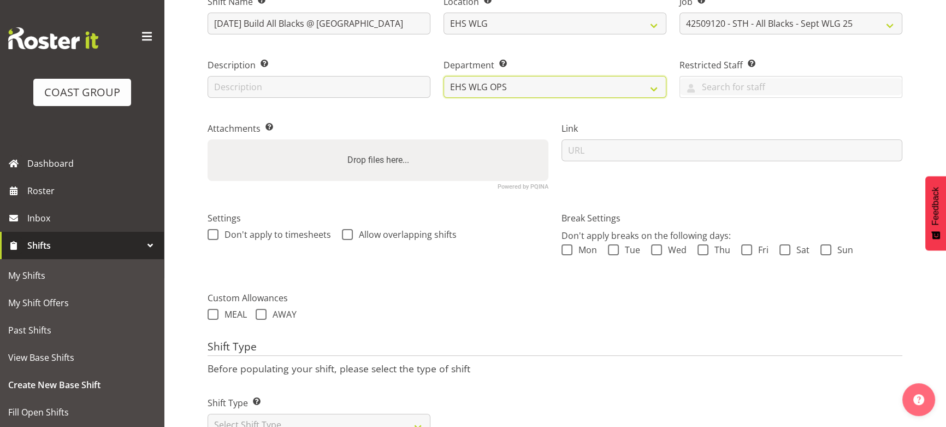
scroll to position [166, 0]
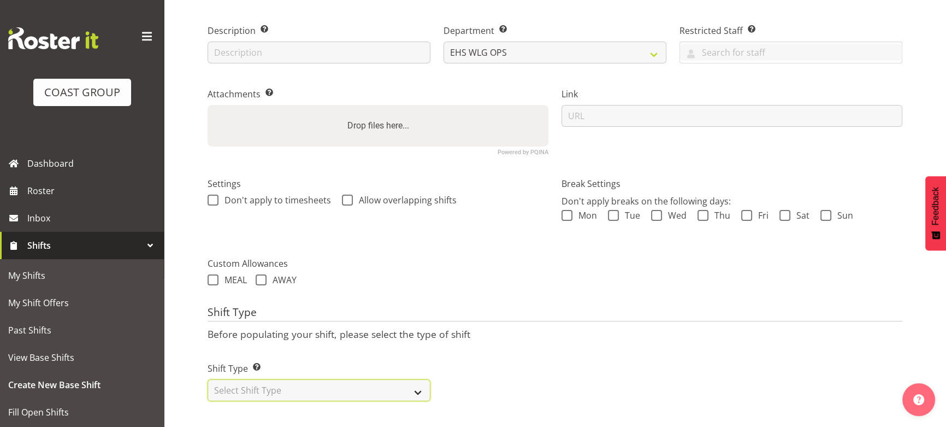
click at [373, 379] on select "Select Shift Type One Off Shift Recurring Shift Rotating Shift" at bounding box center [319, 390] width 223 height 22
select select "one_off"
click at [208, 379] on select "Select Shift Type One Off Shift Recurring Shift Rotating Shift" at bounding box center [319, 390] width 223 height 22
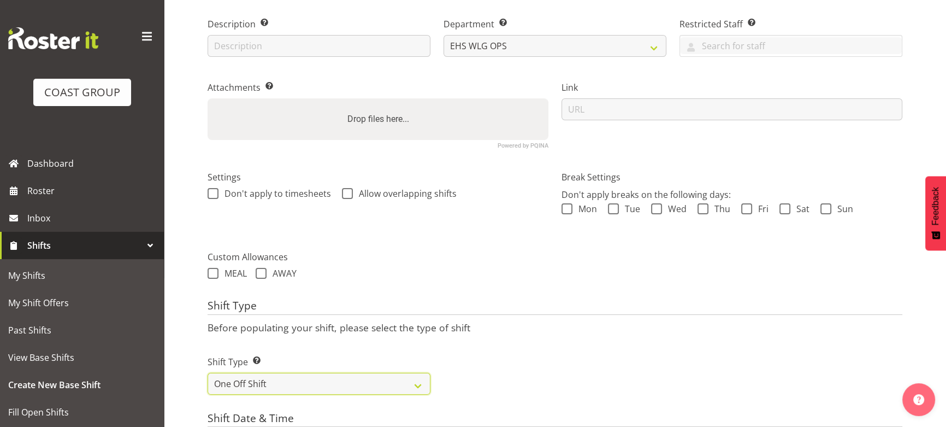
scroll to position [266, 0]
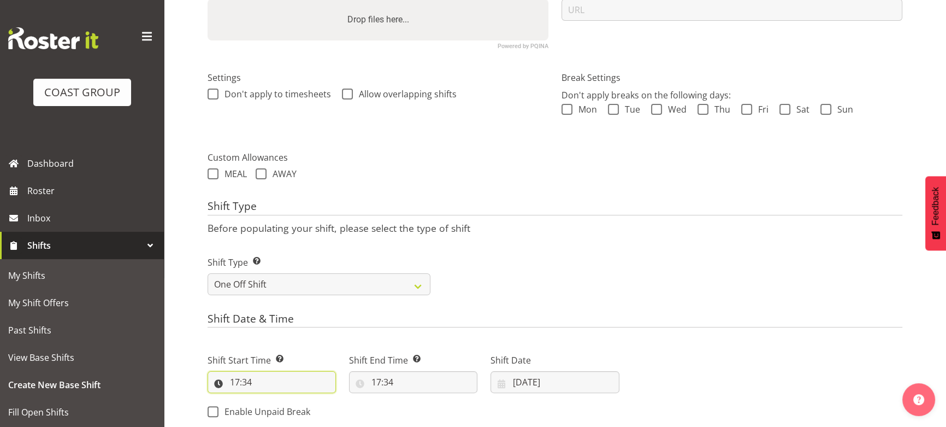
click at [261, 382] on input "17:34" at bounding box center [272, 382] width 128 height 22
click at [284, 408] on select "00 01 02 03 04 05 06 07 08 09 10 11 12 13 14 15 16 17 18 19 20 21 22 23" at bounding box center [282, 410] width 25 height 22
select select "6"
click at [270, 399] on select "00 01 02 03 04 05 06 07 08 09 10 11 12 13 14 15 16 17 18 19 20 21 22 23" at bounding box center [282, 410] width 25 height 22
type input "06:34"
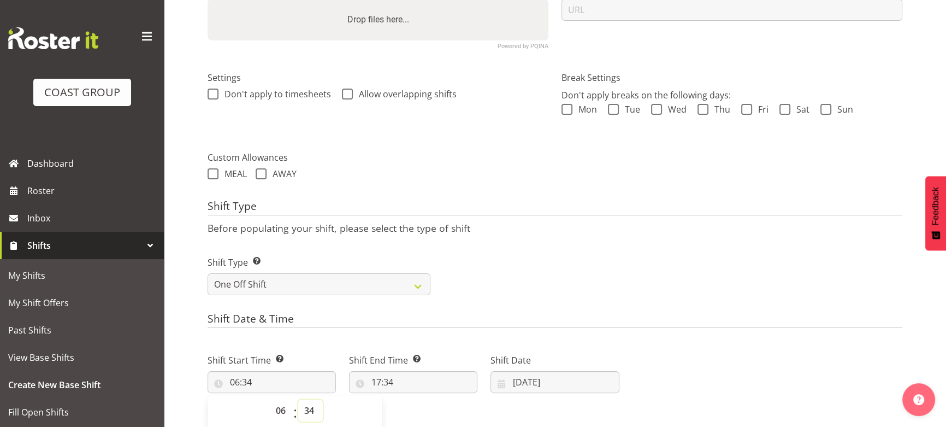
click at [312, 403] on select "00 01 02 03 04 05 06 07 08 09 10 11 12 13 14 15 16 17 18 19 20 21 22 23 24 25 2…" at bounding box center [310, 410] width 25 height 22
select select "30"
click at [298, 399] on select "00 01 02 03 04 05 06 07 08 09 10 11 12 13 14 15 16 17 18 19 20 21 22 23 24 25 2…" at bounding box center [310, 410] width 25 height 22
type input "06:30"
click at [399, 381] on input "17:34" at bounding box center [413, 382] width 128 height 22
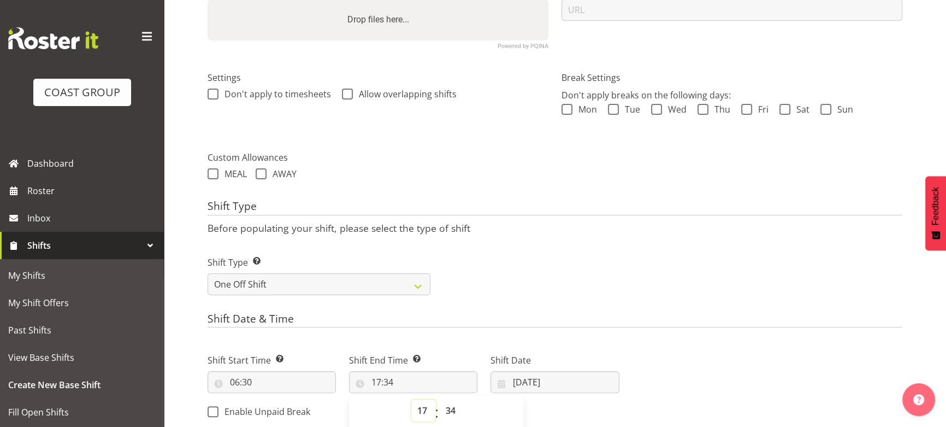
drag, startPoint x: 426, startPoint y: 410, endPoint x: 429, endPoint y: 399, distance: 10.9
click at [426, 410] on select "00 01 02 03 04 05 06 07 08 09 10 11 12 13 14 15 16 17 18 19 20 21 22 23" at bounding box center [423, 410] width 25 height 22
select select "15"
click at [411, 399] on select "00 01 02 03 04 05 06 07 08 09 10 11 12 13 14 15 16 17 18 19 20 21 22 23" at bounding box center [423, 410] width 25 height 22
type input "15:34"
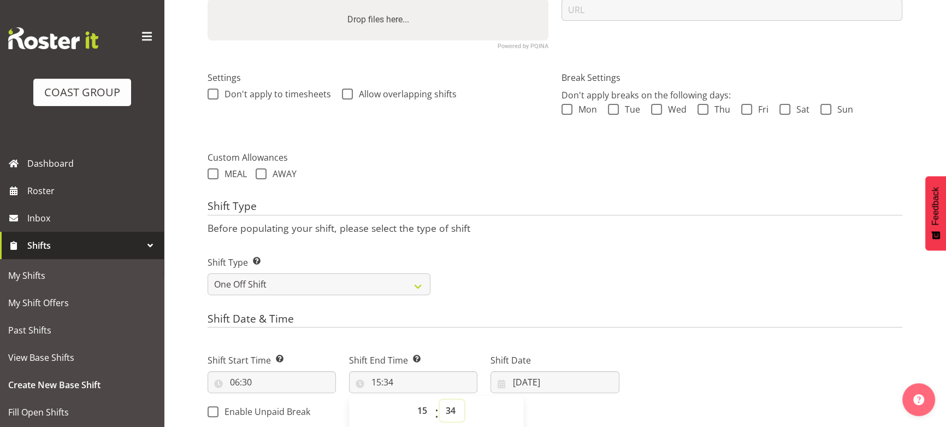
click at [450, 403] on select "00 01 02 03 04 05 06 07 08 09 10 11 12 13 14 15 16 17 18 19 20 21 22 23 24 25 2…" at bounding box center [452, 410] width 25 height 22
select select "30"
click at [440, 399] on select "00 01 02 03 04 05 06 07 08 09 10 11 12 13 14 15 16 17 18 19 20 21 22 23 24 25 2…" at bounding box center [452, 410] width 25 height 22
type input "15:30"
click at [553, 385] on input "[DATE]" at bounding box center [555, 382] width 128 height 22
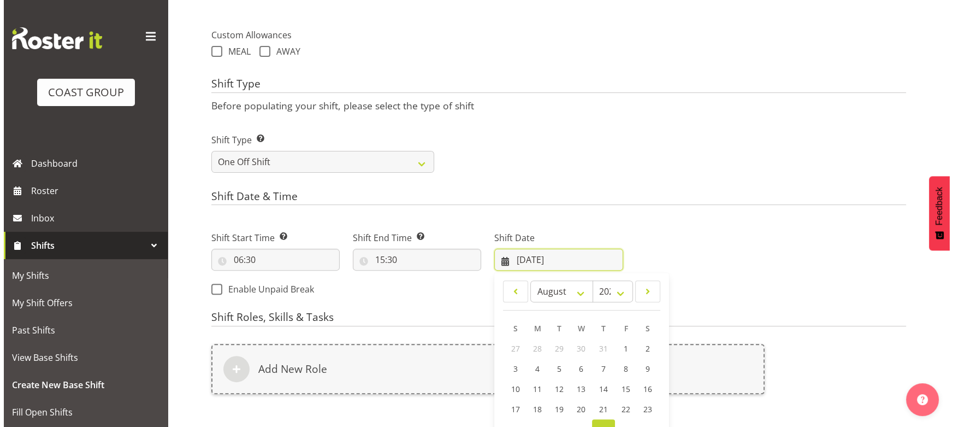
scroll to position [464, 0]
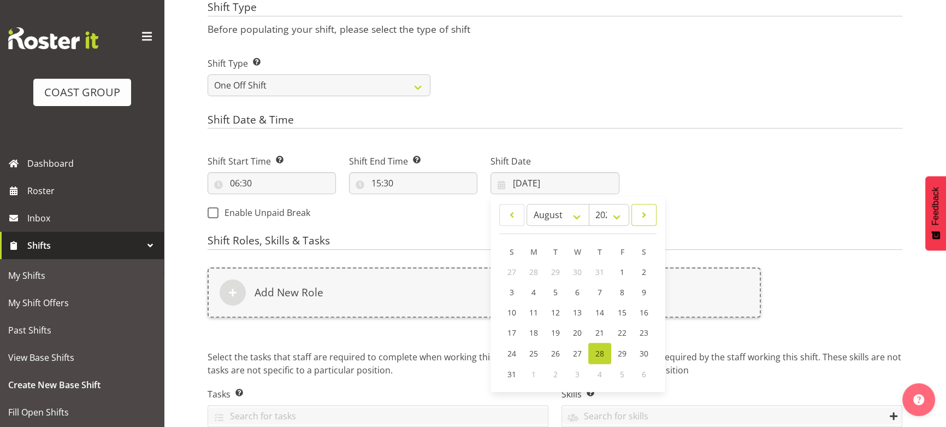
click at [642, 217] on span at bounding box center [644, 214] width 11 height 13
select select "8"
click at [624, 292] on span "12" at bounding box center [621, 292] width 9 height 10
type input "12/09/2025"
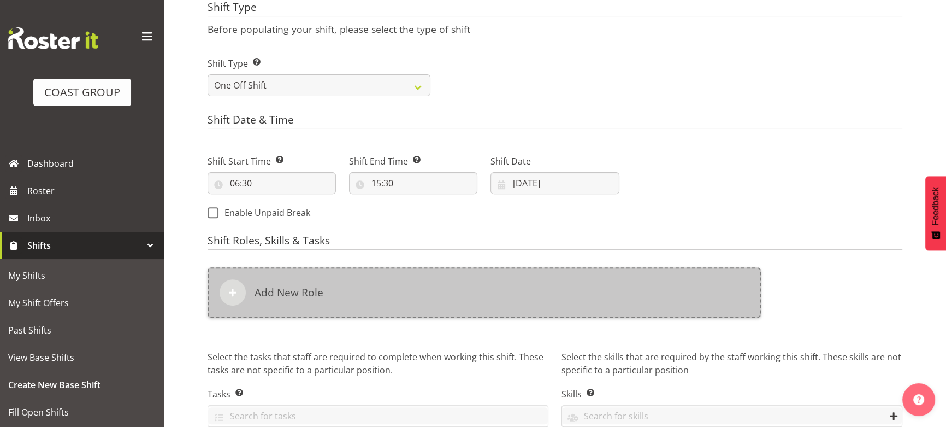
click at [603, 305] on div "Add New Role" at bounding box center [484, 292] width 553 height 50
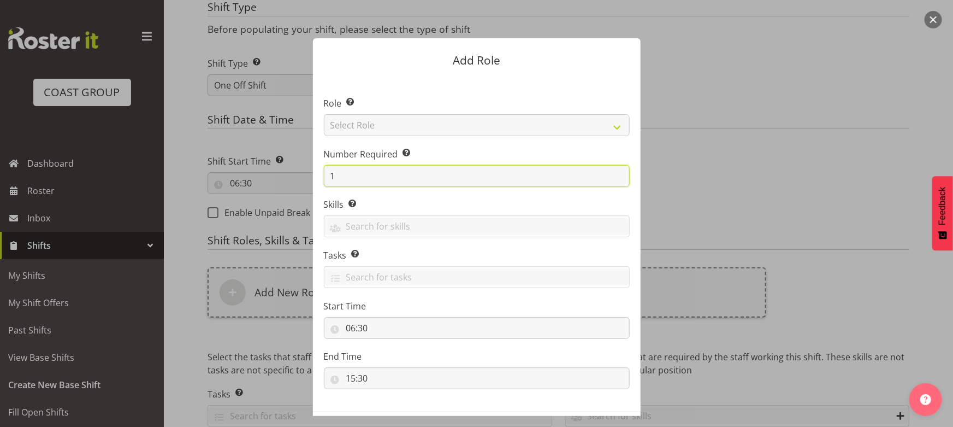
click at [370, 174] on input "1" at bounding box center [477, 176] width 306 height 22
drag, startPoint x: 353, startPoint y: 176, endPoint x: 262, endPoint y: 182, distance: 90.9
click at [262, 182] on form "Add Role Role Select the role you wish to add to the shift. Select Role ACCOUNT…" at bounding box center [477, 213] width 524 height 405
type input "2"
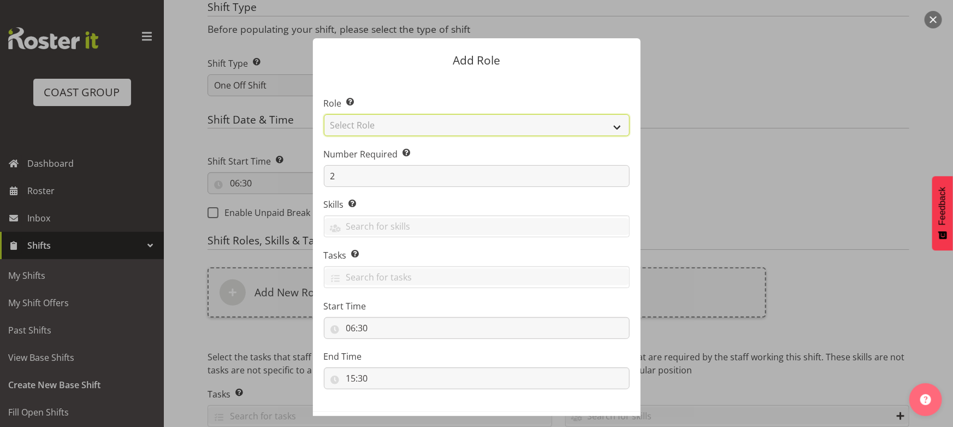
drag, startPoint x: 517, startPoint y: 124, endPoint x: 517, endPoint y: 132, distance: 7.6
click at [517, 124] on select "Select Role ACCOUNT MANAGER ACCOUNT MANAGER DW ACCOUNTS [PERSON_NAME] VEHICLES …" at bounding box center [477, 125] width 306 height 22
select select "191"
click at [324, 114] on select "Select Role ACCOUNT MANAGER ACCOUNT MANAGER DW ACCOUNTS [PERSON_NAME] VEHICLES …" at bounding box center [477, 125] width 306 height 22
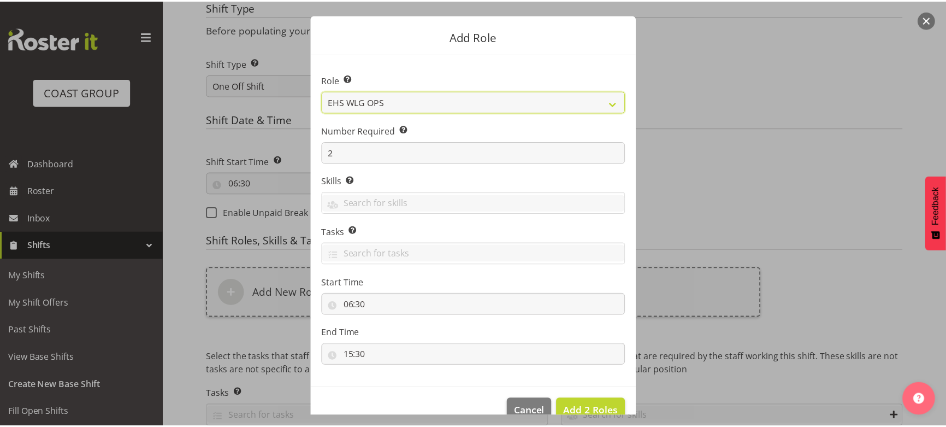
scroll to position [46, 0]
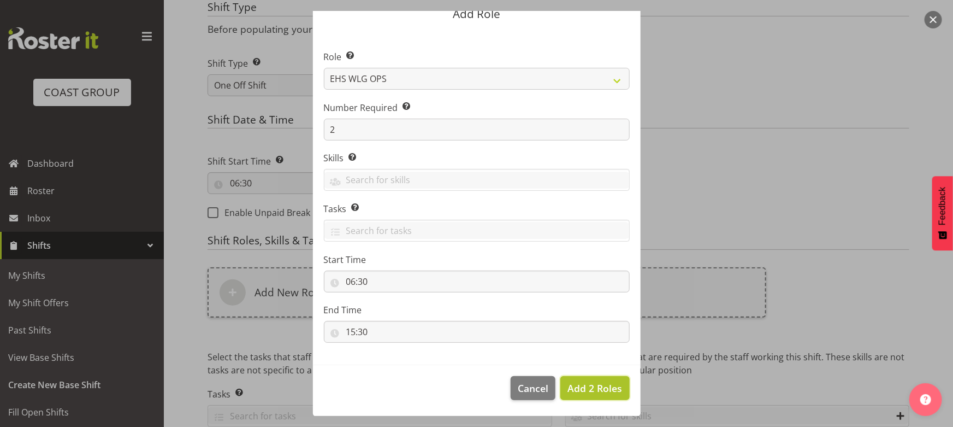
click at [611, 381] on span "Add 2 Roles" at bounding box center [595, 387] width 55 height 13
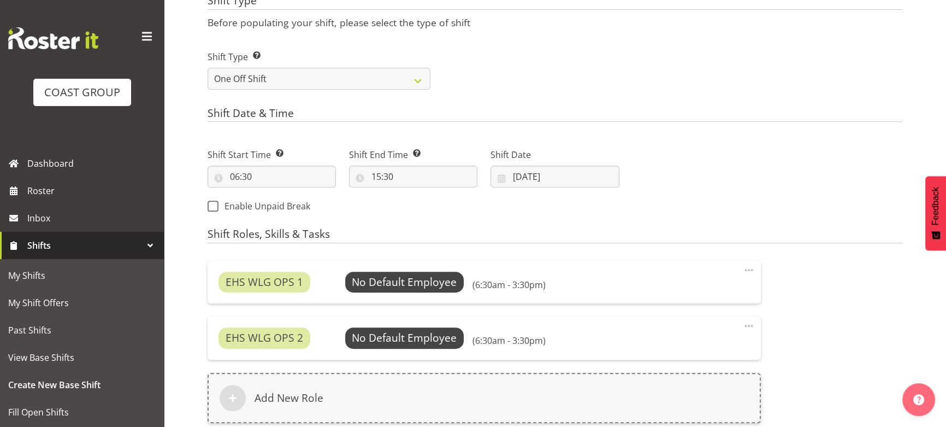
scroll to position [628, 0]
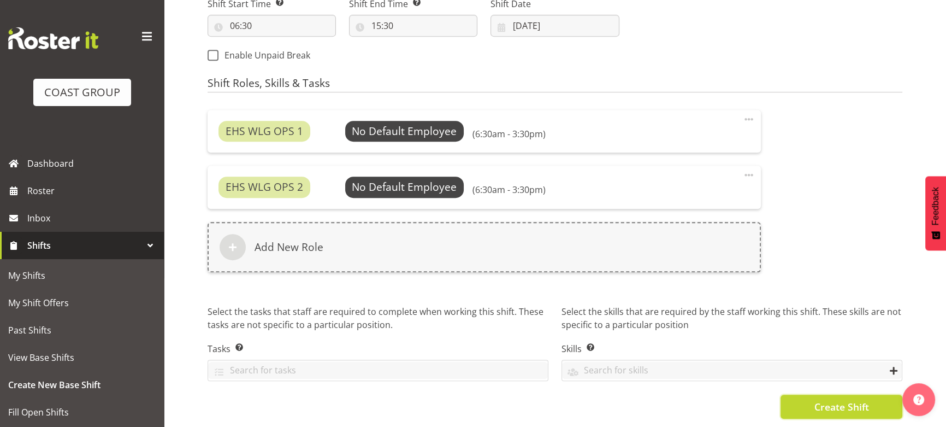
click at [791, 410] on button "Create Shift" at bounding box center [842, 406] width 122 height 24
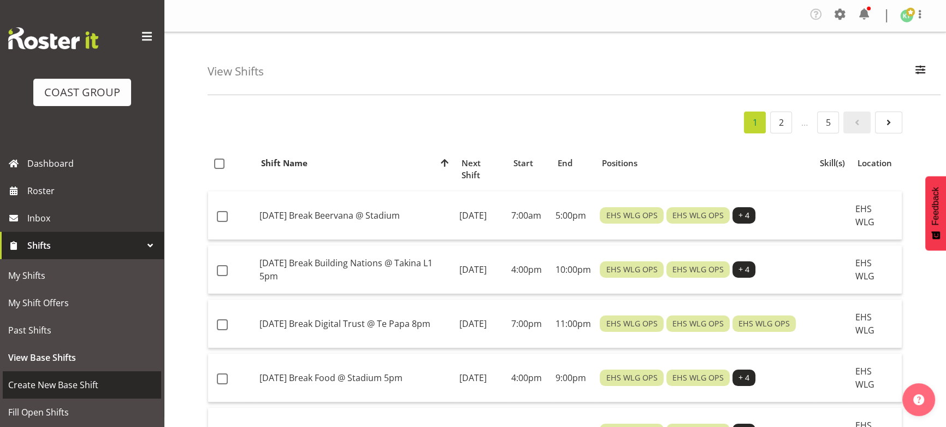
click at [51, 388] on span "Create New Base Shift" at bounding box center [82, 384] width 148 height 16
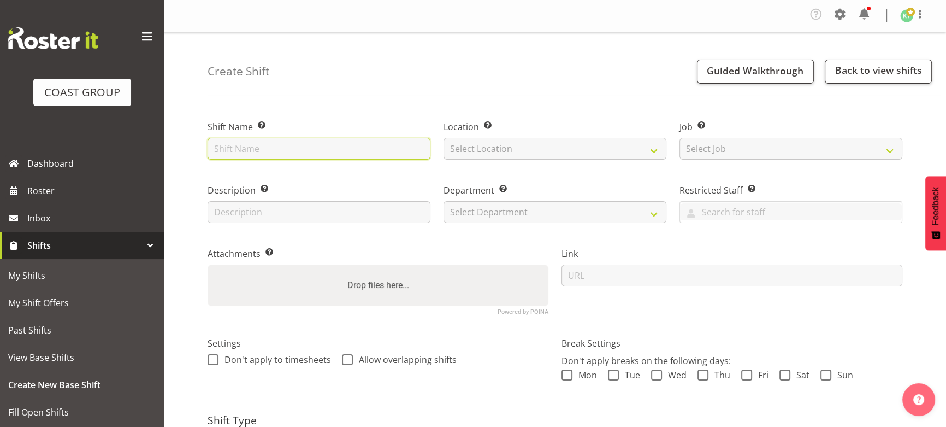
drag, startPoint x: 0, startPoint y: 0, endPoint x: 235, endPoint y: 151, distance: 279.4
click at [235, 151] on input "text" at bounding box center [319, 149] width 223 height 22
drag, startPoint x: 393, startPoint y: 147, endPoint x: 191, endPoint y: 169, distance: 203.9
click at [191, 169] on div "Create Shift Guided Walkthrough Back to view shifts Shift Name Enter a name for…" at bounding box center [555, 309] width 782 height 554
type input "[DATE] Break All Blacks @ Stadium 9am"
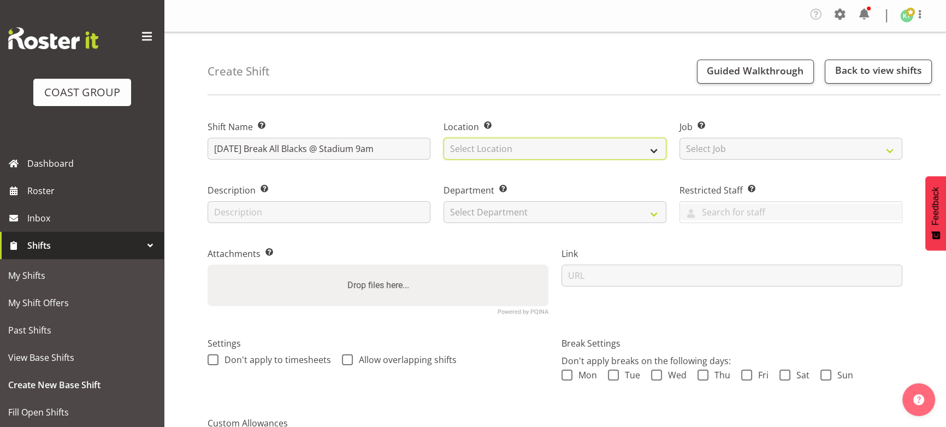
drag, startPoint x: 494, startPoint y: 143, endPoint x: 495, endPoint y: 150, distance: 7.1
click at [494, 143] on select "Select Location EHS WLG DW WLG" at bounding box center [555, 149] width 223 height 22
select select "106"
click at [444, 138] on select "Select Location EHS WLG DW WLG" at bounding box center [555, 149] width 223 height 22
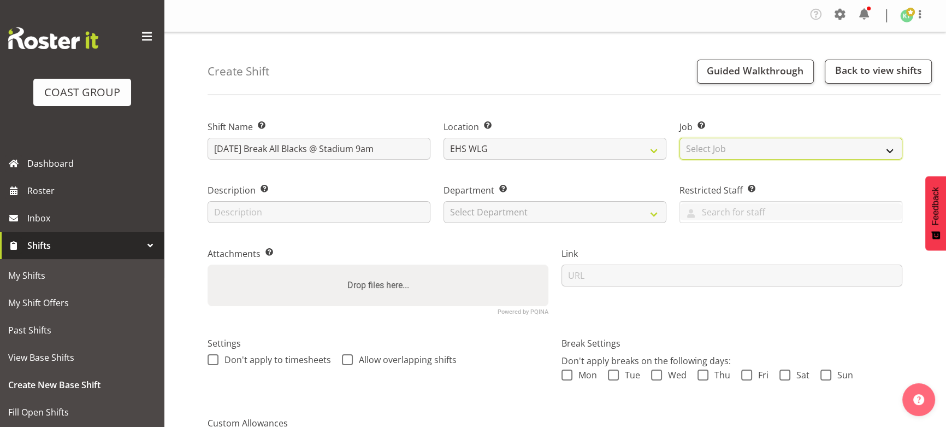
click at [762, 149] on select "Select Job Create new job 1 Carlton Events 1 [PERSON_NAME][GEOGRAPHIC_DATA] 1 […" at bounding box center [791, 149] width 223 height 22
select select "10172"
click at [680, 138] on select "Select Job Create new job 1 Carlton Events 1 [PERSON_NAME][GEOGRAPHIC_DATA] 1 […" at bounding box center [791, 149] width 223 height 22
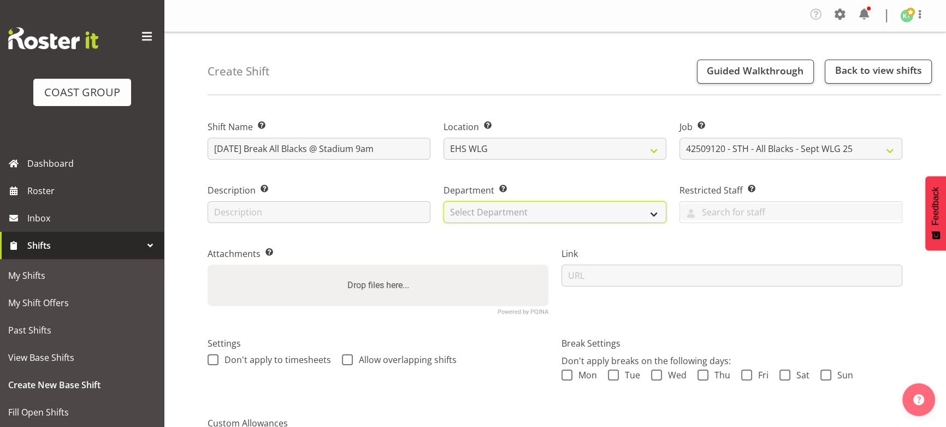
drag, startPoint x: 637, startPoint y: 202, endPoint x: 632, endPoint y: 212, distance: 11.0
click at [637, 202] on select "Select Department EHS WLG OPS DW WLG DW WLG SALES" at bounding box center [555, 212] width 223 height 22
select select "43"
click at [444, 201] on select "Select Department EHS WLG OPS DW WLG DW WLG SALES" at bounding box center [555, 212] width 223 height 22
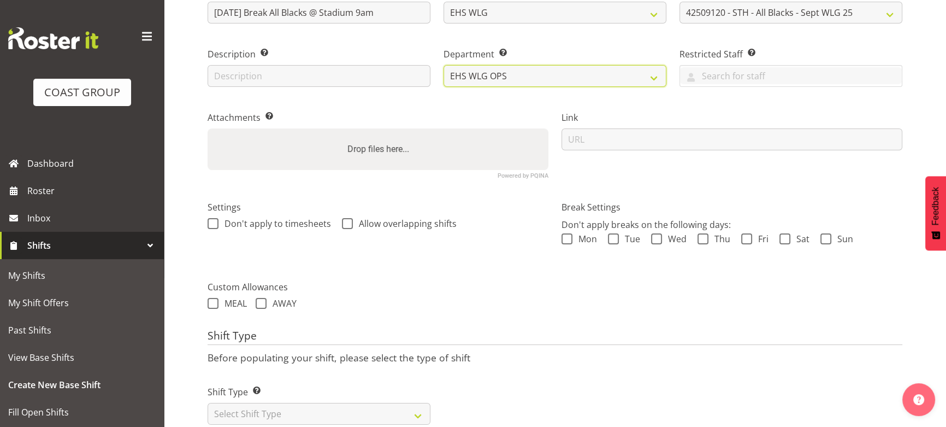
scroll to position [149, 0]
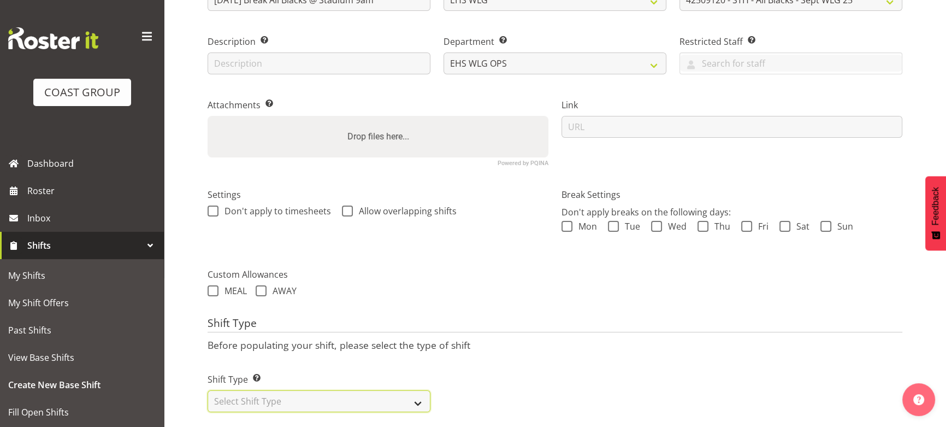
click at [342, 405] on select "Select Shift Type One Off Shift Recurring Shift Rotating Shift" at bounding box center [319, 401] width 223 height 22
select select "one_off"
click at [208, 390] on select "Select Shift Type One Off Shift Recurring Shift Rotating Shift" at bounding box center [319, 401] width 223 height 22
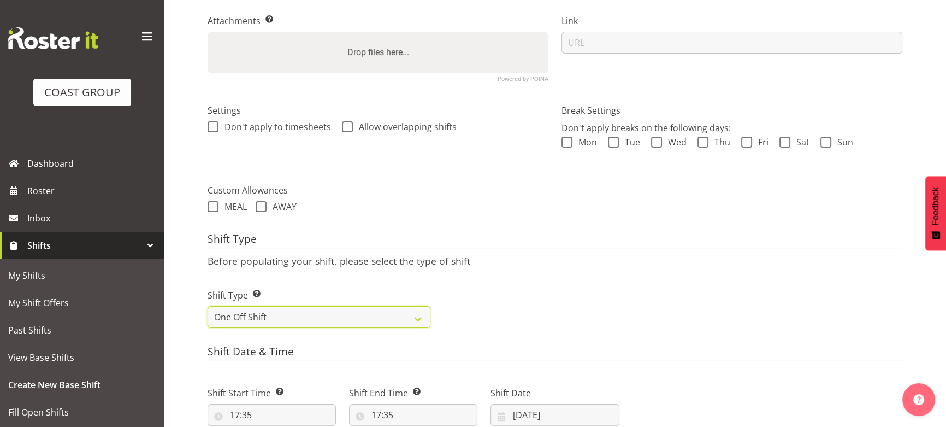
scroll to position [298, 0]
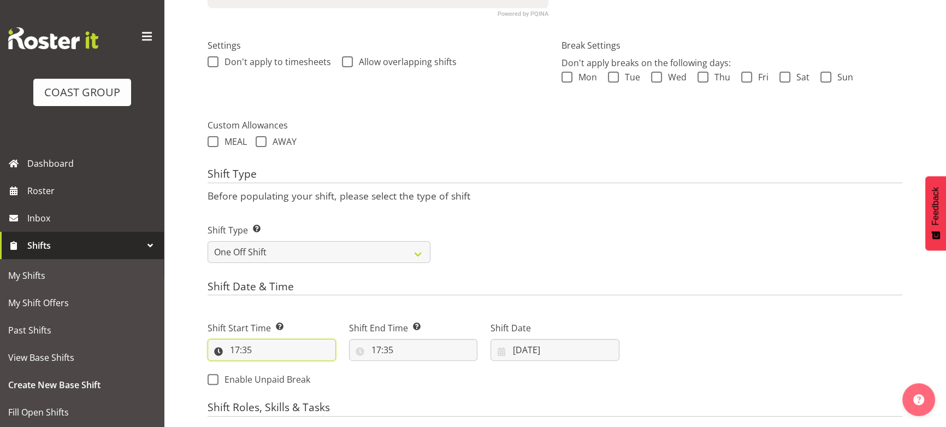
click at [275, 352] on input "17:35" at bounding box center [272, 350] width 128 height 22
click at [276, 367] on div "00 01 02 03 04 05 06 07 08 09 10 11 12 13 14 15 16 17 18 19 20 21 22 23 : 00 01…" at bounding box center [295, 381] width 175 height 36
click at [280, 371] on select "00 01 02 03 04 05 06 07 08 09 10 11 12 13 14 15 16 17 18 19 20 21 22 23" at bounding box center [282, 378] width 25 height 22
select select "8"
click at [270, 367] on select "00 01 02 03 04 05 06 07 08 09 10 11 12 13 14 15 16 17 18 19 20 21 22 23" at bounding box center [282, 378] width 25 height 22
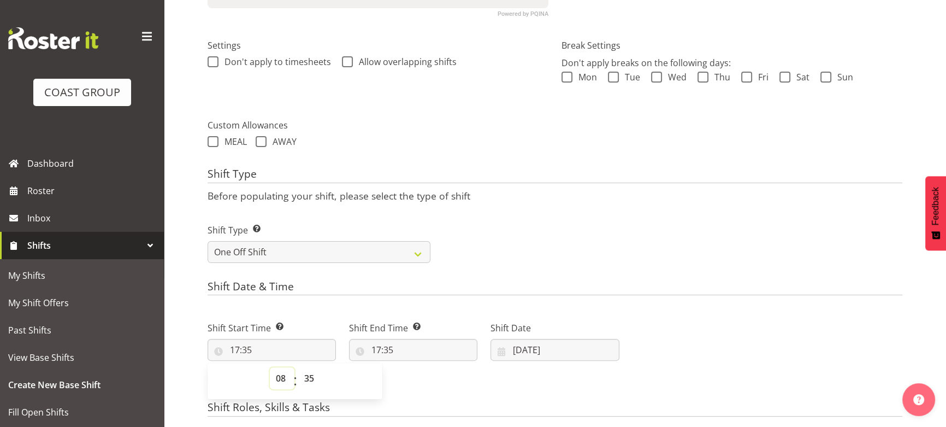
type input "08:35"
click at [310, 370] on select "00 01 02 03 04 05 06 07 08 09 10 11 12 13 14 15 16 17 18 19 20 21 22 23 24 25 2…" at bounding box center [310, 378] width 25 height 22
select select "0"
click at [298, 367] on select "00 01 02 03 04 05 06 07 08 09 10 11 12 13 14 15 16 17 18 19 20 21 22 23 24 25 2…" at bounding box center [310, 378] width 25 height 22
type input "08:00"
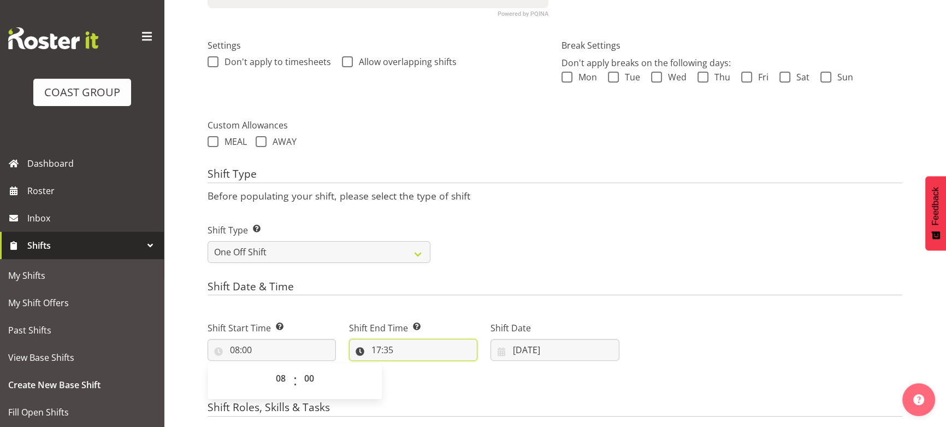
click at [417, 350] on input "17:35" at bounding box center [413, 350] width 128 height 22
click at [423, 376] on select "00 01 02 03 04 05 06 07 08 09 10 11 12 13 14 15 16 17 18 19 20 21 22 23" at bounding box center [423, 378] width 25 height 22
select select "16"
click at [411, 367] on select "00 01 02 03 04 05 06 07 08 09 10 11 12 13 14 15 16 17 18 19 20 21 22 23" at bounding box center [423, 378] width 25 height 22
type input "16:35"
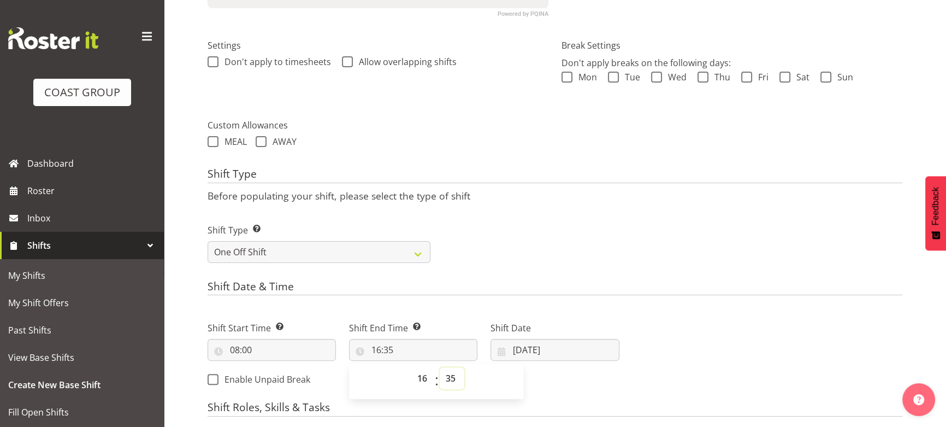
click at [447, 374] on select "00 01 02 03 04 05 06 07 08 09 10 11 12 13 14 15 16 17 18 19 20 21 22 23 24 25 2…" at bounding box center [452, 378] width 25 height 22
select select "0"
click at [440, 367] on select "00 01 02 03 04 05 06 07 08 09 10 11 12 13 14 15 16 17 18 19 20 21 22 23 24 25 2…" at bounding box center [452, 378] width 25 height 22
type input "16:00"
click at [544, 350] on input "[DATE]" at bounding box center [555, 350] width 128 height 22
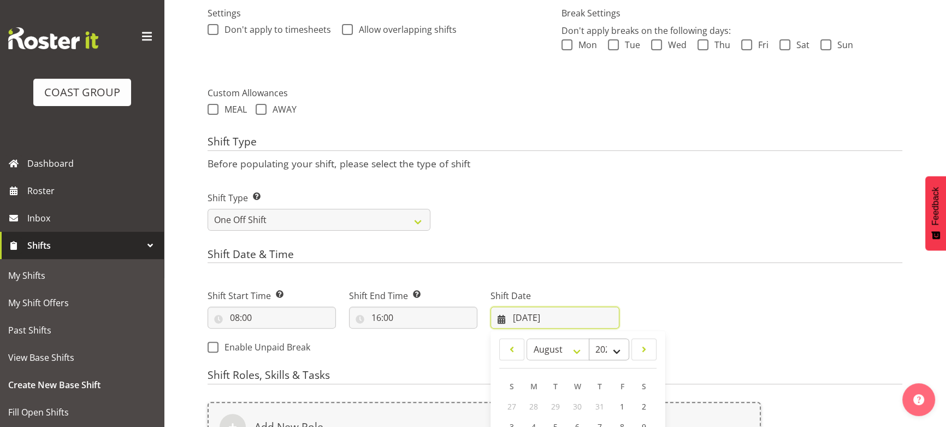
scroll to position [347, 0]
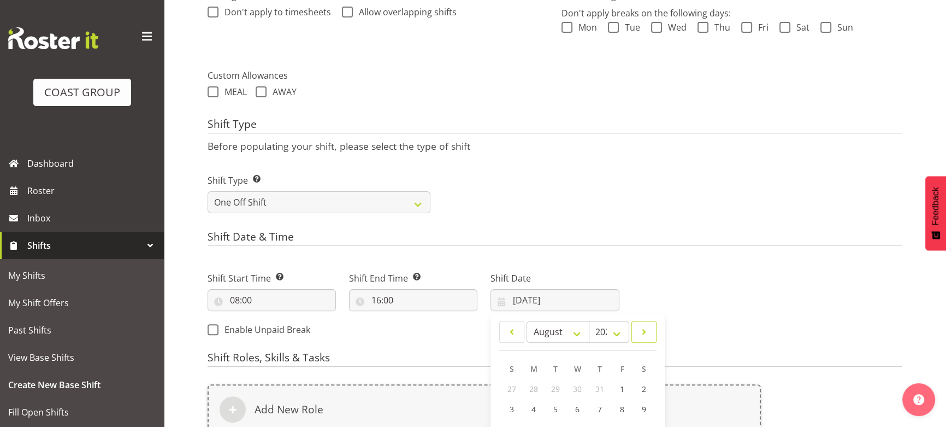
click at [648, 331] on span at bounding box center [644, 331] width 11 height 13
select select "8"
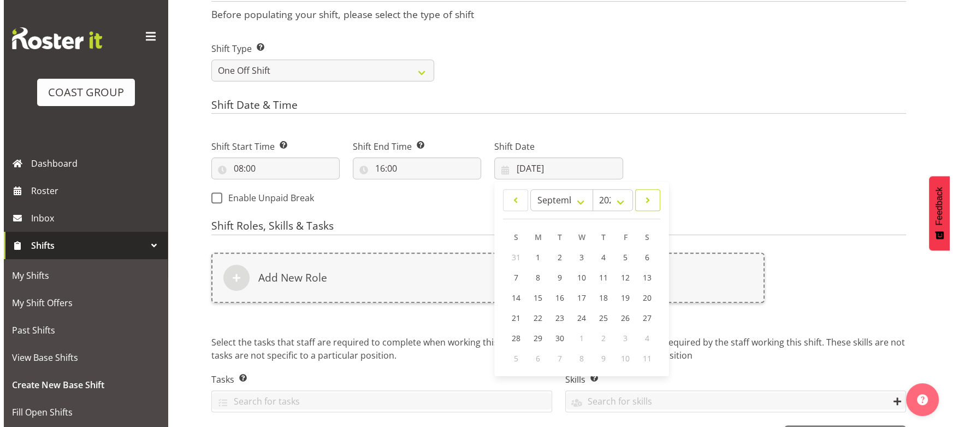
scroll to position [497, 0]
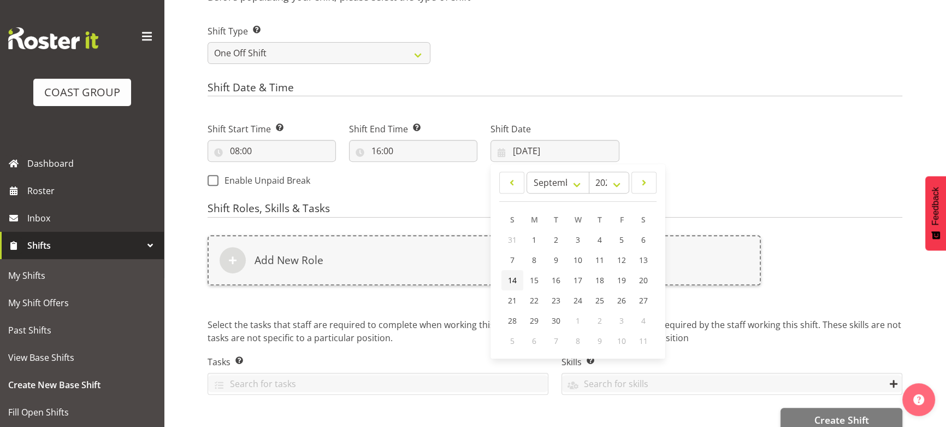
click at [517, 279] on link "14" at bounding box center [513, 280] width 22 height 20
type input "[DATE]"
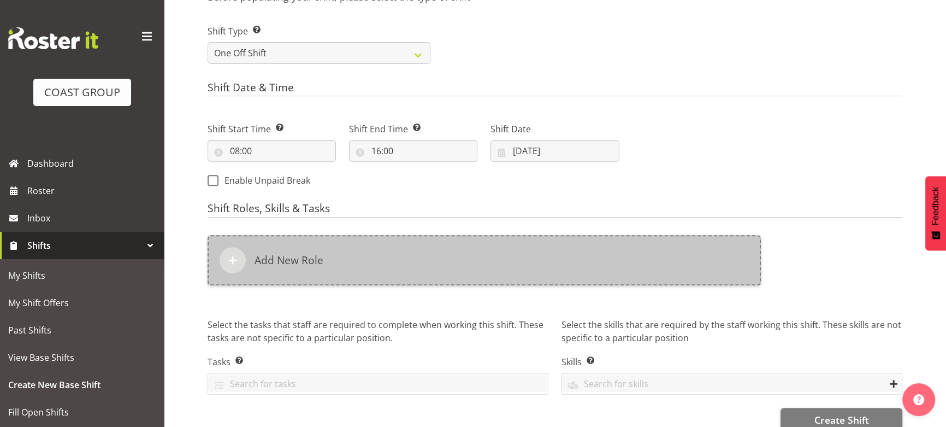
click at [514, 270] on div "Add New Role" at bounding box center [484, 260] width 553 height 50
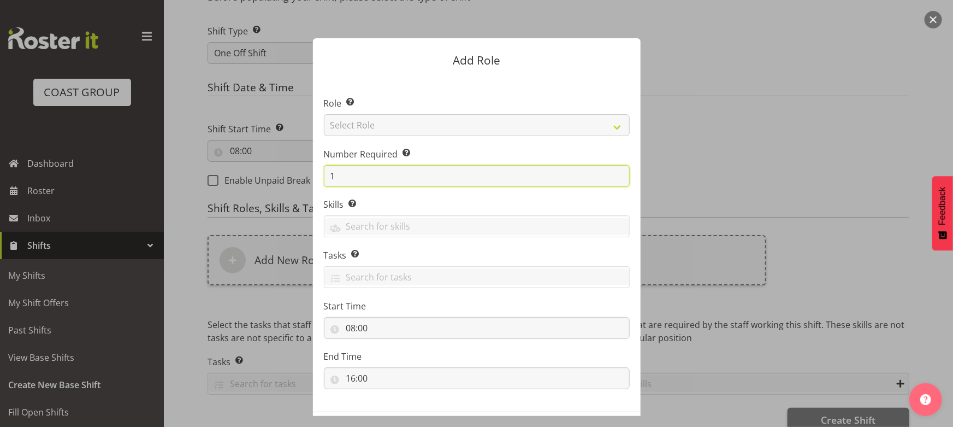
click at [324, 180] on input "1" at bounding box center [477, 176] width 306 height 22
type input "2"
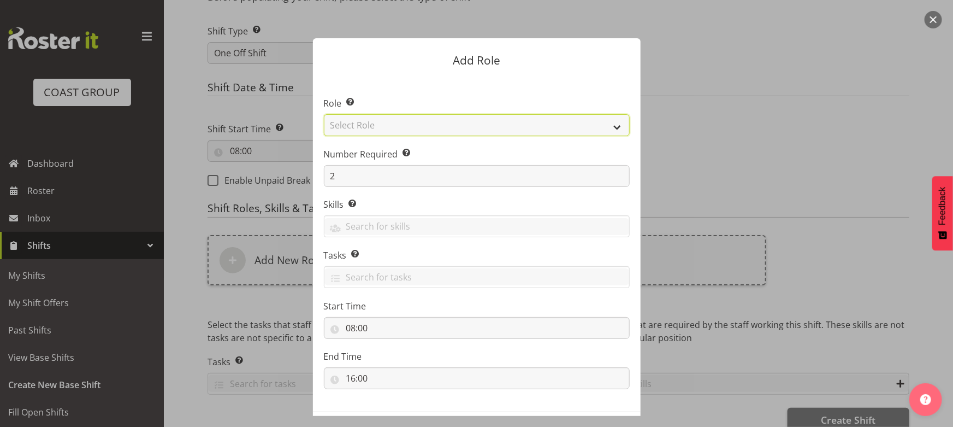
click at [397, 128] on select "Select Role ACCOUNT MANAGER ACCOUNT MANAGER DW ACCOUNTS [PERSON_NAME] VEHICLES …" at bounding box center [477, 125] width 306 height 22
select select "191"
click at [324, 114] on select "Select Role ACCOUNT MANAGER ACCOUNT MANAGER DW ACCOUNTS [PERSON_NAME] VEHICLES …" at bounding box center [477, 125] width 306 height 22
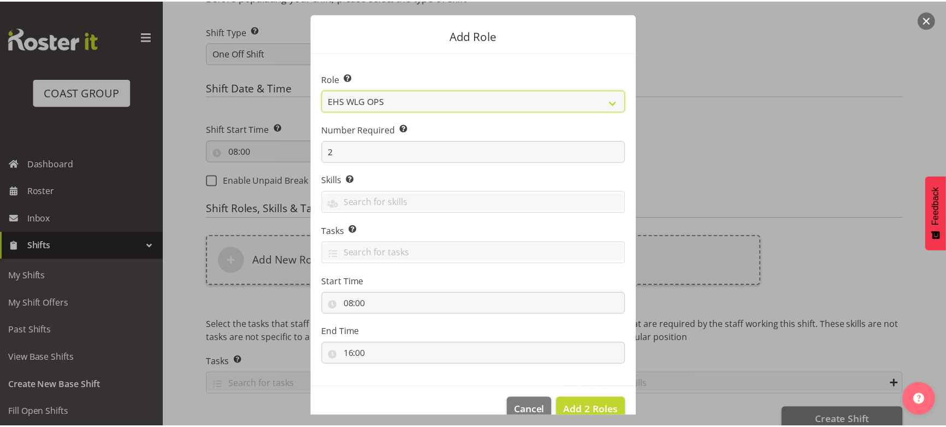
scroll to position [46, 0]
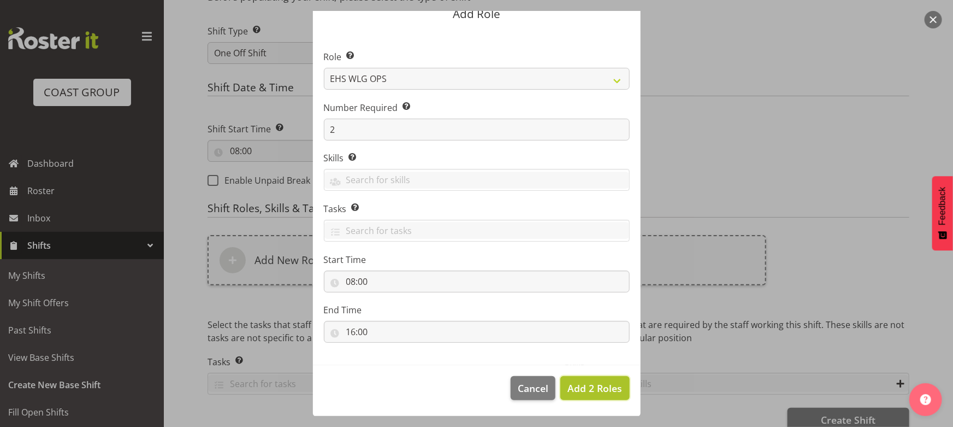
click at [601, 386] on span "Add 2 Roles" at bounding box center [595, 387] width 55 height 13
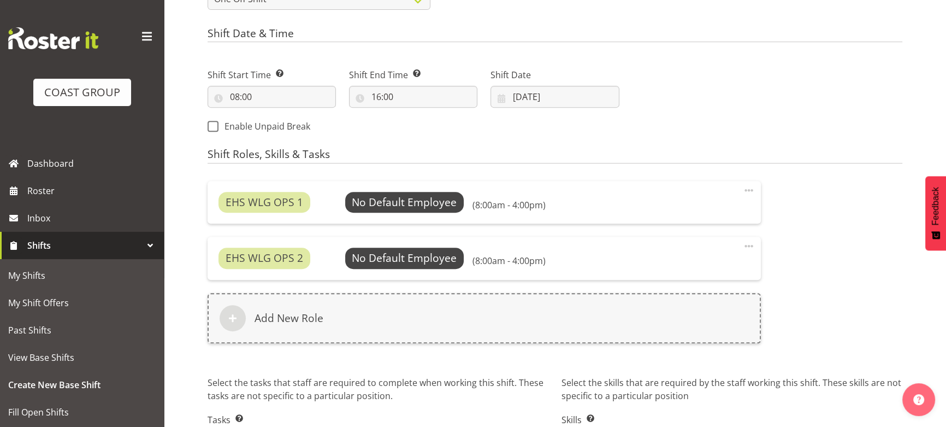
scroll to position [628, 0]
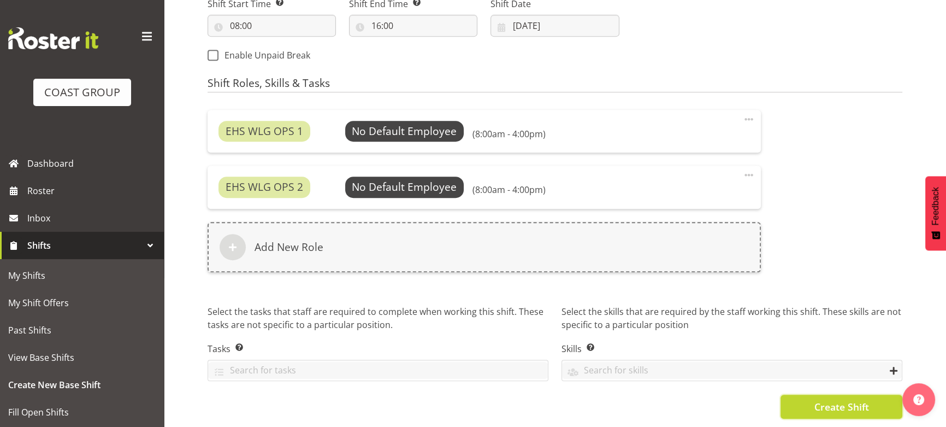
click at [828, 400] on span "Create Shift" at bounding box center [841, 406] width 55 height 14
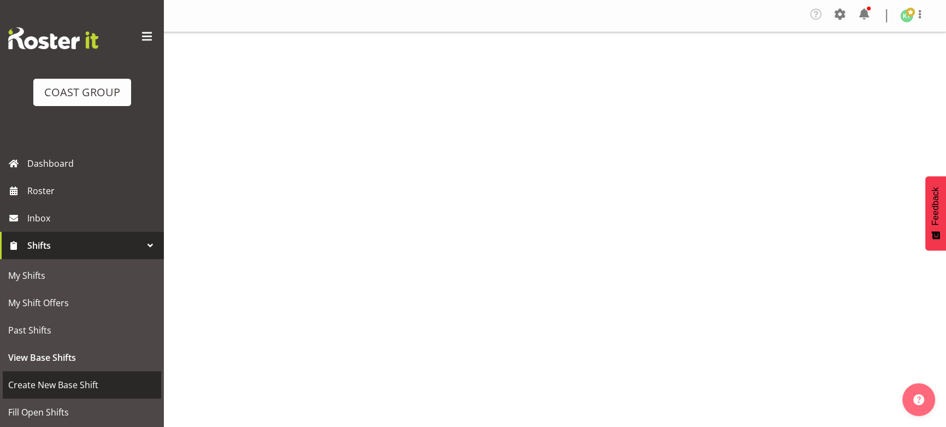
click at [110, 389] on span "Create New Base Shift" at bounding box center [82, 384] width 148 height 16
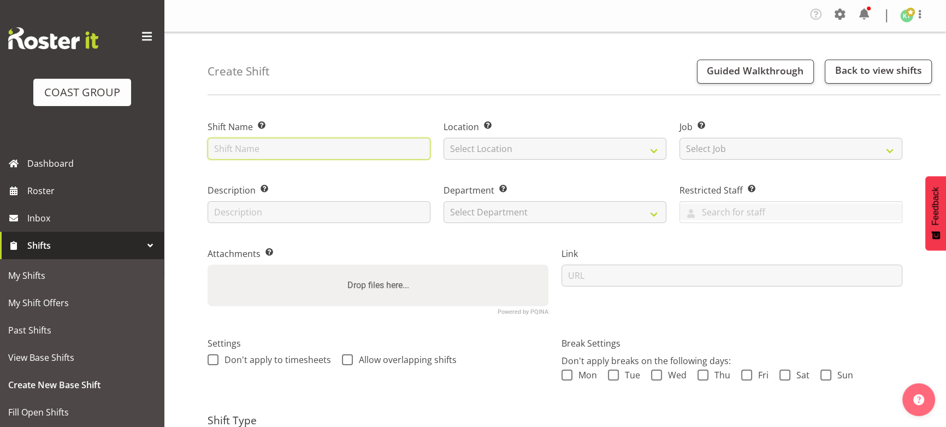
click at [278, 154] on input "text" at bounding box center [319, 149] width 223 height 22
paste input "[DATE] Break All Blacks @ Stadium 9am"
type input "[DATE] Break All Blacks @ Stadium 9am"
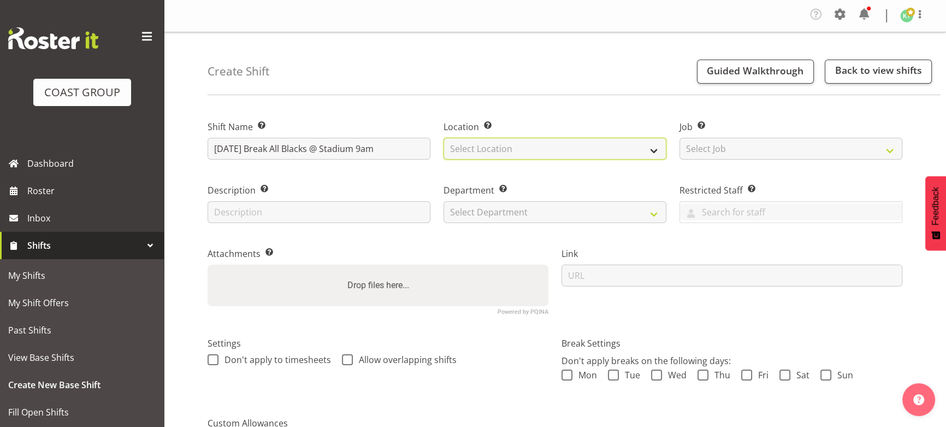
click at [533, 150] on select "Select Location" at bounding box center [555, 149] width 223 height 22
click at [444, 138] on select "Select Location" at bounding box center [555, 149] width 223 height 22
select select "106"
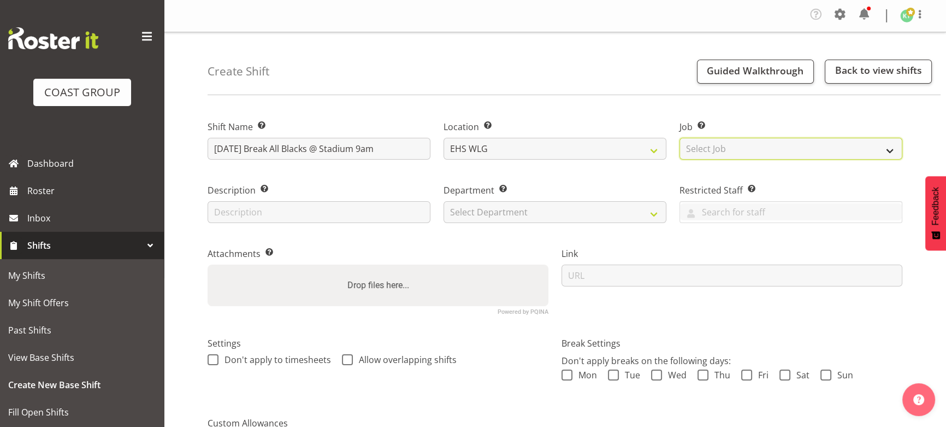
click at [721, 157] on select "Select Job Create new job 1 Carlton Events 1 Carlton Hamilton 1 Carlton Welling…" at bounding box center [791, 149] width 223 height 22
select select "10172"
click at [680, 138] on select "Select Job Create new job 1 Carlton Events 1 Carlton Hamilton 1 Carlton Welling…" at bounding box center [791, 149] width 223 height 22
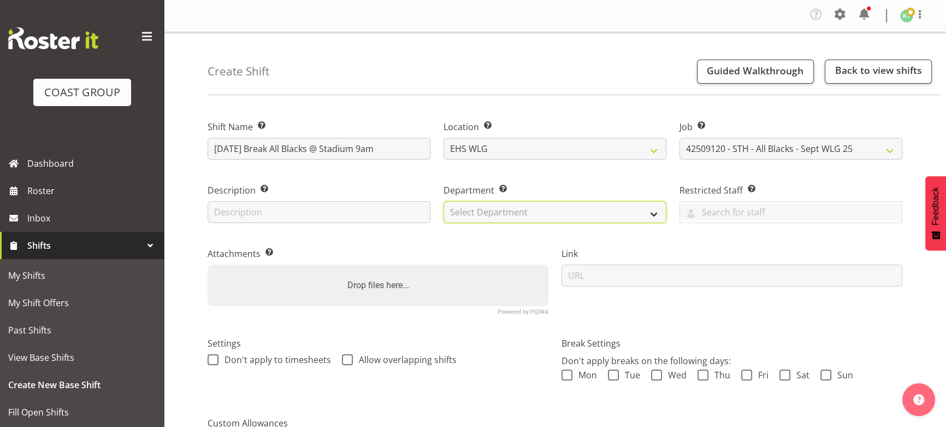
click at [480, 219] on select "Select Department EHS WLG OPS DW WLG DW WLG SALES" at bounding box center [555, 212] width 223 height 22
select select "43"
click at [444, 201] on select "Select Department EHS WLG OPS DW WLG DW WLG SALES" at bounding box center [555, 212] width 223 height 22
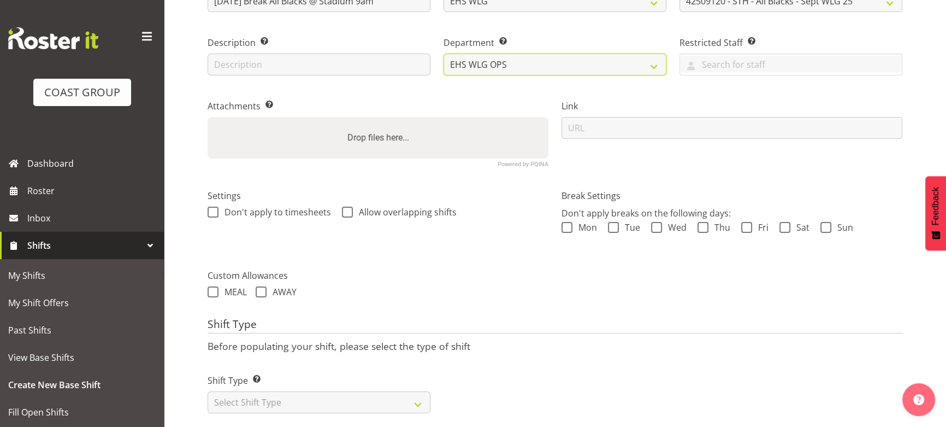
scroll to position [149, 0]
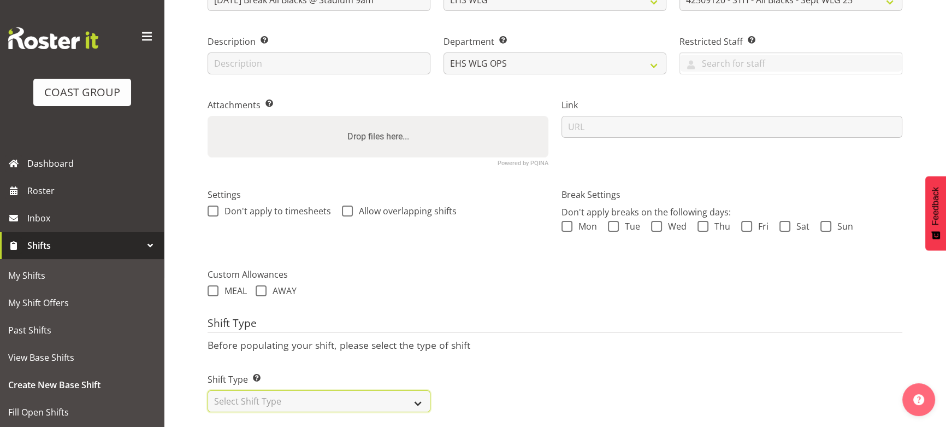
click at [361, 402] on select "Select Shift Type One Off Shift Recurring Shift Rotating Shift" at bounding box center [319, 401] width 223 height 22
select select "one_off"
click at [208, 390] on select "Select Shift Type One Off Shift Recurring Shift Rotating Shift" at bounding box center [319, 401] width 223 height 22
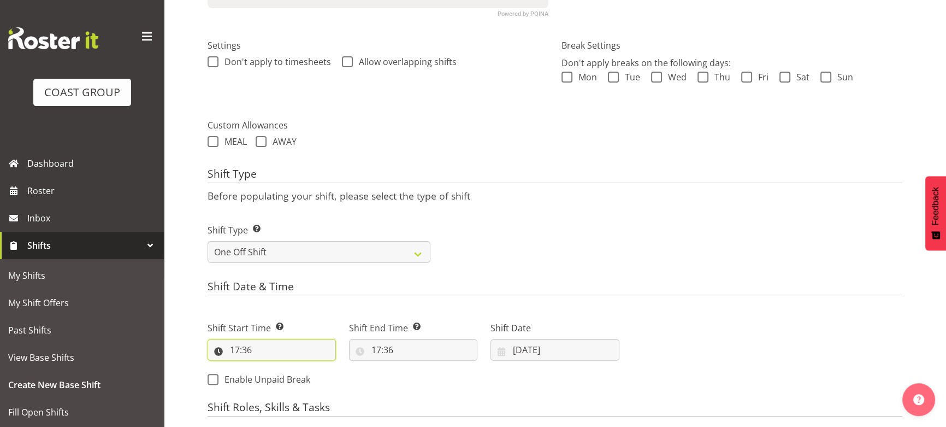
click at [288, 355] on input "17:36" at bounding box center [272, 350] width 128 height 22
click at [273, 368] on select "00 01 02 03 04 05 06 07 08 09 10 11 12 13 14 15 16 17 18 19 20 21 22 23" at bounding box center [282, 378] width 25 height 22
select select "8"
click at [270, 367] on select "00 01 02 03 04 05 06 07 08 09 10 11 12 13 14 15 16 17 18 19 20 21 22 23" at bounding box center [282, 378] width 25 height 22
type input "08:36"
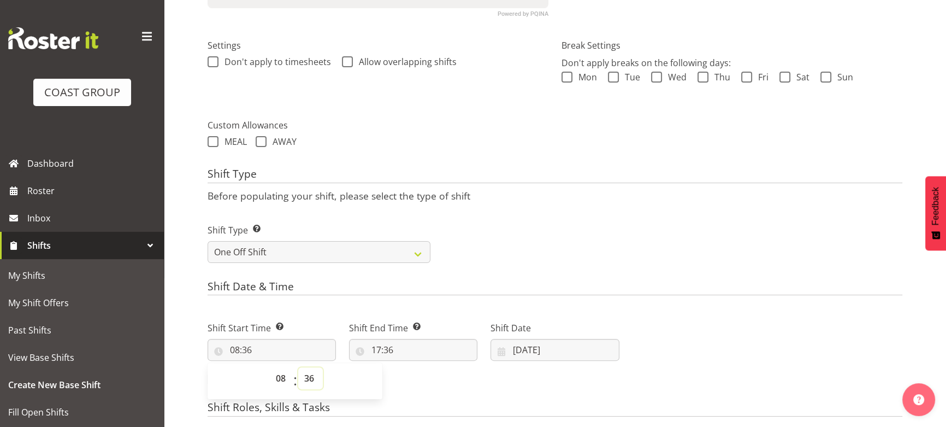
click at [314, 374] on select "00 01 02 03 04 05 06 07 08 09 10 11 12 13 14 15 16 17 18 19 20 21 22 23 24 25 2…" at bounding box center [310, 378] width 25 height 22
select select "0"
click at [298, 367] on select "00 01 02 03 04 05 06 07 08 09 10 11 12 13 14 15 16 17 18 19 20 21 22 23 24 25 2…" at bounding box center [310, 378] width 25 height 22
type input "08:00"
click at [405, 352] on input "17:36" at bounding box center [413, 350] width 128 height 22
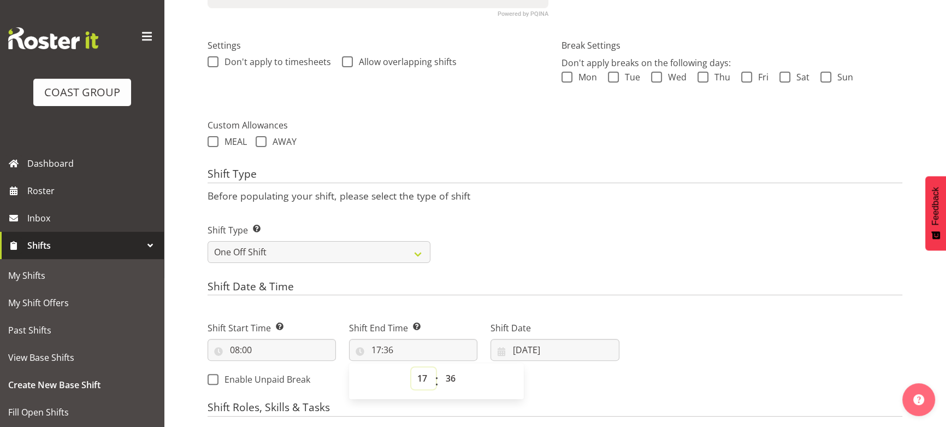
click at [430, 381] on select "00 01 02 03 04 05 06 07 08 09 10 11 12 13 14 15 16 17 18 19 20 21 22 23" at bounding box center [423, 378] width 25 height 22
select select "12"
click at [411, 367] on select "00 01 02 03 04 05 06 07 08 09 10 11 12 13 14 15 16 17 18 19 20 21 22 23" at bounding box center [423, 378] width 25 height 22
type input "12:36"
drag, startPoint x: 448, startPoint y: 376, endPoint x: 451, endPoint y: 366, distance: 10.7
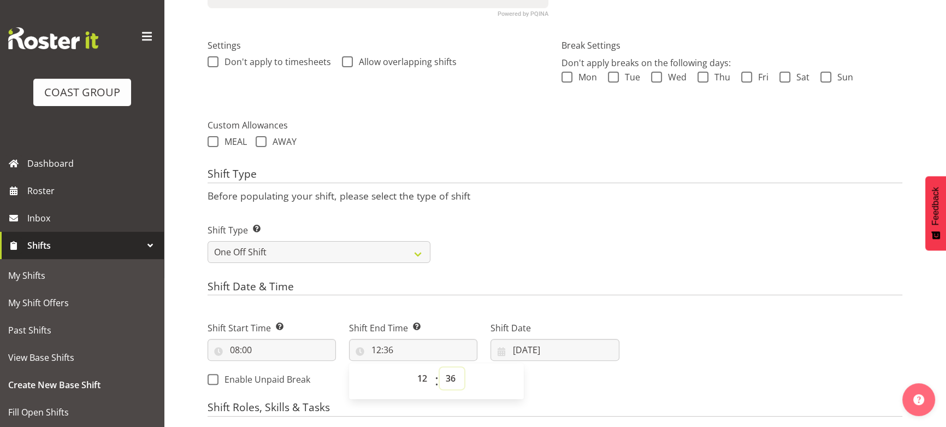
click at [448, 376] on select "00 01 02 03 04 05 06 07 08 09 10 11 12 13 14 15 16 17 18 19 20 21 22 23 24 25 2…" at bounding box center [452, 378] width 25 height 22
select select "0"
click at [440, 367] on select "00 01 02 03 04 05 06 07 08 09 10 11 12 13 14 15 16 17 18 19 20 21 22 23 24 25 2…" at bounding box center [452, 378] width 25 height 22
type input "12:00"
click at [579, 357] on input "[DATE]" at bounding box center [555, 350] width 128 height 22
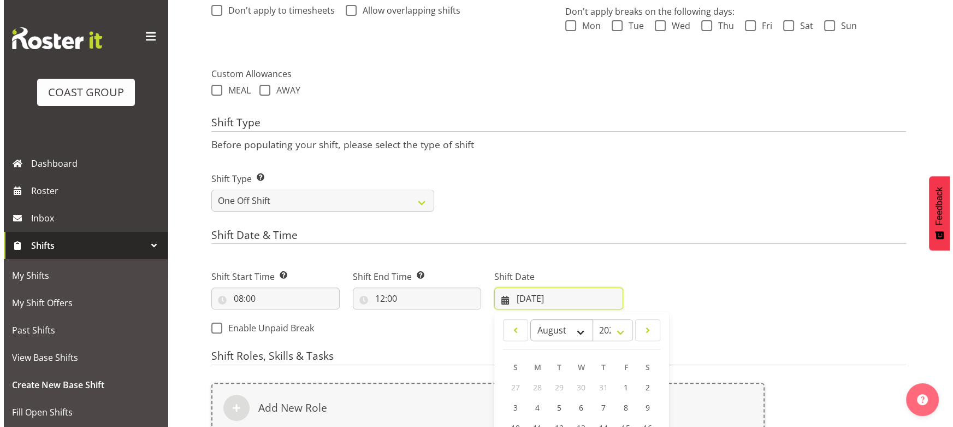
scroll to position [447, 0]
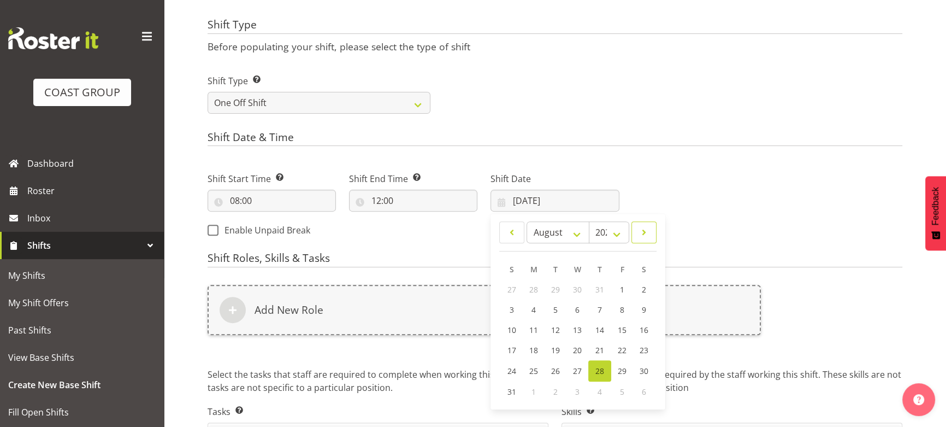
click at [651, 235] on link at bounding box center [644, 232] width 25 height 22
select select "8"
click at [534, 327] on span "15" at bounding box center [534, 330] width 9 height 10
type input "15/09/2025"
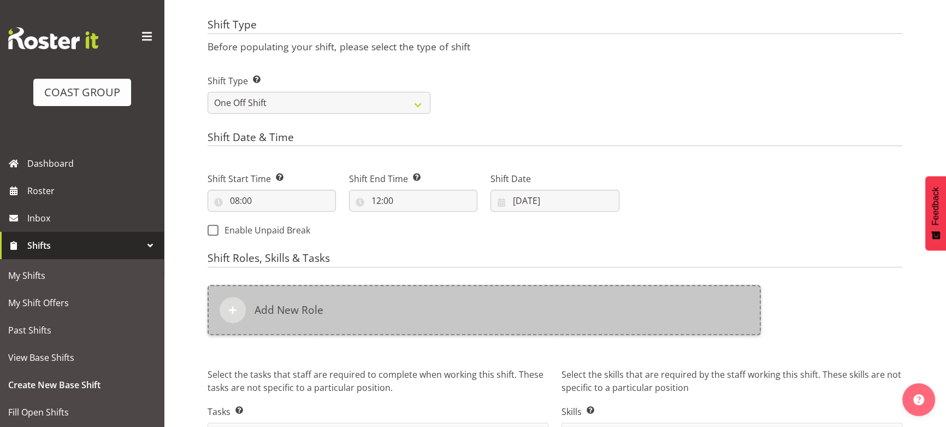
click at [535, 322] on div "Add New Role" at bounding box center [484, 310] width 553 height 50
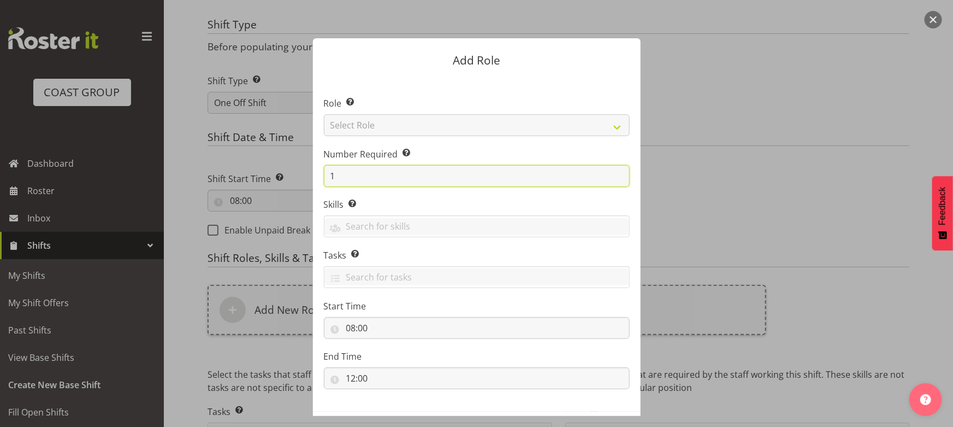
drag, startPoint x: 331, startPoint y: 176, endPoint x: 304, endPoint y: 188, distance: 29.1
click at [313, 186] on section "Role Select the role you wish to add to the shift. Select Role ACCOUNT MANAGER …" at bounding box center [477, 244] width 328 height 334
type input "4"
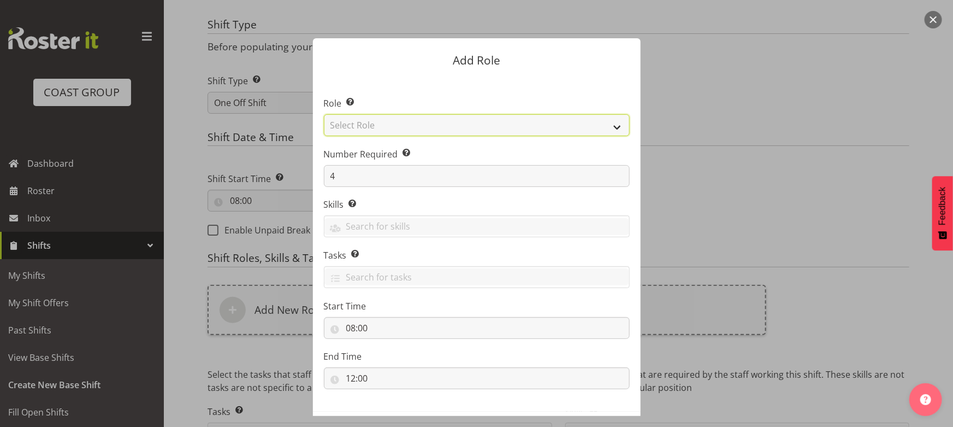
click at [425, 135] on select "Select Role ACCOUNT MANAGER ACCOUNT MANAGER DW ACCOUNTS AKL DIANNA VEHICLES AKL…" at bounding box center [477, 125] width 306 height 22
select select "191"
click at [324, 114] on select "Select Role ACCOUNT MANAGER ACCOUNT MANAGER DW ACCOUNTS AKL DIANNA VEHICLES AKL…" at bounding box center [477, 125] width 306 height 22
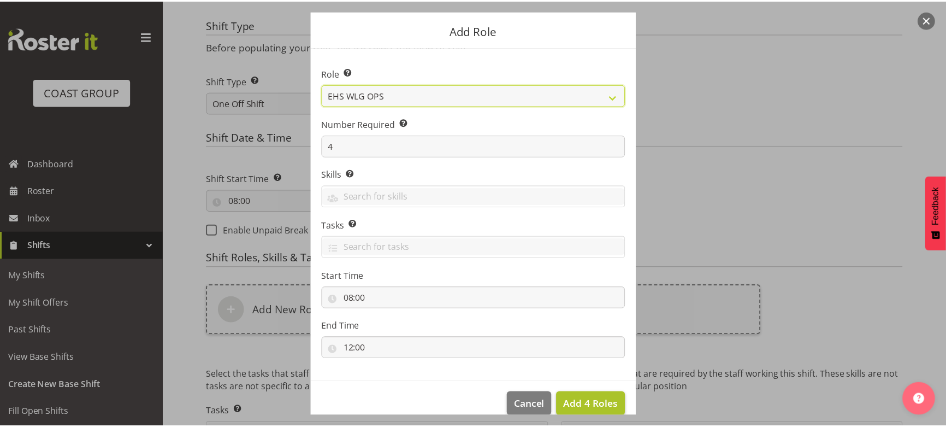
scroll to position [46, 0]
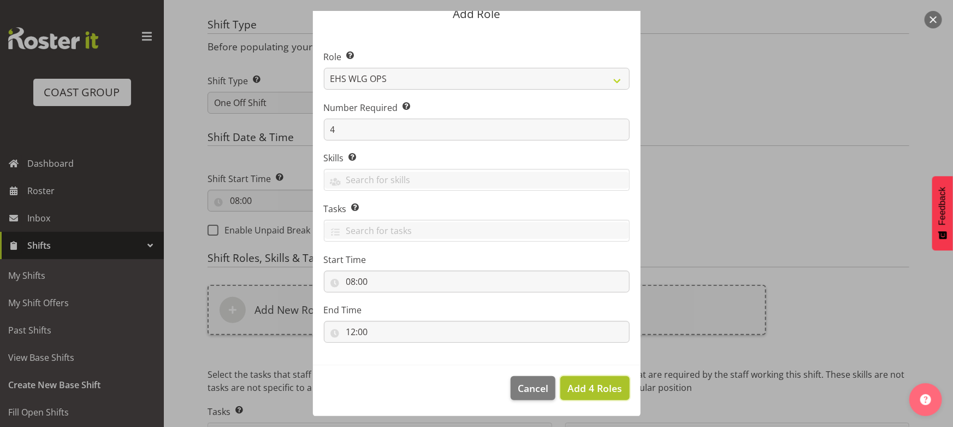
click at [591, 382] on span "Add 4 Roles" at bounding box center [595, 387] width 55 height 13
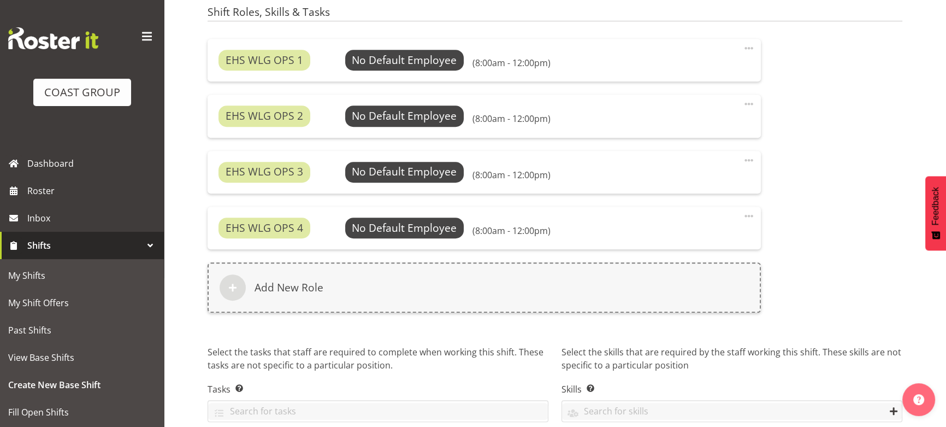
scroll to position [740, 0]
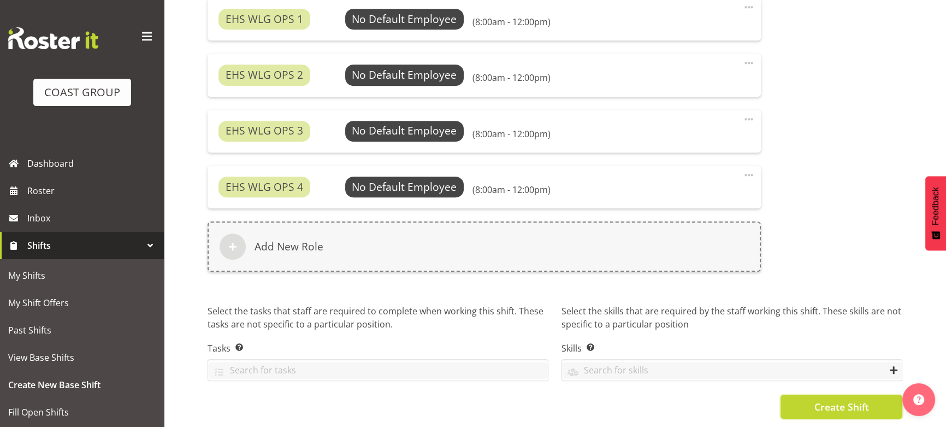
click at [833, 399] on span "Create Shift" at bounding box center [841, 406] width 55 height 14
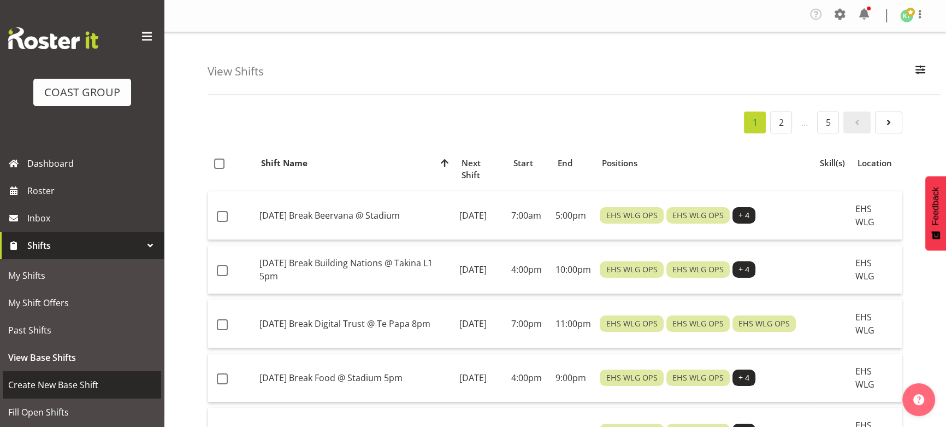
click at [73, 381] on span "Create New Base Shift" at bounding box center [82, 384] width 148 height 16
